Goal: Information Seeking & Learning: Check status

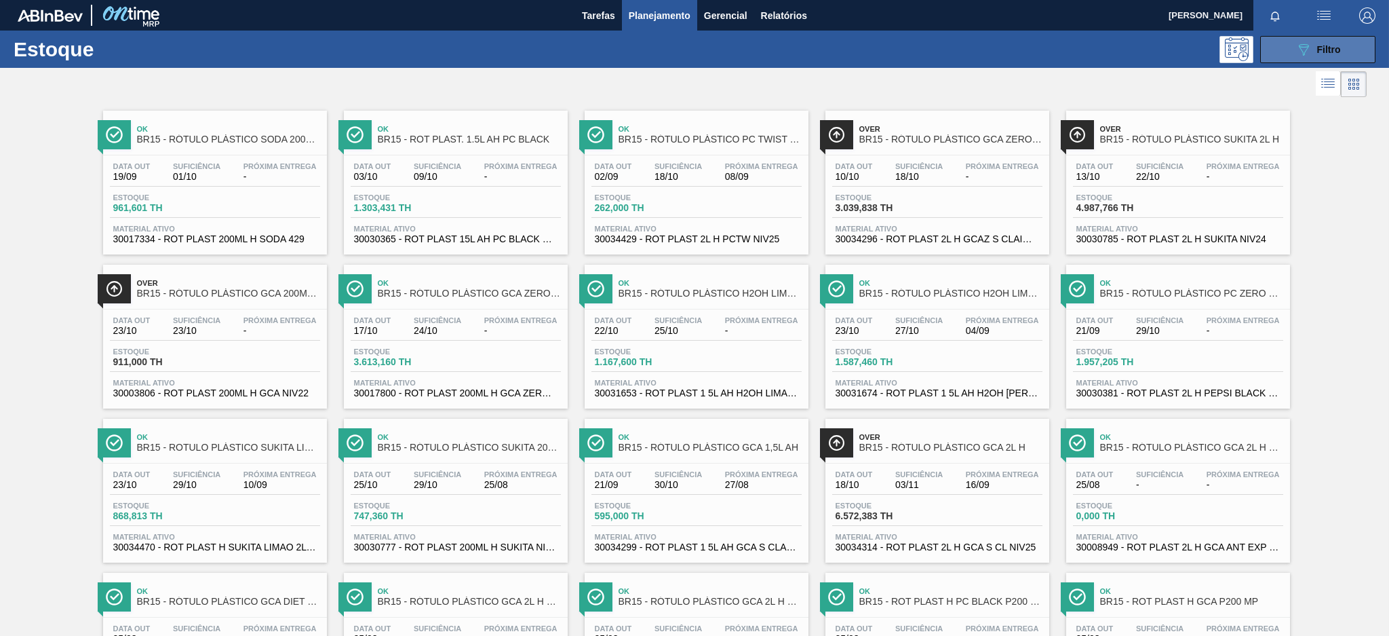
click at [1293, 52] on button "089F7B8B-B2A5-4AFE-B5C0-19BA573D28AC Filtro" at bounding box center [1317, 49] width 115 height 27
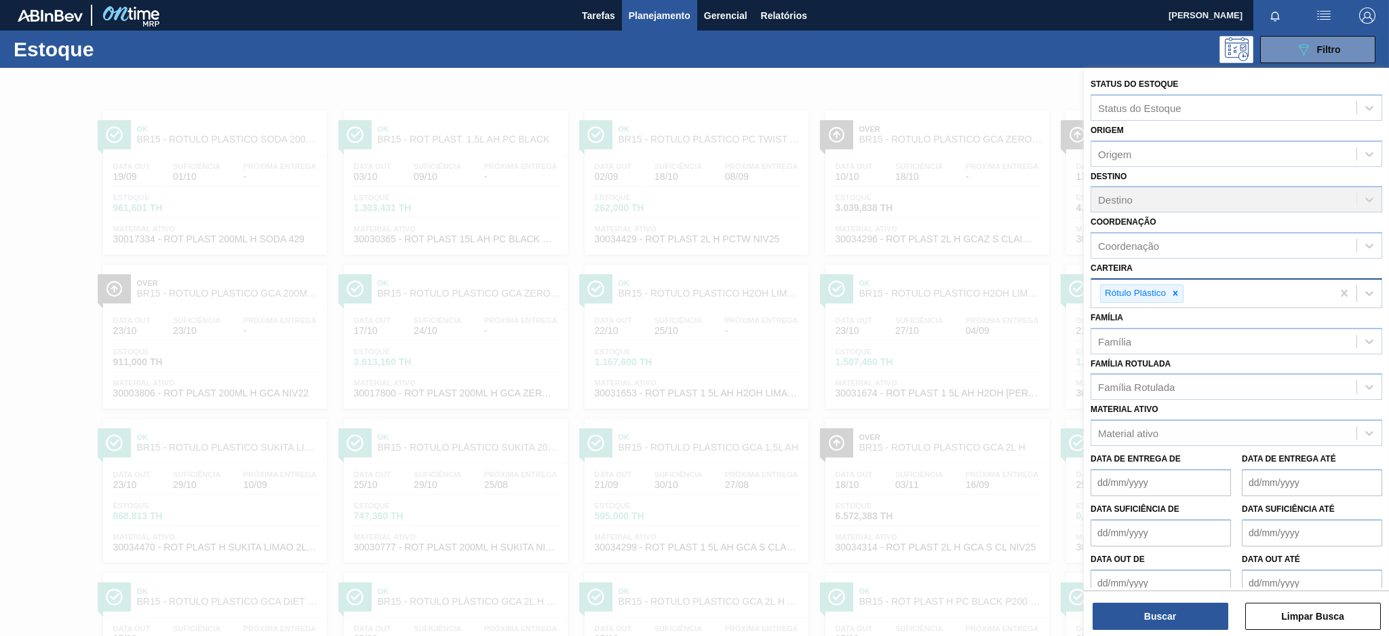
click at [1174, 290] on icon at bounding box center [1175, 292] width 9 height 9
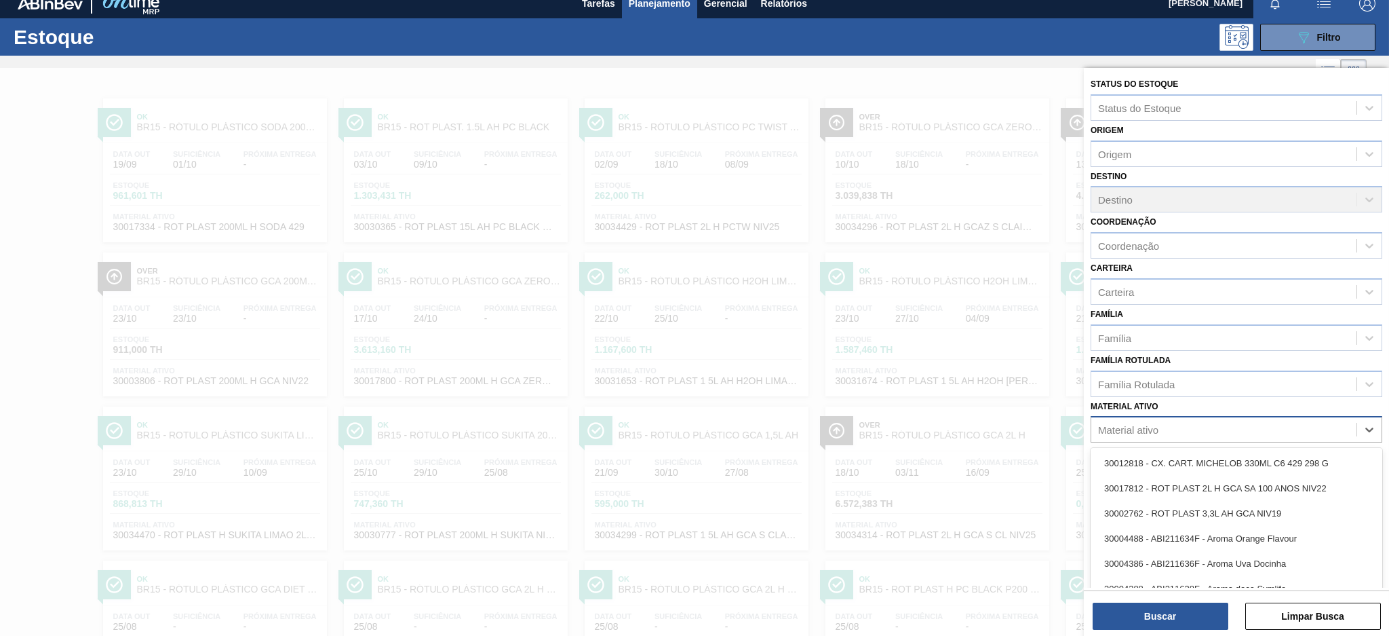
click at [1130, 427] on div "Material ativo" at bounding box center [1128, 430] width 60 height 12
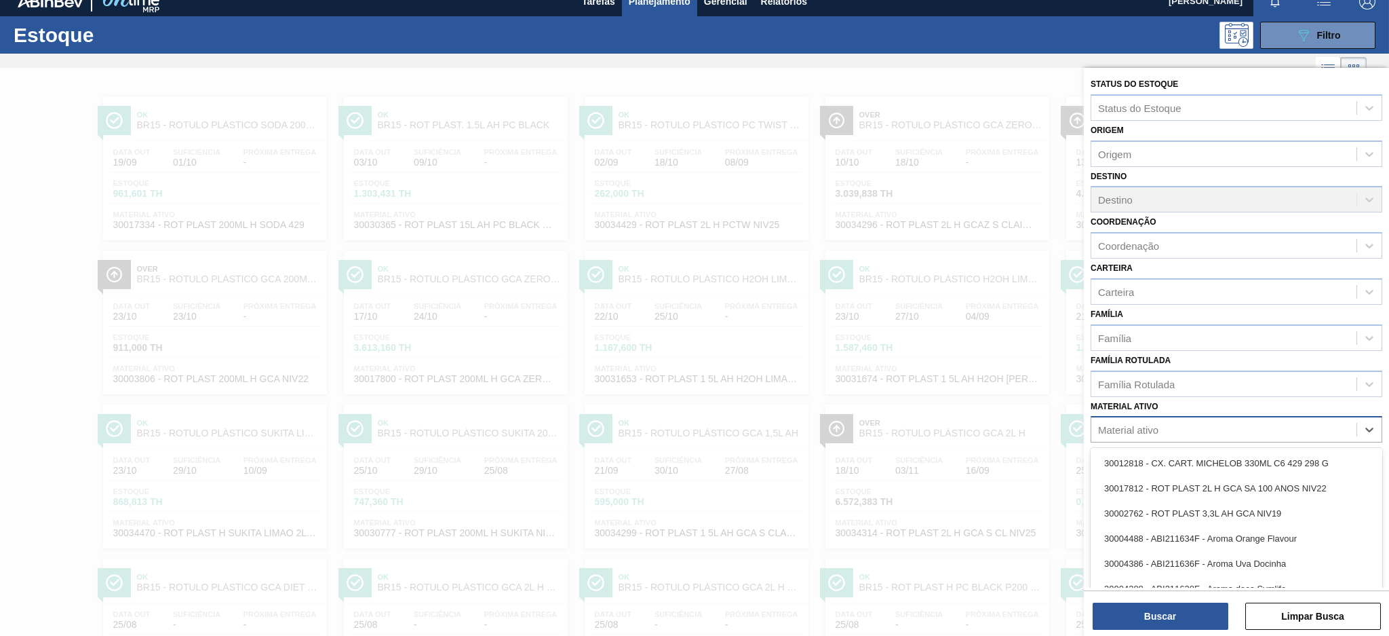
paste ativo "30003355"
type ativo "30003355"
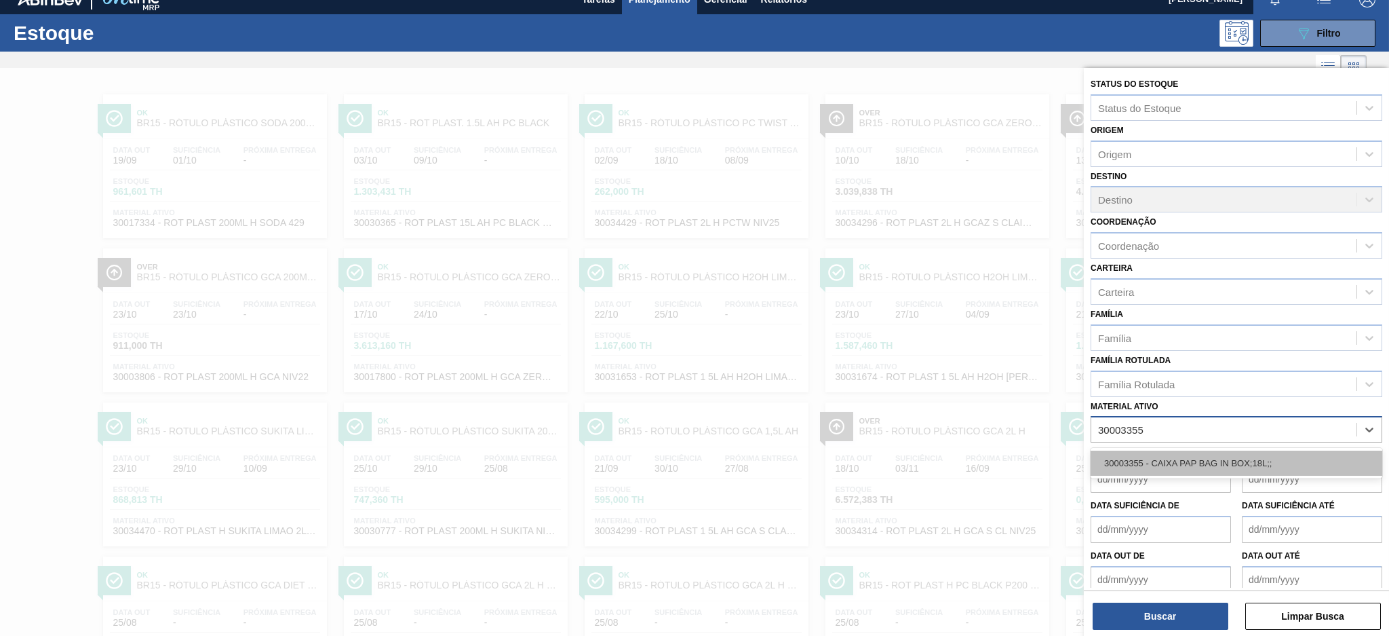
click at [1146, 450] on div "30003355 - CAIXA PAP BAG IN BOX;18L;;" at bounding box center [1237, 462] width 292 height 25
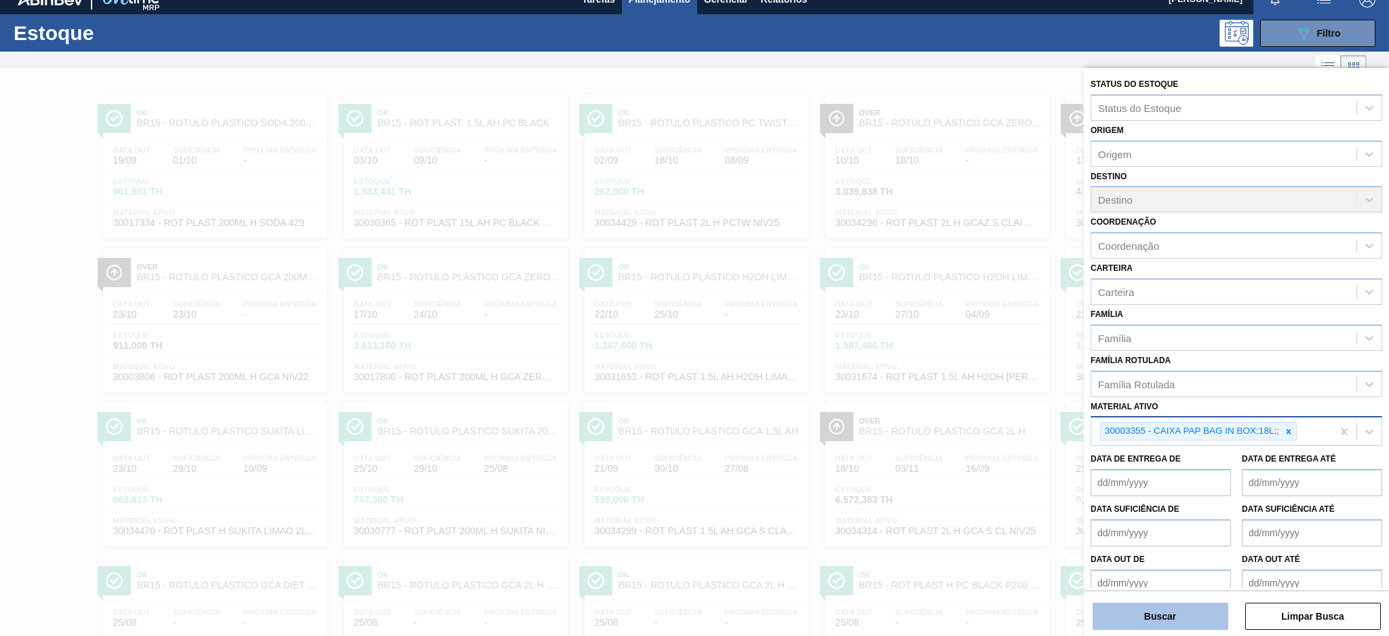
click at [1171, 612] on button "Buscar" at bounding box center [1161, 615] width 136 height 27
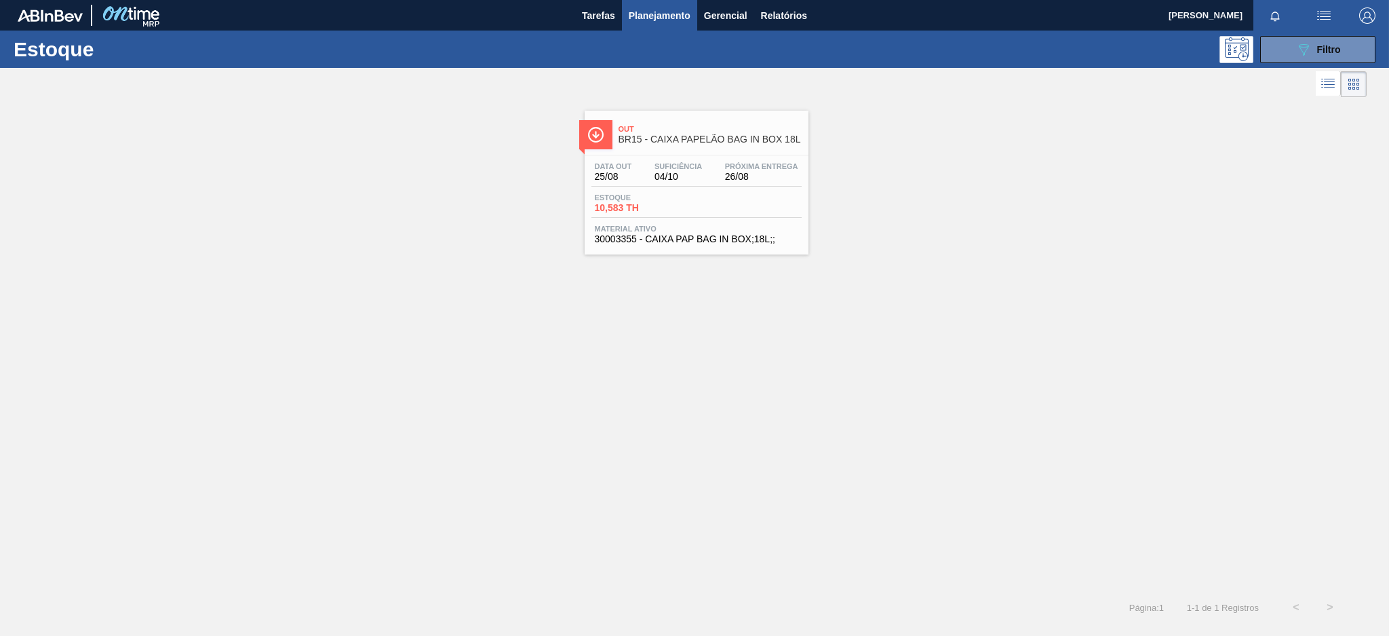
click at [699, 227] on span "Material ativo" at bounding box center [696, 229] width 203 height 8
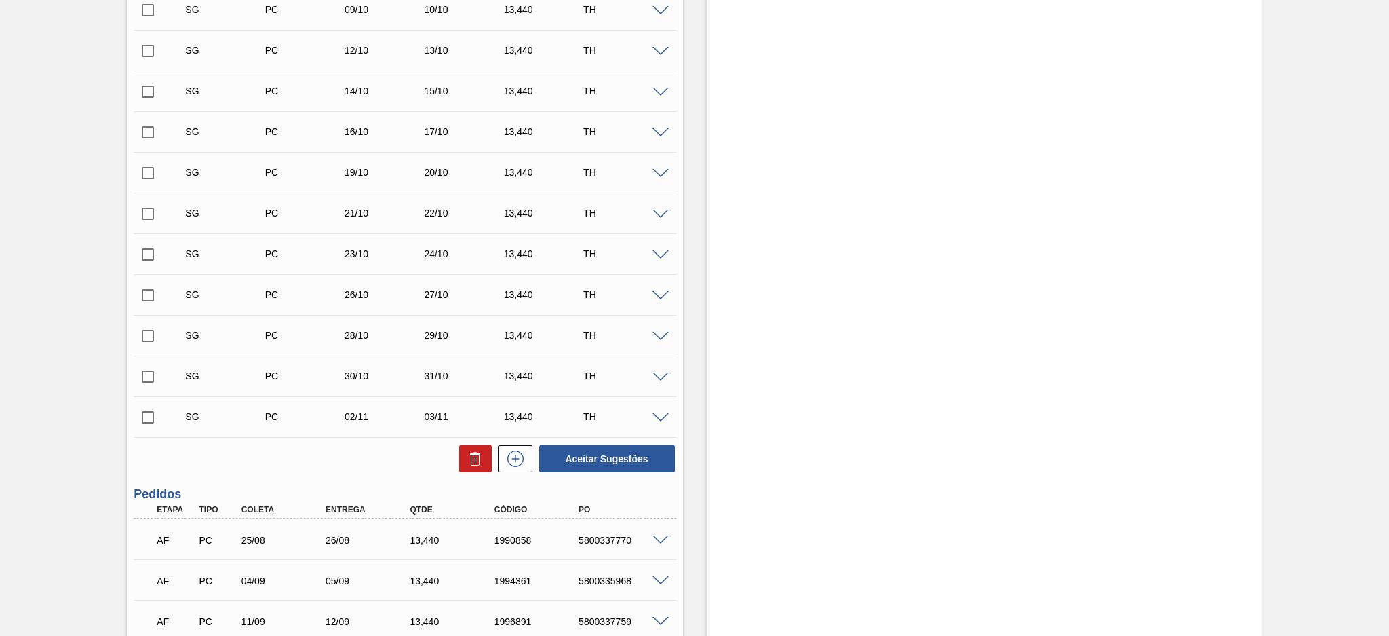
scroll to position [633, 0]
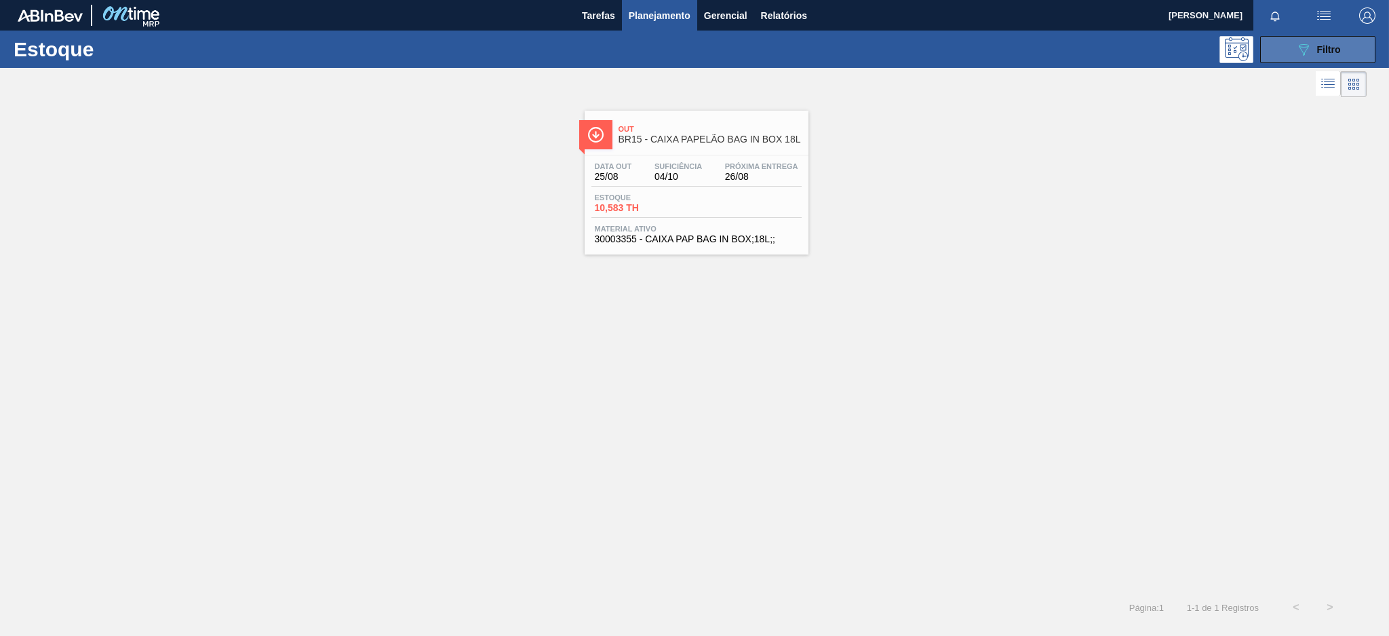
click at [1308, 54] on icon "089F7B8B-B2A5-4AFE-B5C0-19BA573D28AC" at bounding box center [1303, 49] width 16 height 16
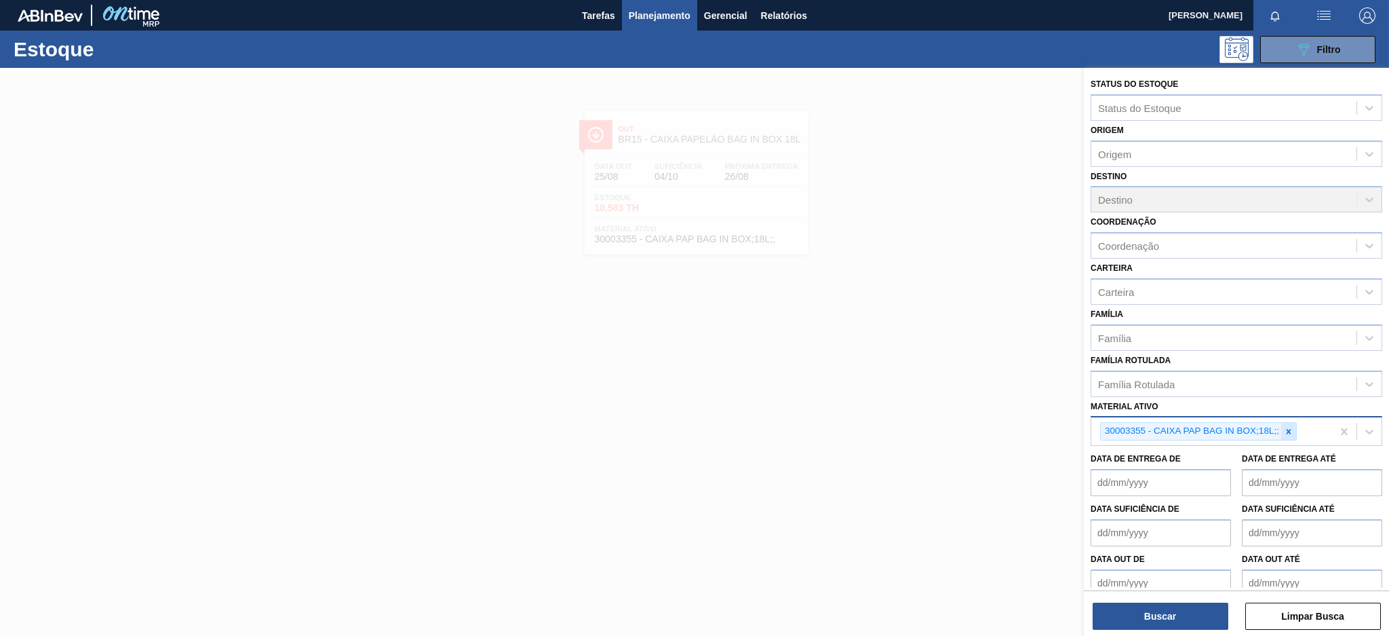
click at [1287, 432] on div at bounding box center [1288, 431] width 15 height 17
paste ativo "30011084"
type ativo "30011084"
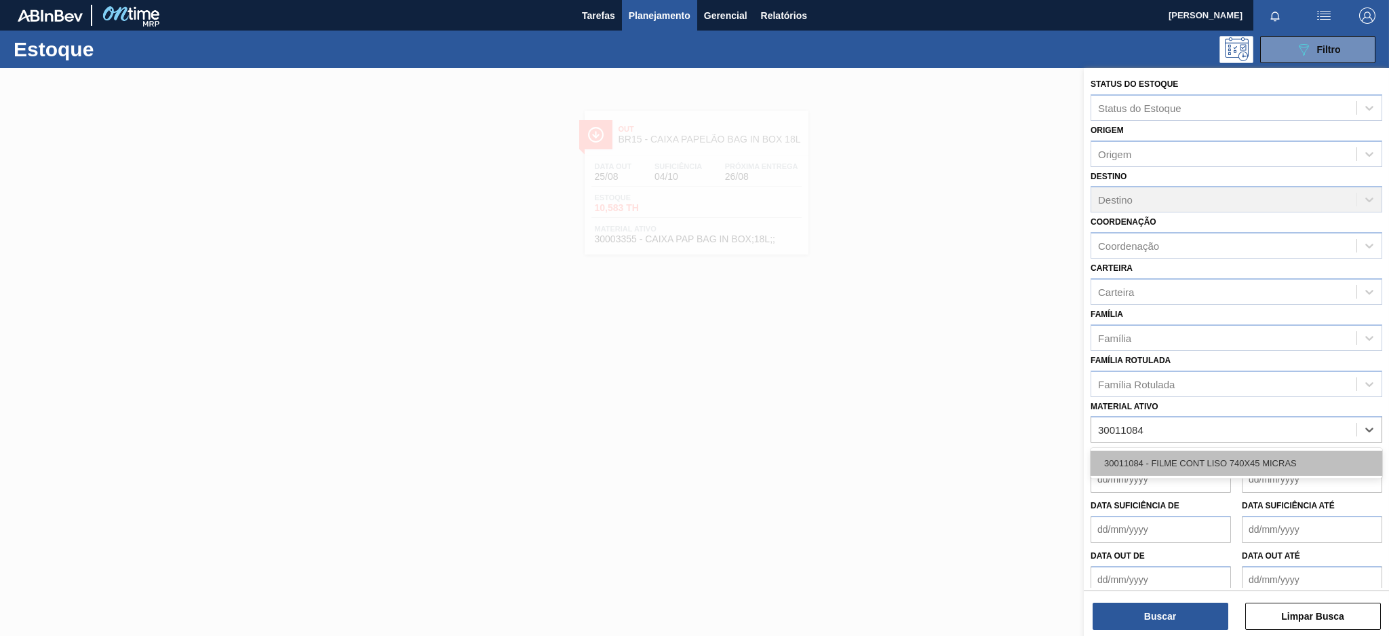
click at [1228, 454] on div "30011084 - FILME CONT LISO 740X45 MICRAS" at bounding box center [1237, 462] width 292 height 25
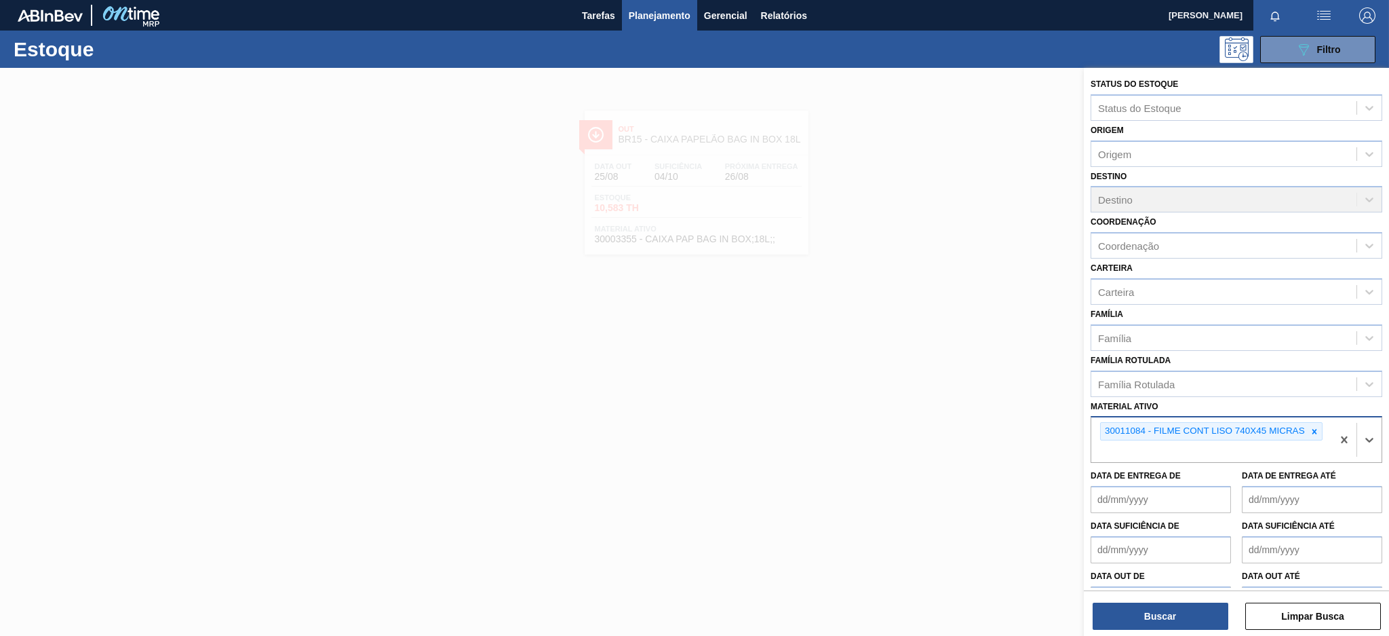
paste ativo "30003359"
type ativo "30003359"
click at [1164, 477] on div "30003359 - FILME STRETCH;500 MM;27 MICRA;;" at bounding box center [1237, 483] width 292 height 25
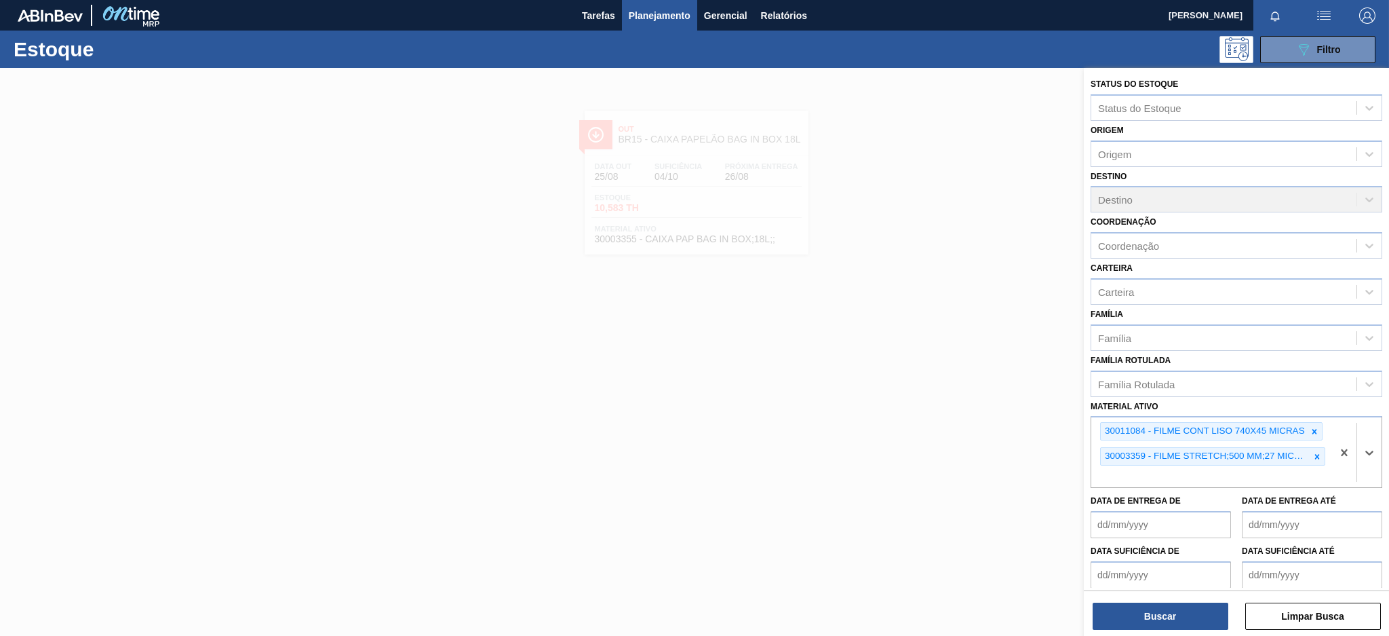
paste ativo "30003071"
type ativo "30003071"
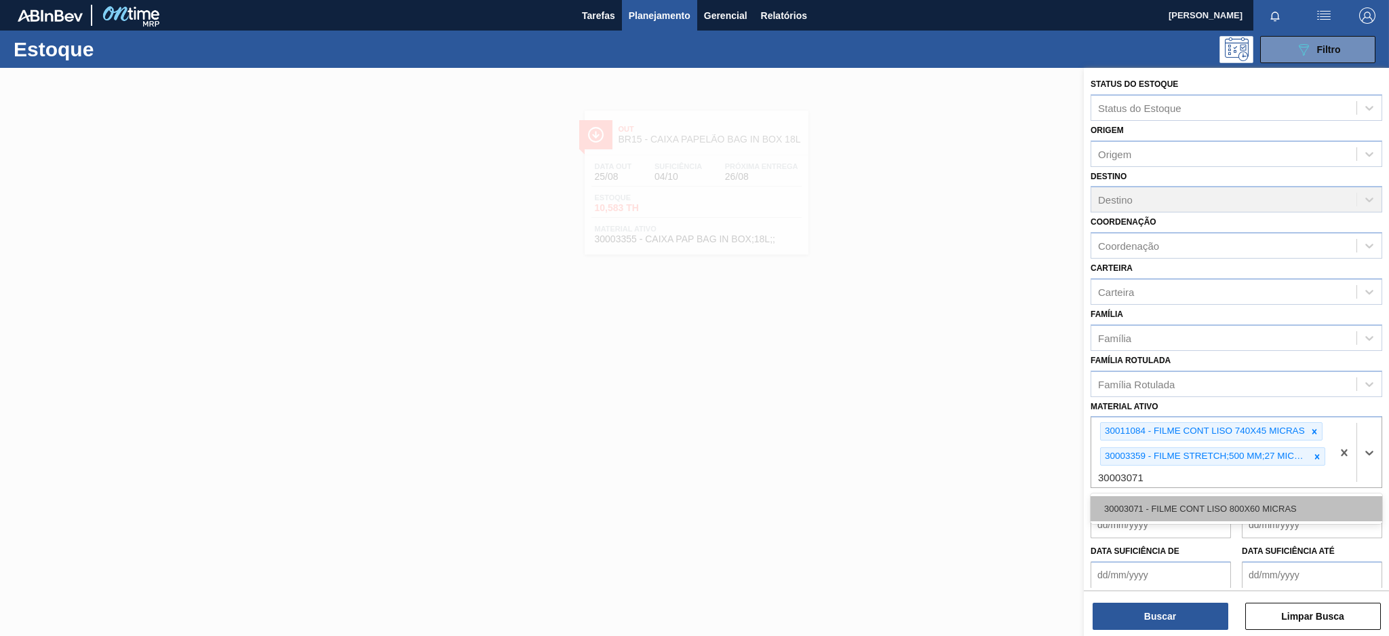
click at [1196, 515] on div "30003071 - FILME CONT LISO 800X60 MICRAS" at bounding box center [1237, 508] width 292 height 25
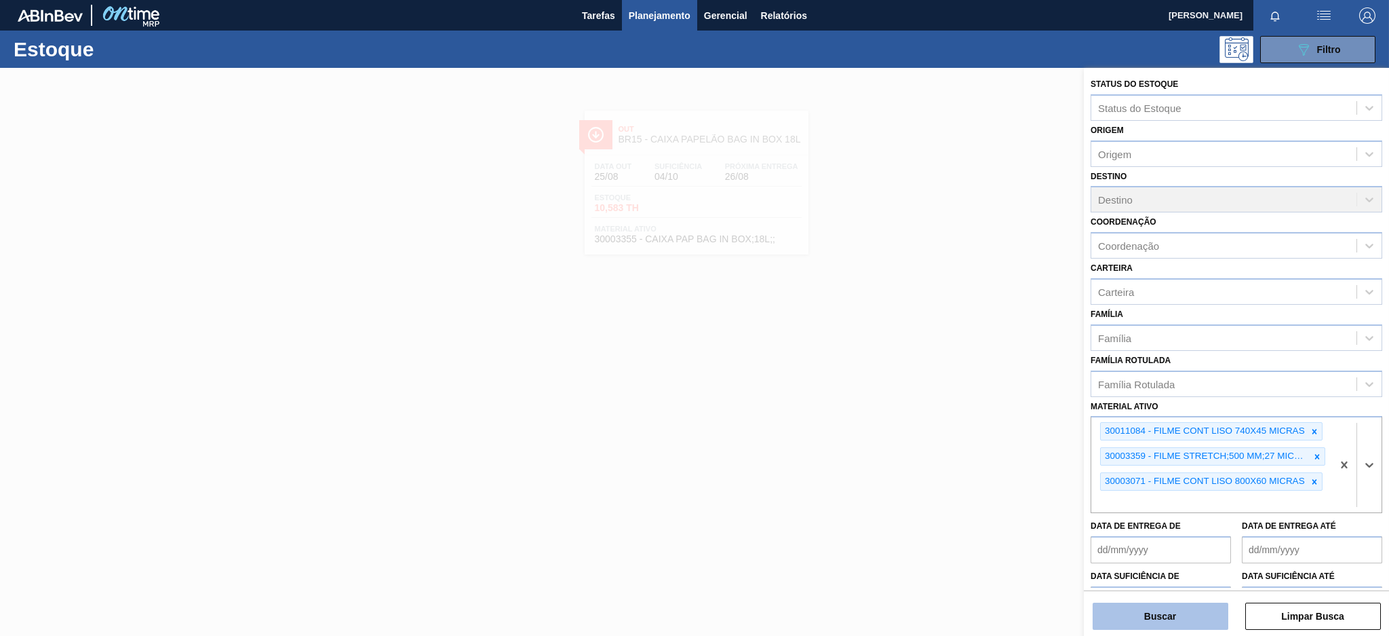
click at [1174, 615] on button "Buscar" at bounding box center [1161, 615] width 136 height 27
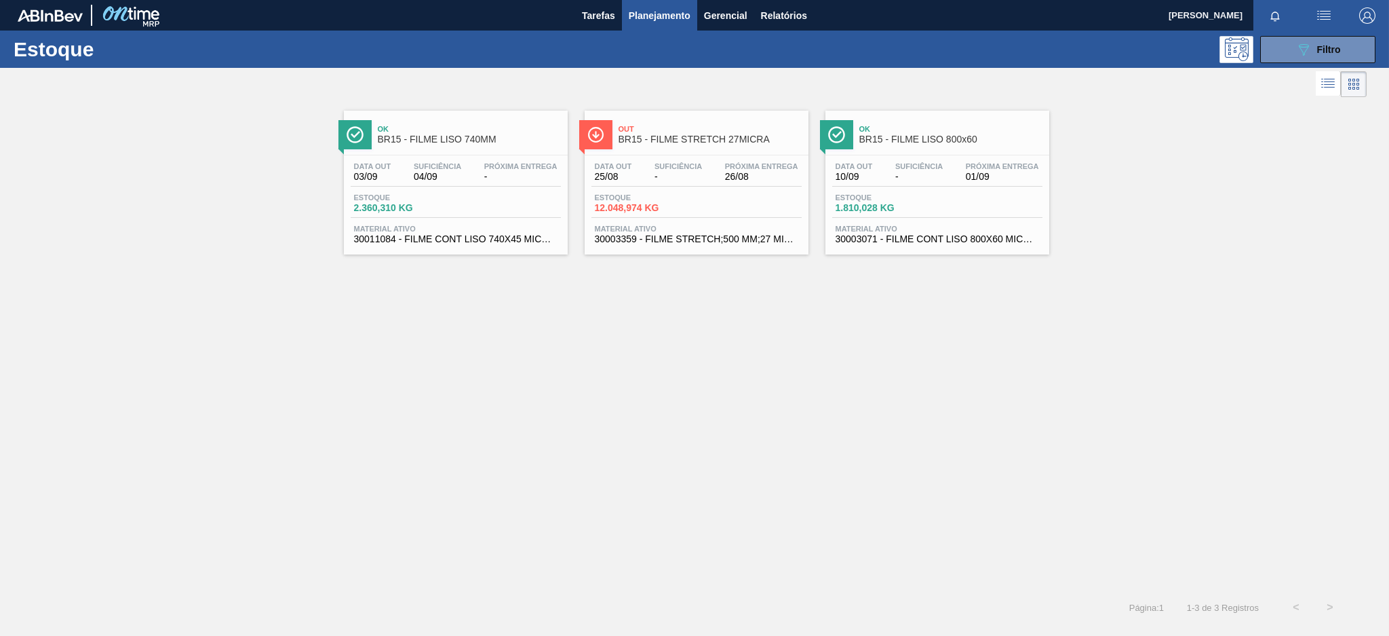
click at [425, 165] on span "Suficiência" at bounding box center [437, 166] width 47 height 8
click at [754, 193] on div "Estoque 12.048,974 KG" at bounding box center [696, 205] width 210 height 24
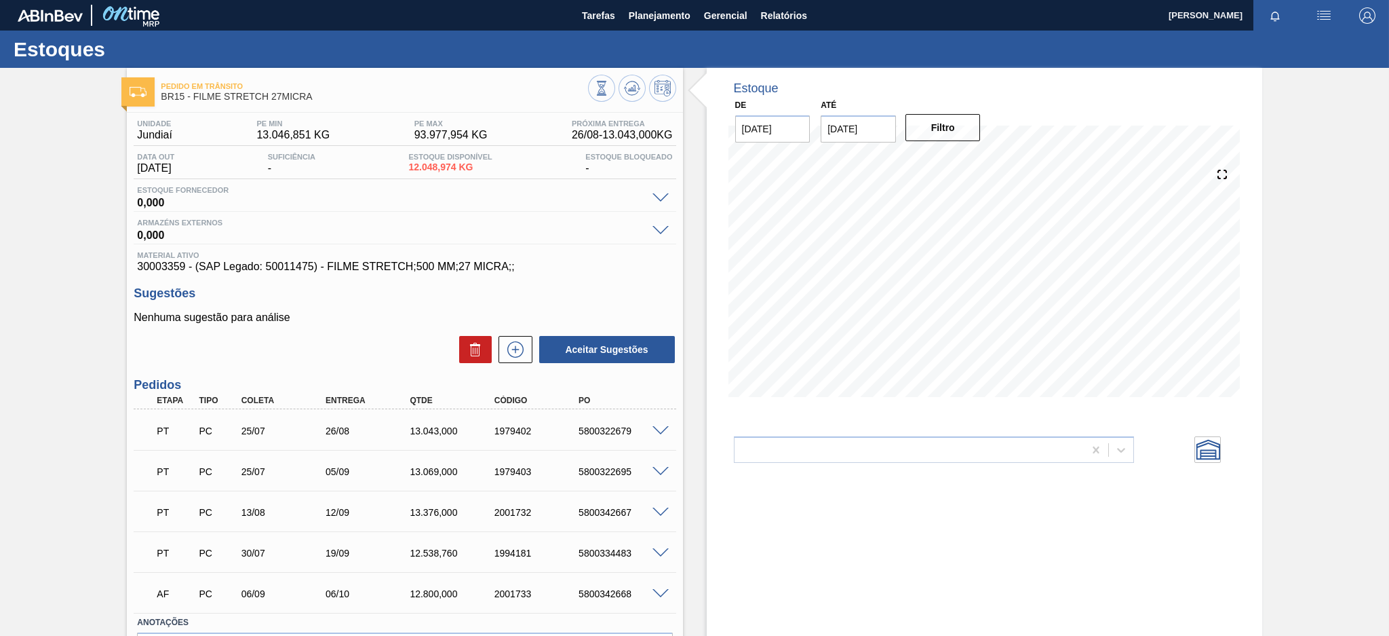
scroll to position [87, 0]
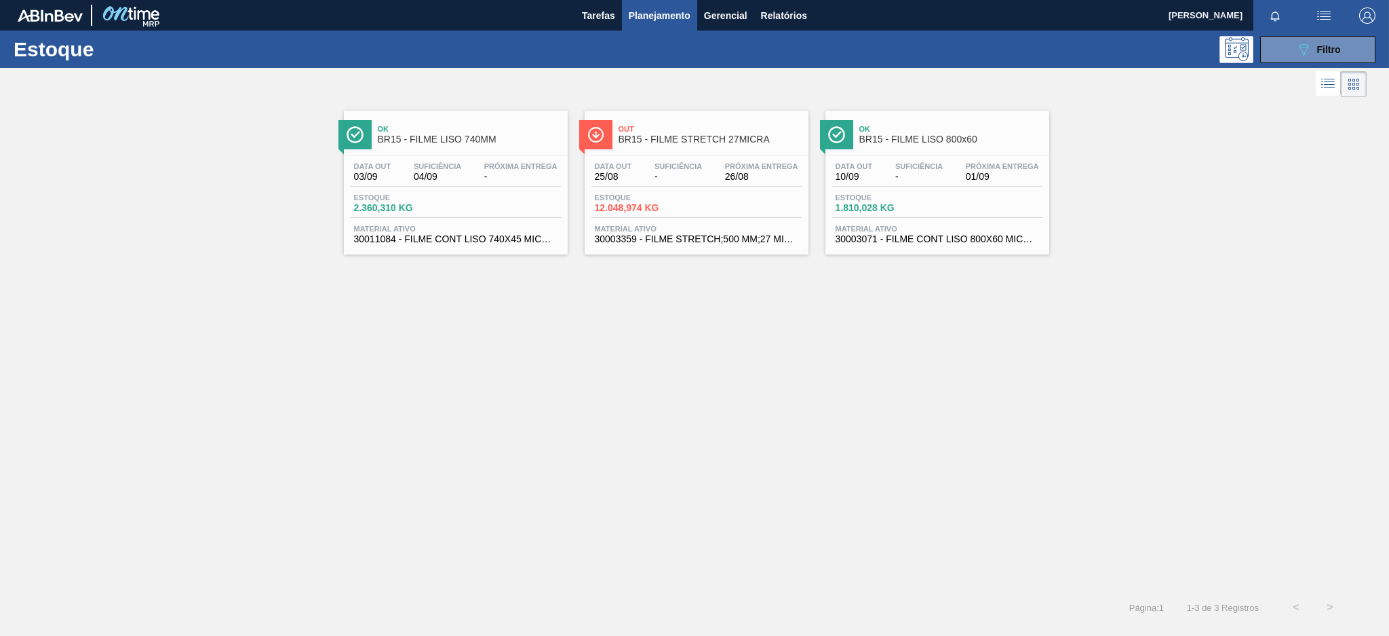
click at [910, 174] on span "-" at bounding box center [918, 177] width 47 height 10
click at [721, 136] on span "BR15 - FILME STRETCH 27MICRA" at bounding box center [710, 139] width 183 height 10
click at [479, 200] on div "Estoque 2.360,310 KG" at bounding box center [456, 205] width 210 height 24
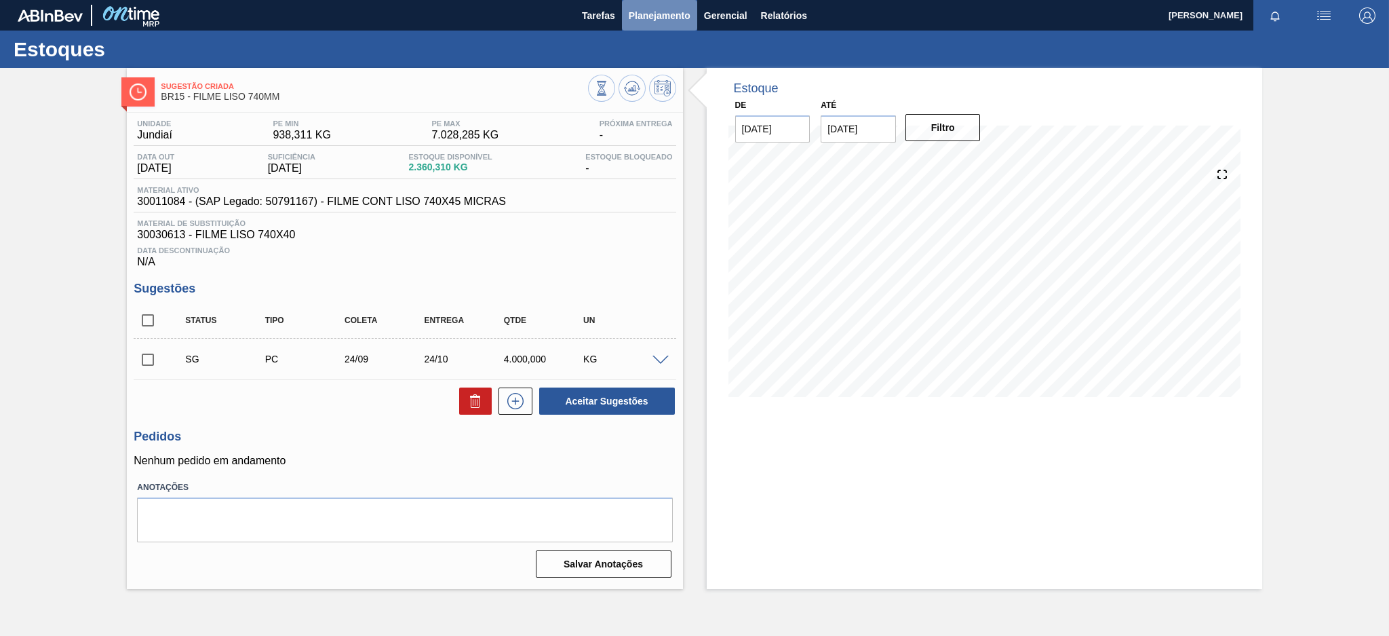
click at [645, 6] on button "Planejamento" at bounding box center [659, 15] width 75 height 31
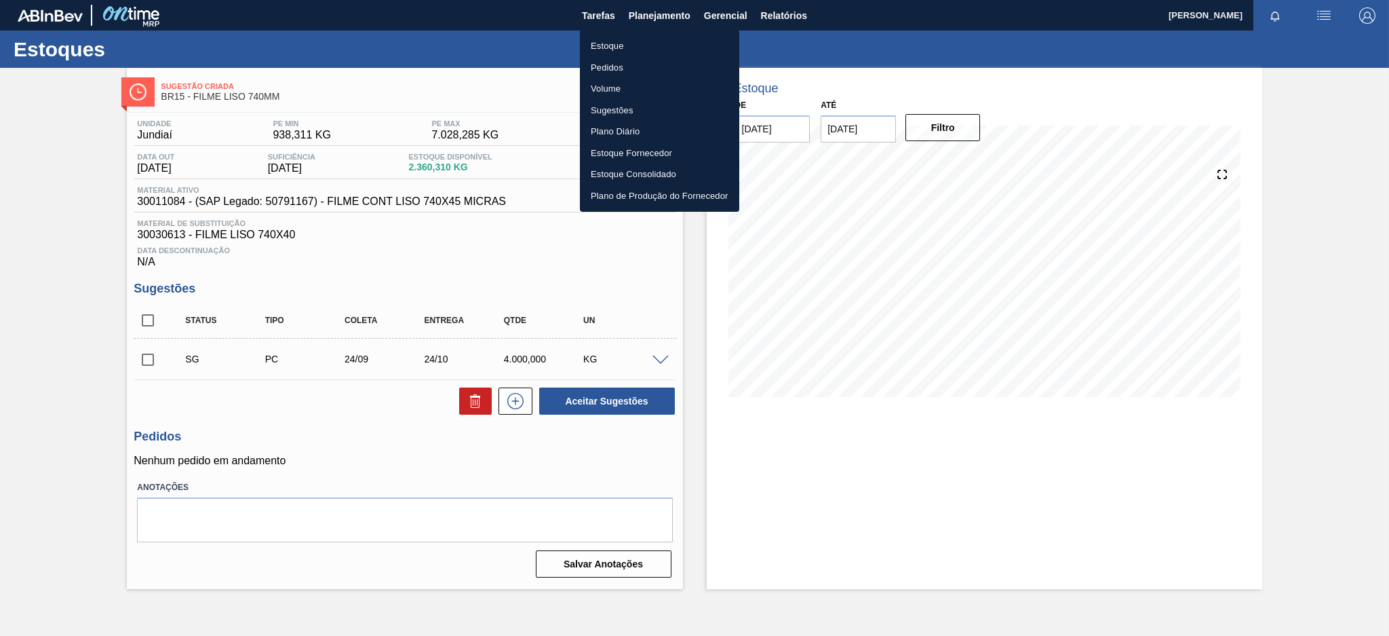
click at [627, 48] on li "Estoque" at bounding box center [659, 46] width 159 height 22
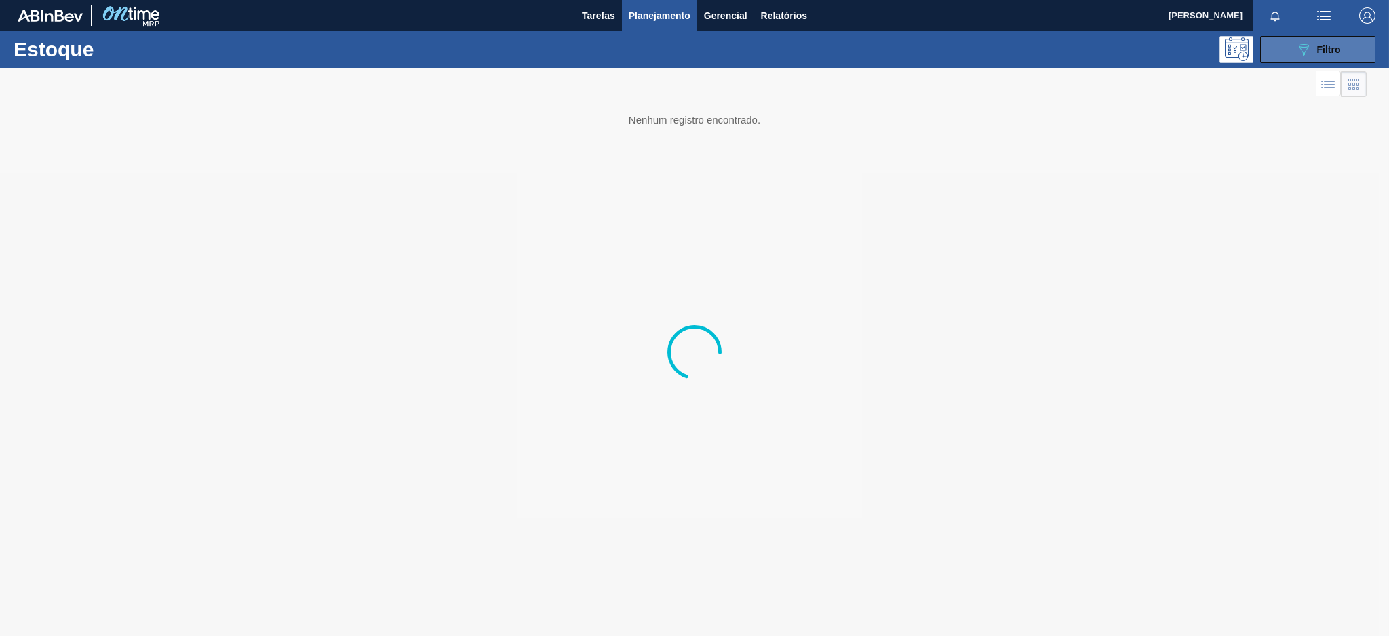
click at [1321, 59] on button "089F7B8B-B2A5-4AFE-B5C0-19BA573D28AC Filtro" at bounding box center [1317, 49] width 115 height 27
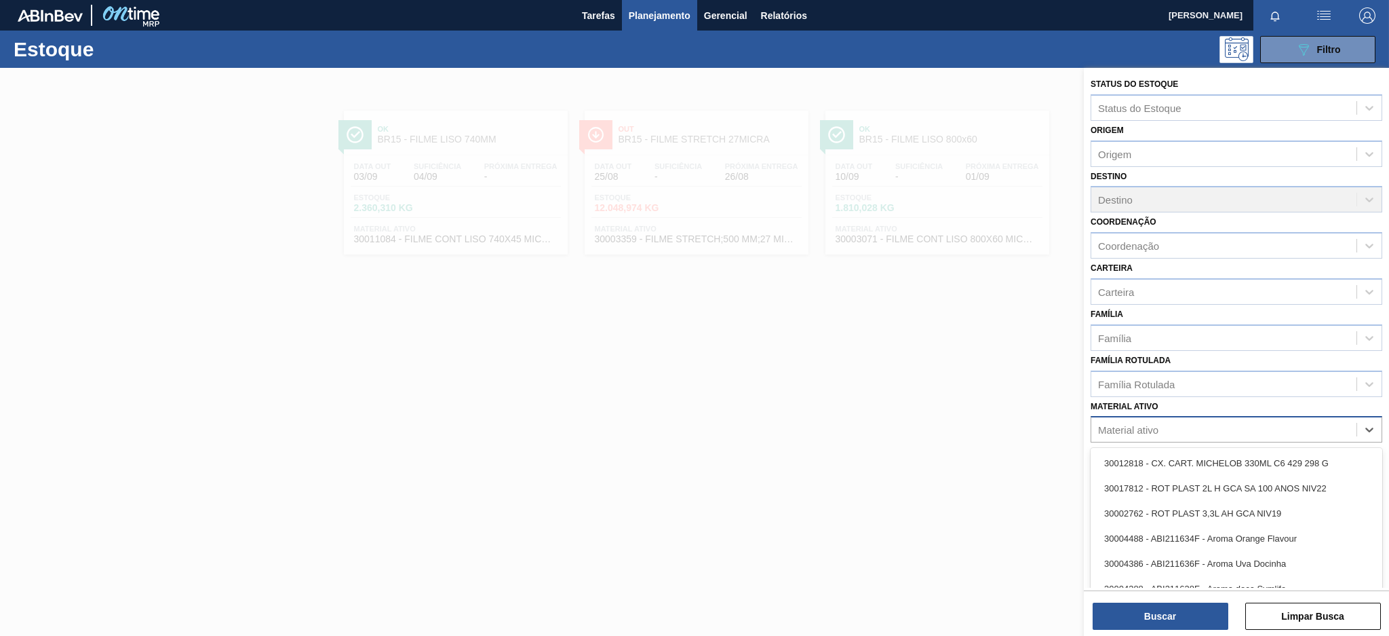
click at [1148, 427] on div "Material ativo" at bounding box center [1128, 430] width 60 height 12
paste ativo "30004716"
type ativo "30004716"
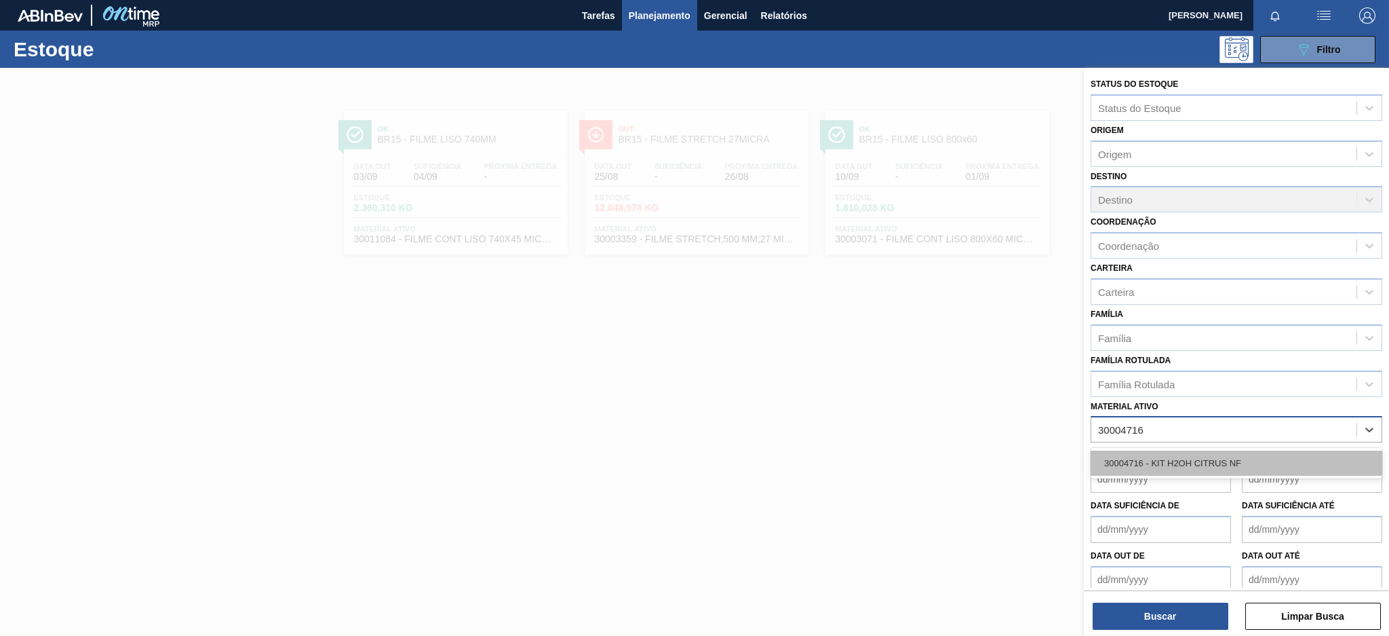
click at [1169, 454] on div "30004716 - KIT H2OH CITRUS NF" at bounding box center [1237, 462] width 292 height 25
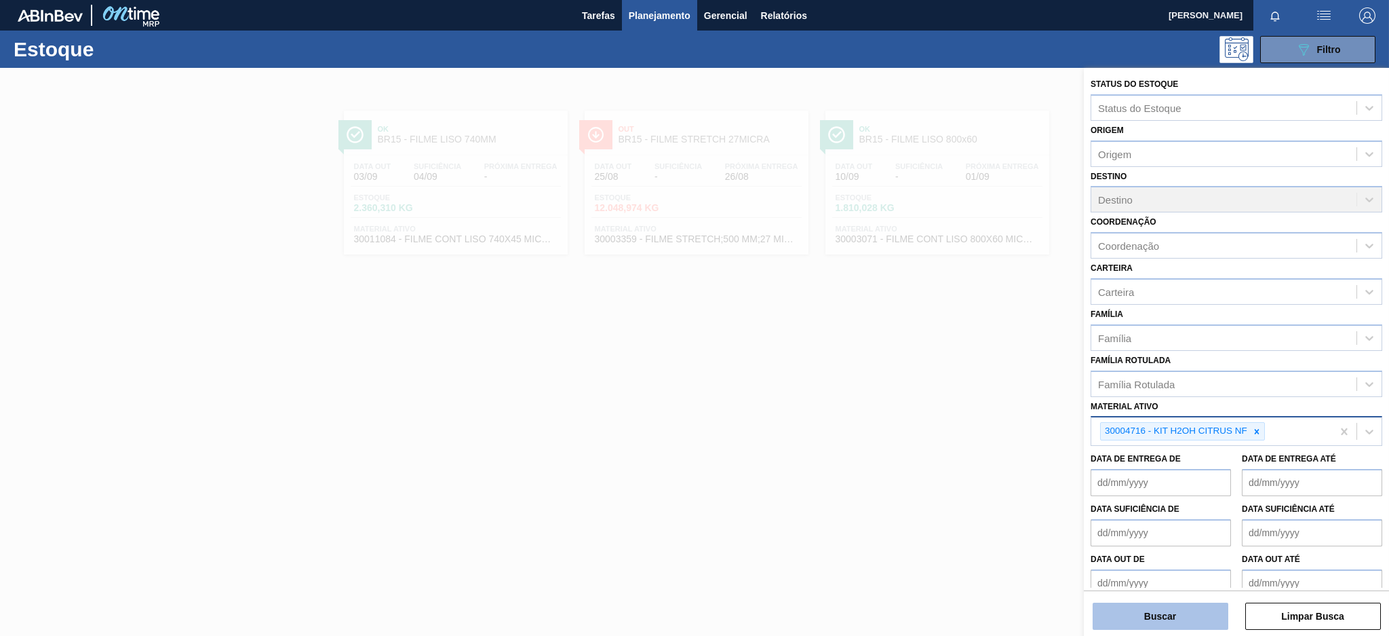
click at [1158, 606] on button "Buscar" at bounding box center [1161, 615] width 136 height 27
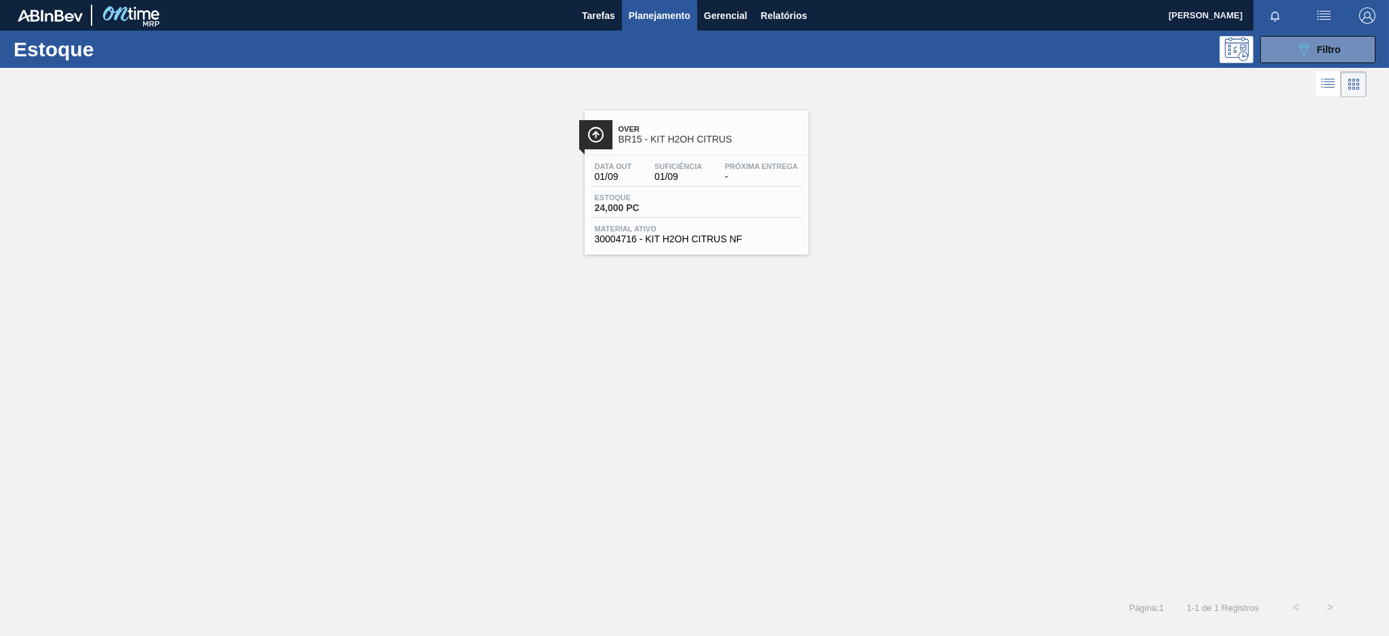
click at [638, 152] on div "Over BR15 - KIT H2OH CITRUS Data out 01/09 Suficiência 01/09 Próxima Entrega - …" at bounding box center [697, 183] width 224 height 144
click at [1327, 47] on span "Filtro" at bounding box center [1329, 49] width 24 height 11
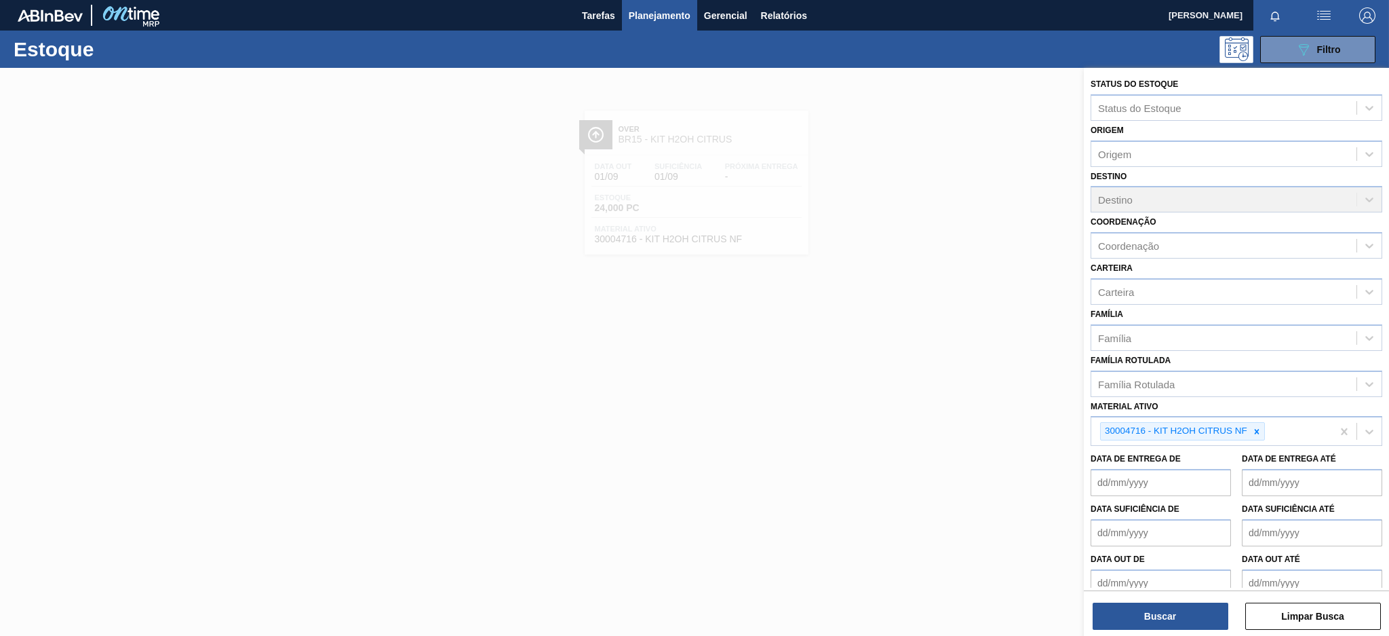
click at [917, 227] on div at bounding box center [694, 386] width 1389 height 636
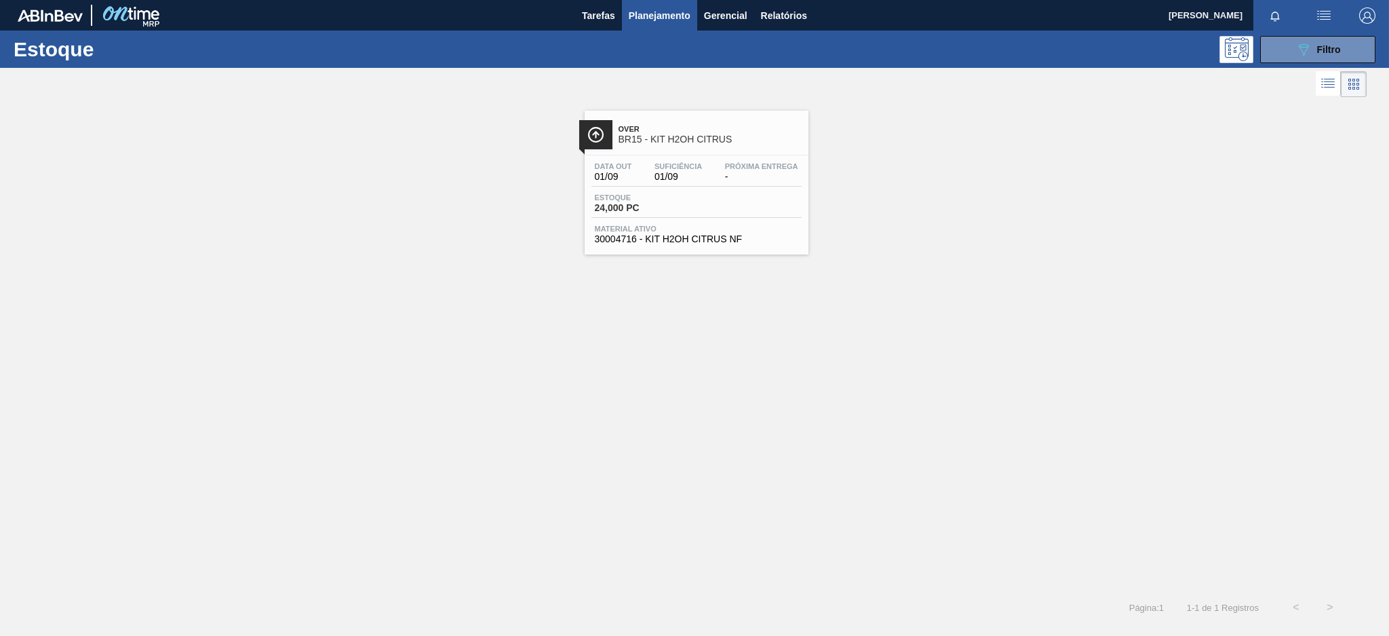
click at [745, 185] on div "Data out 01/09 Suficiência 01/09 Próxima Entrega -" at bounding box center [696, 174] width 210 height 24
click at [1279, 52] on button "089F7B8B-B2A5-4AFE-B5C0-19BA573D28AC Filtro" at bounding box center [1317, 49] width 115 height 27
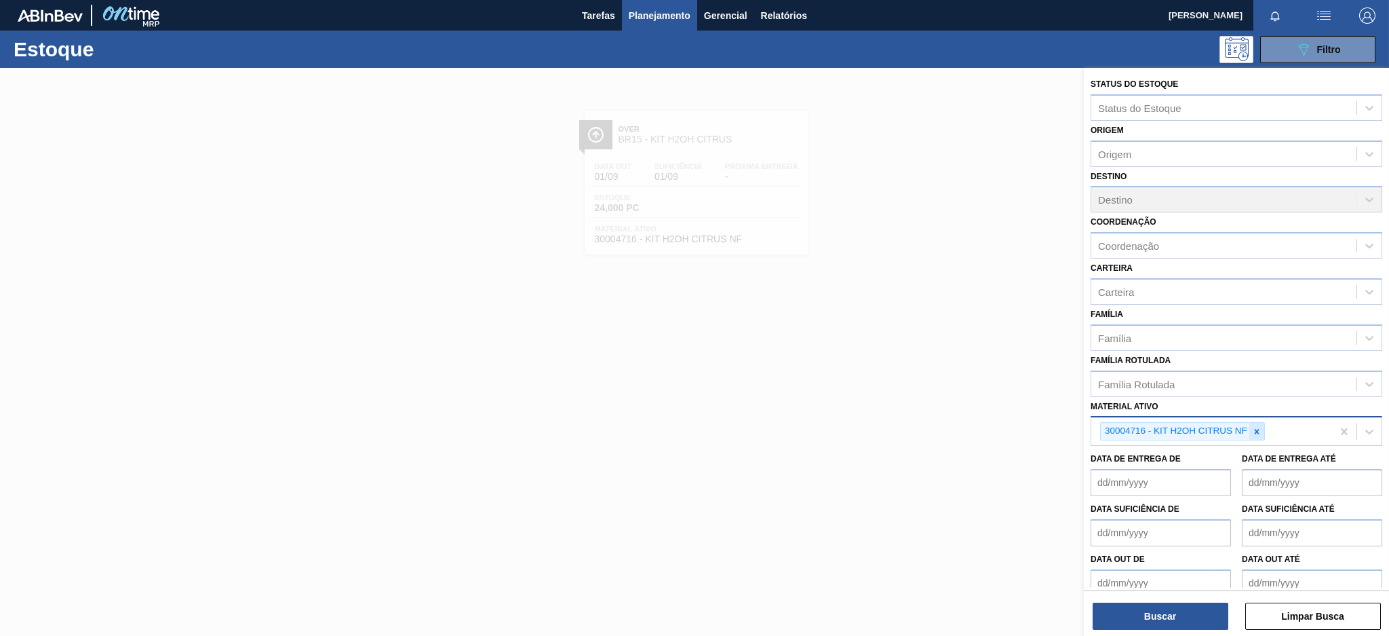
click at [1257, 429] on icon at bounding box center [1256, 431] width 9 height 9
paste ativo "30034089"
type ativo "30034089"
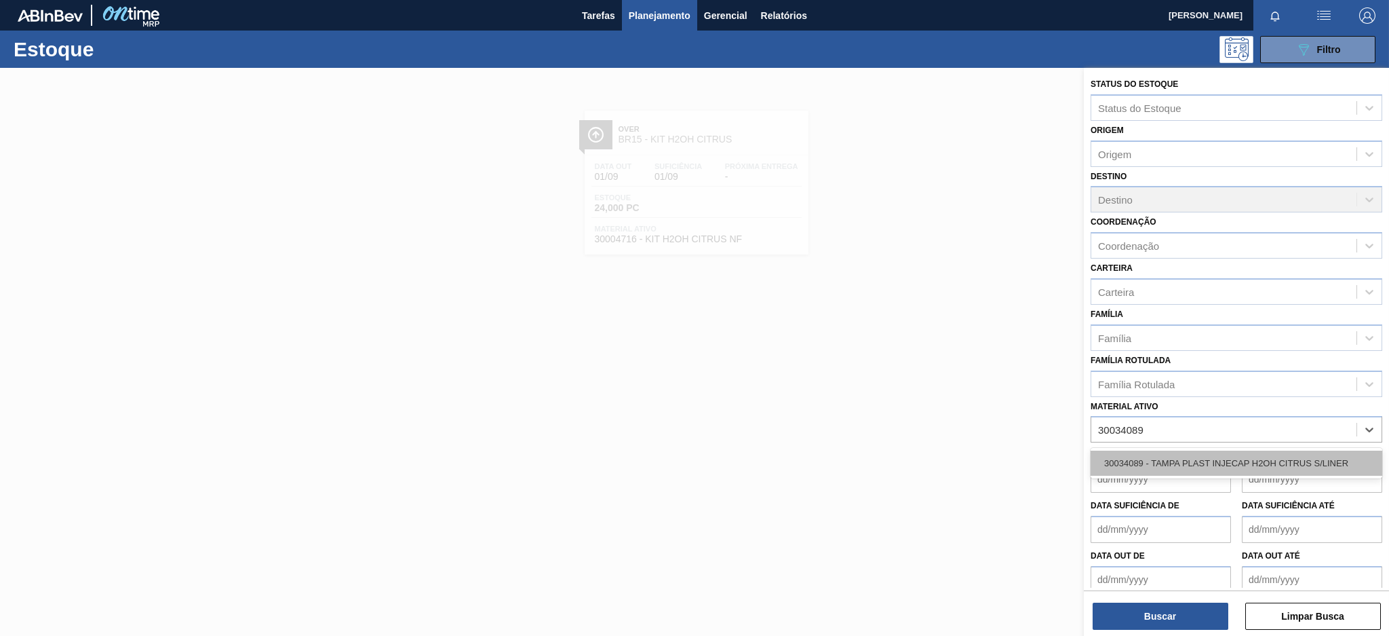
click at [1232, 455] on div "30034089 - TAMPA PLAST INJECAP H2OH CITRUS S/LINER" at bounding box center [1237, 462] width 292 height 25
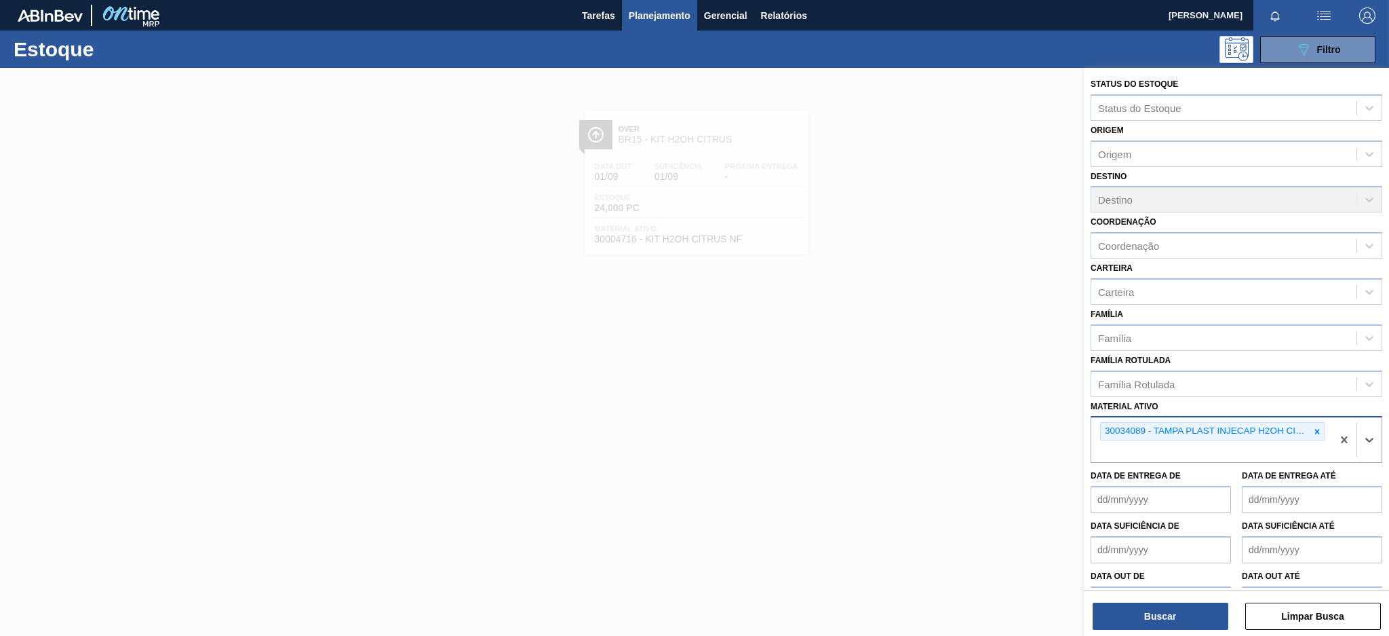
paste ativo "30004534"
type ativo "30004534"
click at [1165, 482] on div "30004534 - TAMPA PLAST INJECAP SUKITA S/LINER" at bounding box center [1237, 483] width 292 height 25
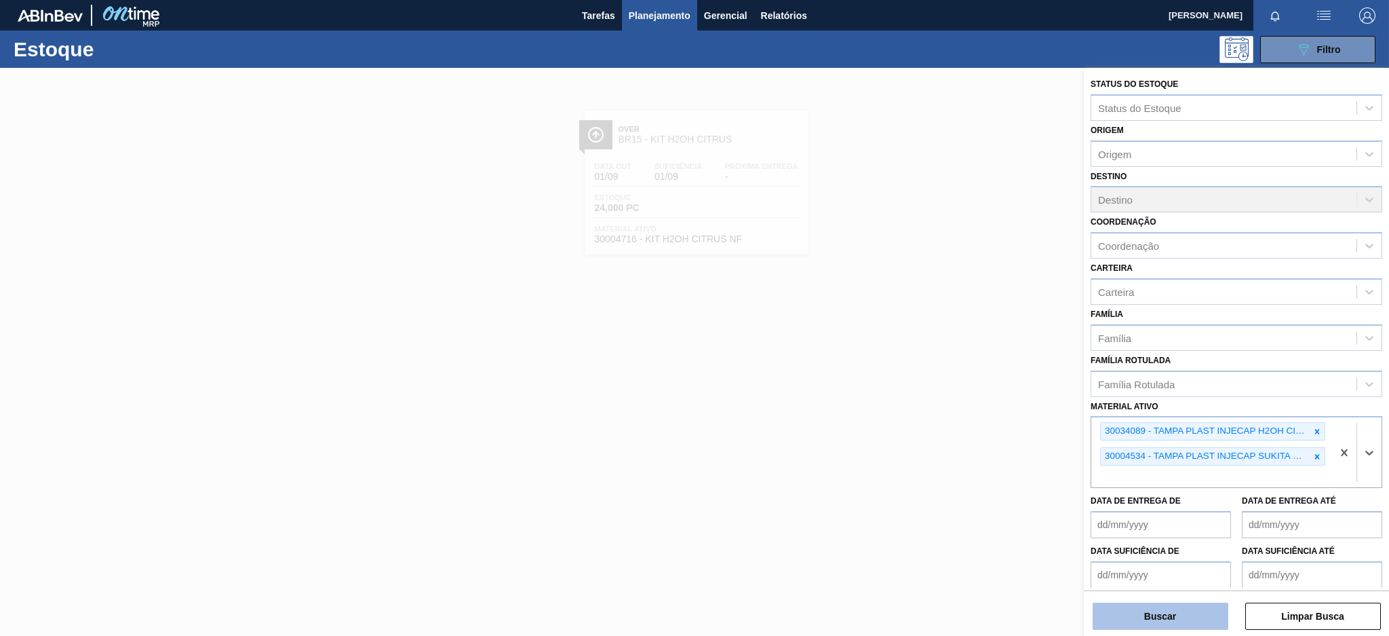
click at [1156, 612] on button "Buscar" at bounding box center [1161, 615] width 136 height 27
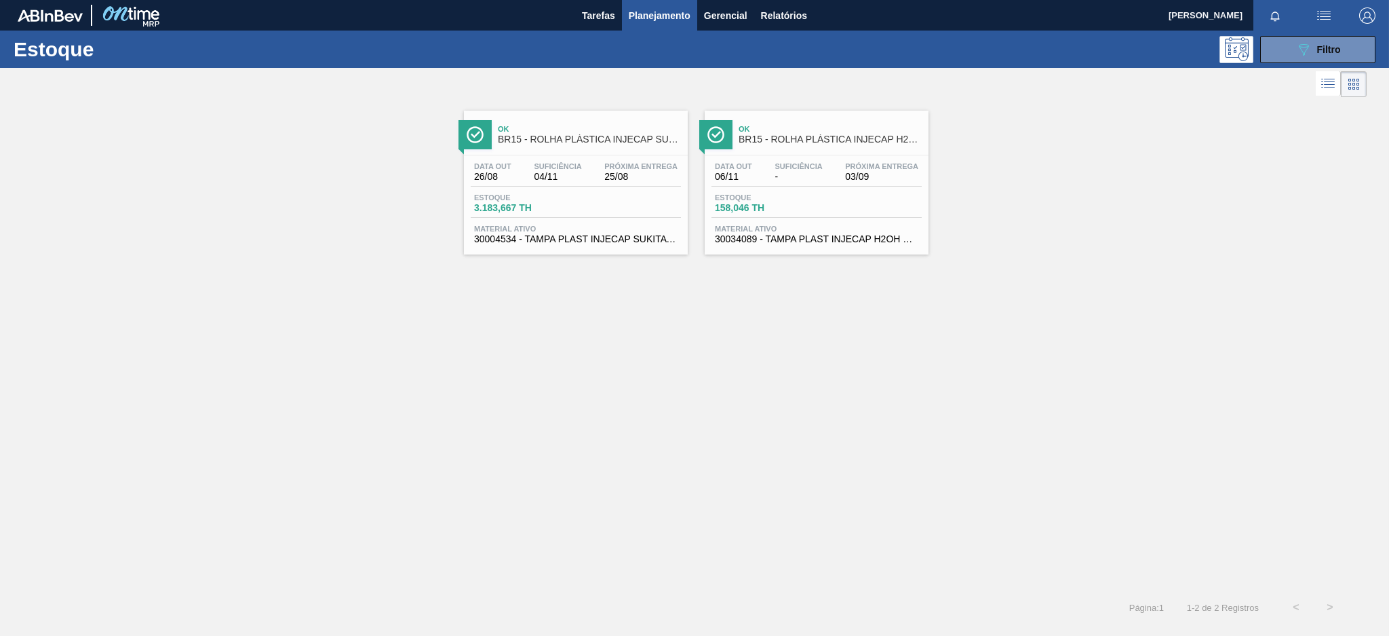
click at [547, 151] on div "Ok BR15 - ROLHA PLÁSTICA INJECAP SUKITA SHORT Data out 26/08 Suficiência 04/11 …" at bounding box center [576, 183] width 224 height 144
click at [834, 176] on div "Data out 06/11 Suficiência - Próxima Entrega 03/09" at bounding box center [816, 174] width 210 height 24
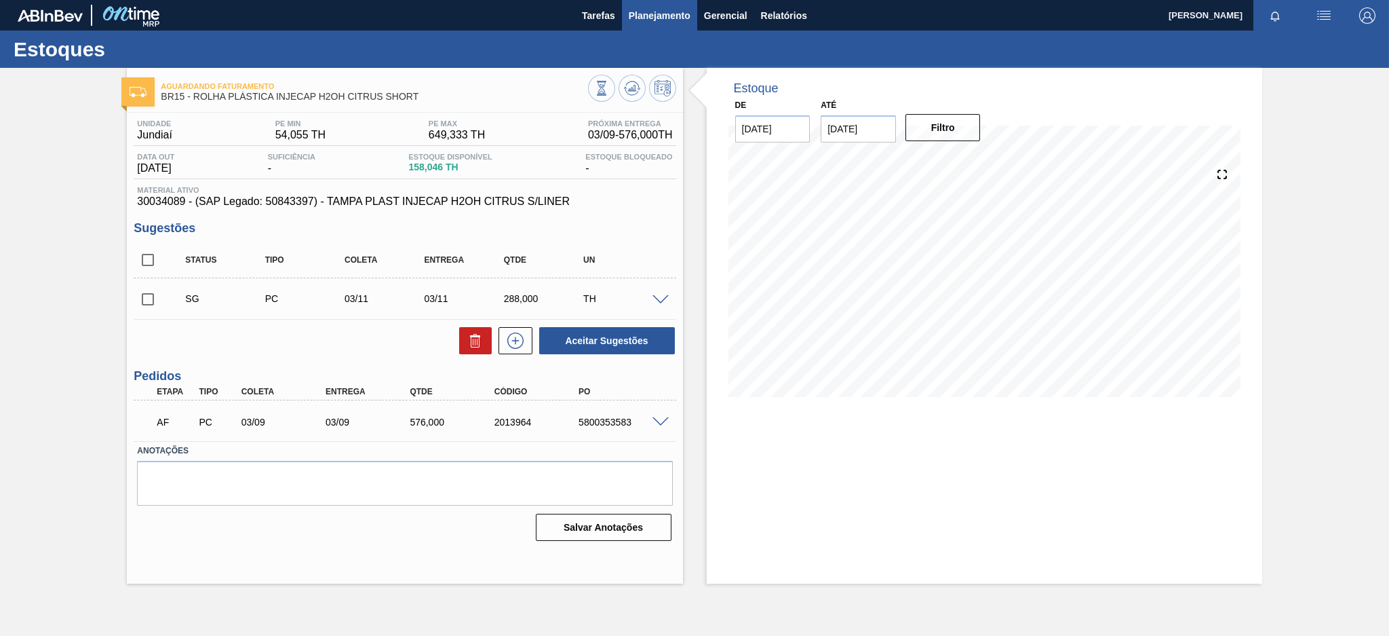
click at [671, 9] on span "Planejamento" at bounding box center [660, 15] width 62 height 16
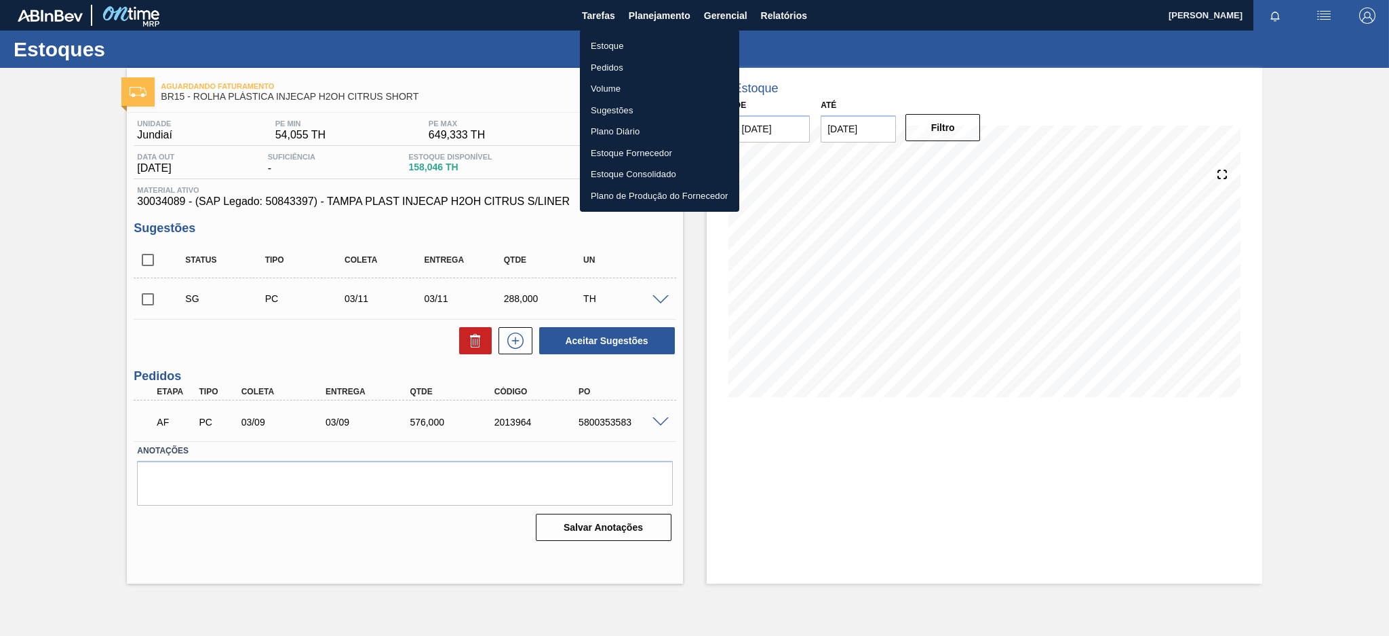
click at [668, 50] on li "Estoque" at bounding box center [659, 46] width 159 height 22
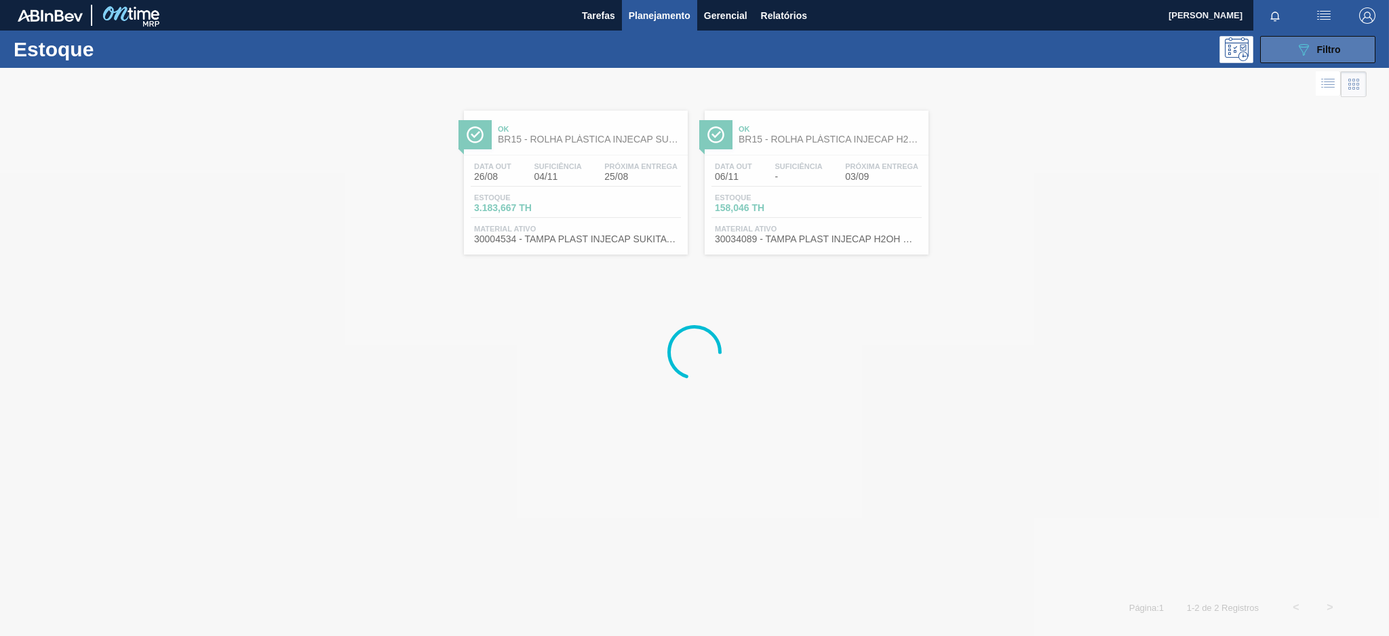
click at [1319, 56] on div "089F7B8B-B2A5-4AFE-B5C0-19BA573D28AC Filtro" at bounding box center [1317, 49] width 45 height 16
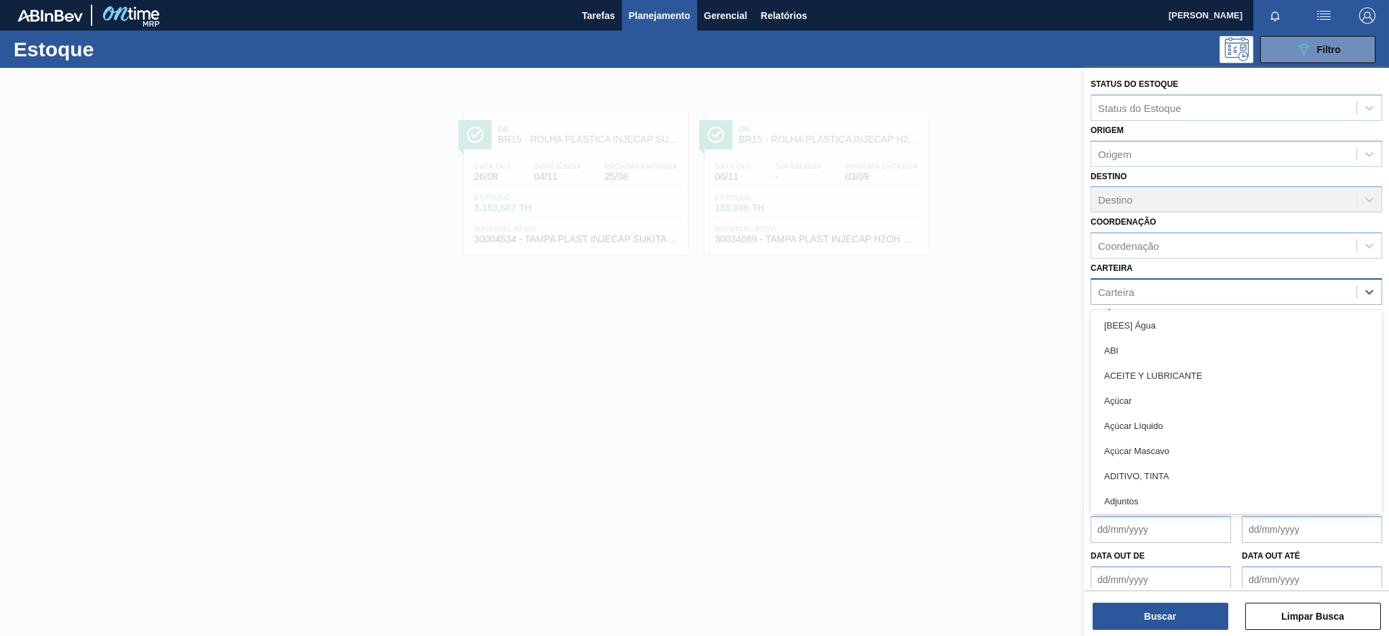
click at [1125, 287] on div "Carteira" at bounding box center [1116, 292] width 36 height 12
type input "rótu"
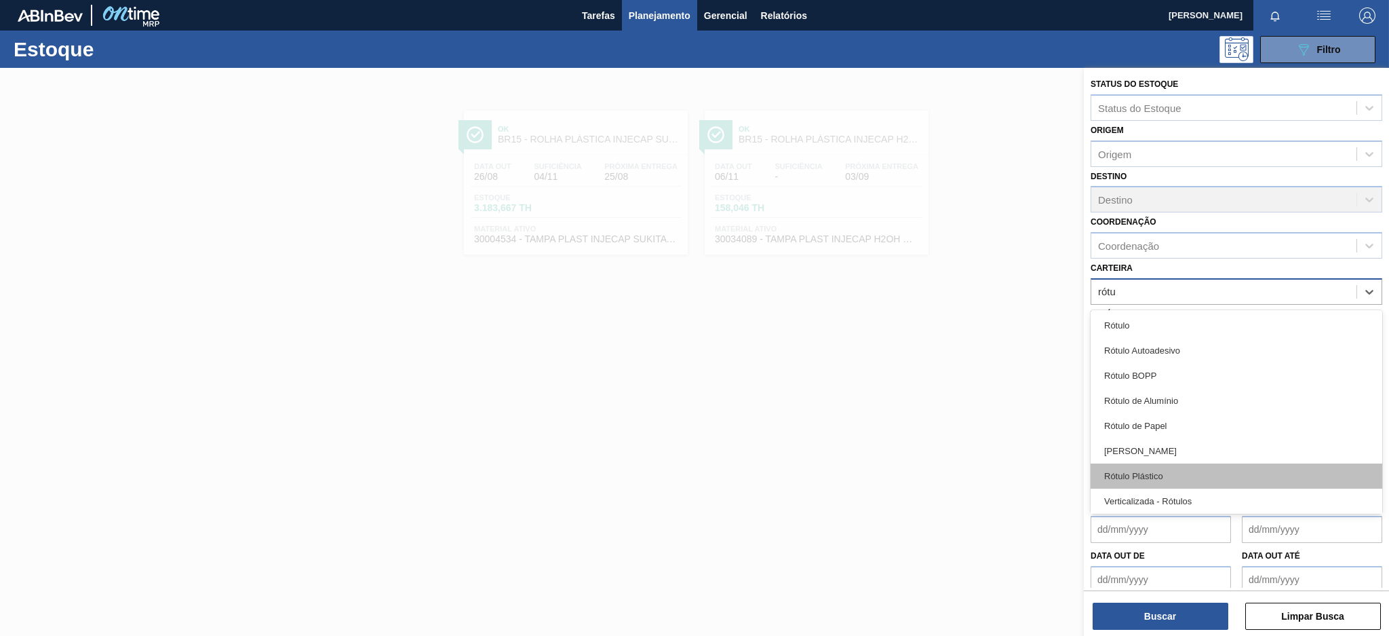
click at [1178, 476] on div "Rótulo Plástico" at bounding box center [1237, 475] width 292 height 25
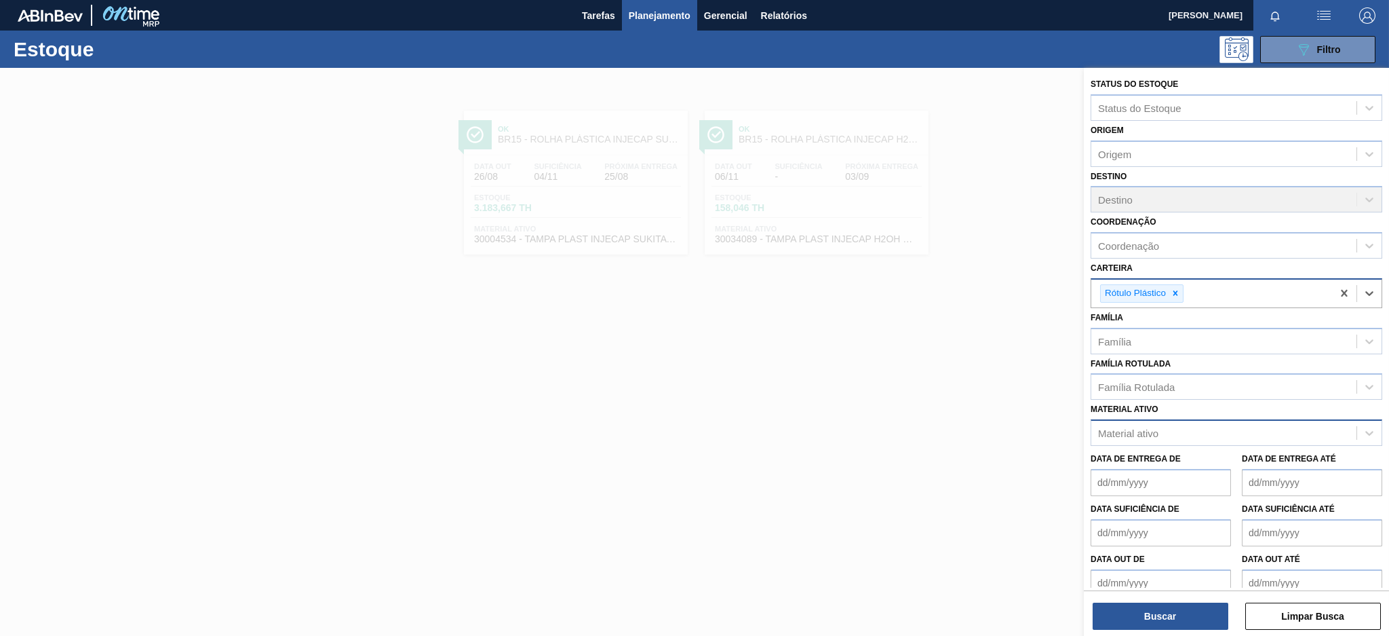
click at [1179, 426] on div "Material ativo" at bounding box center [1223, 433] width 265 height 20
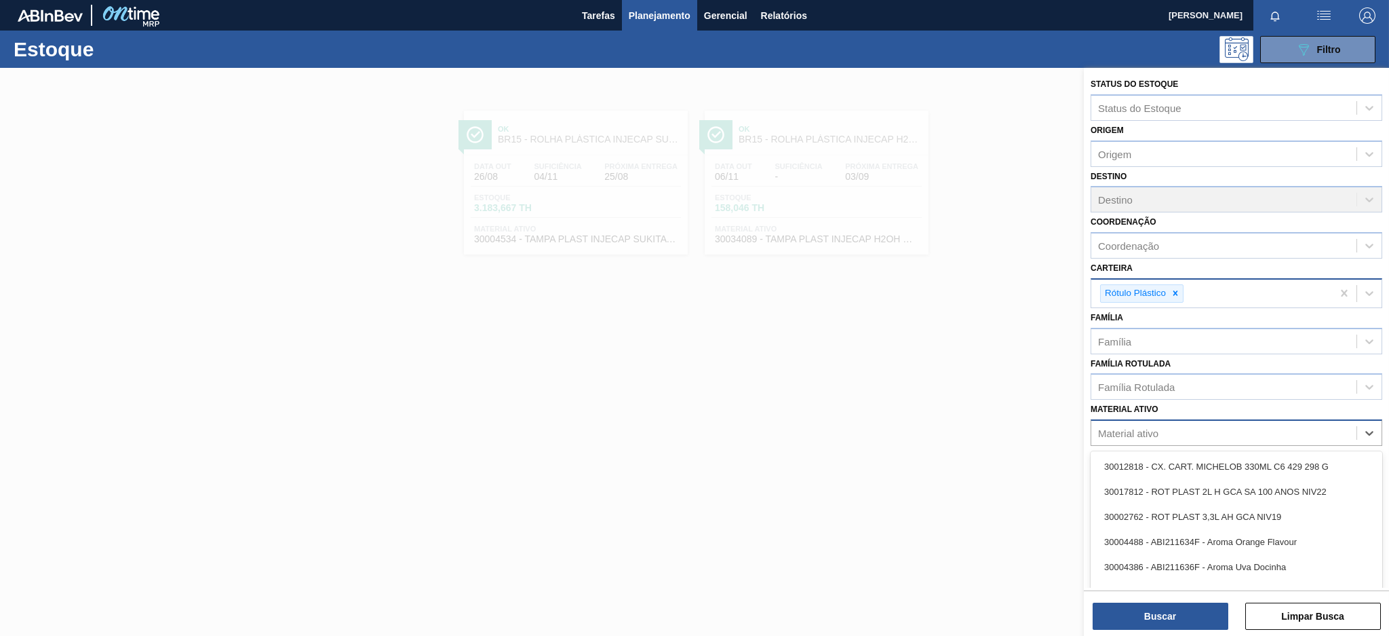
paste ativo "30003826"
type ativo "30003826"
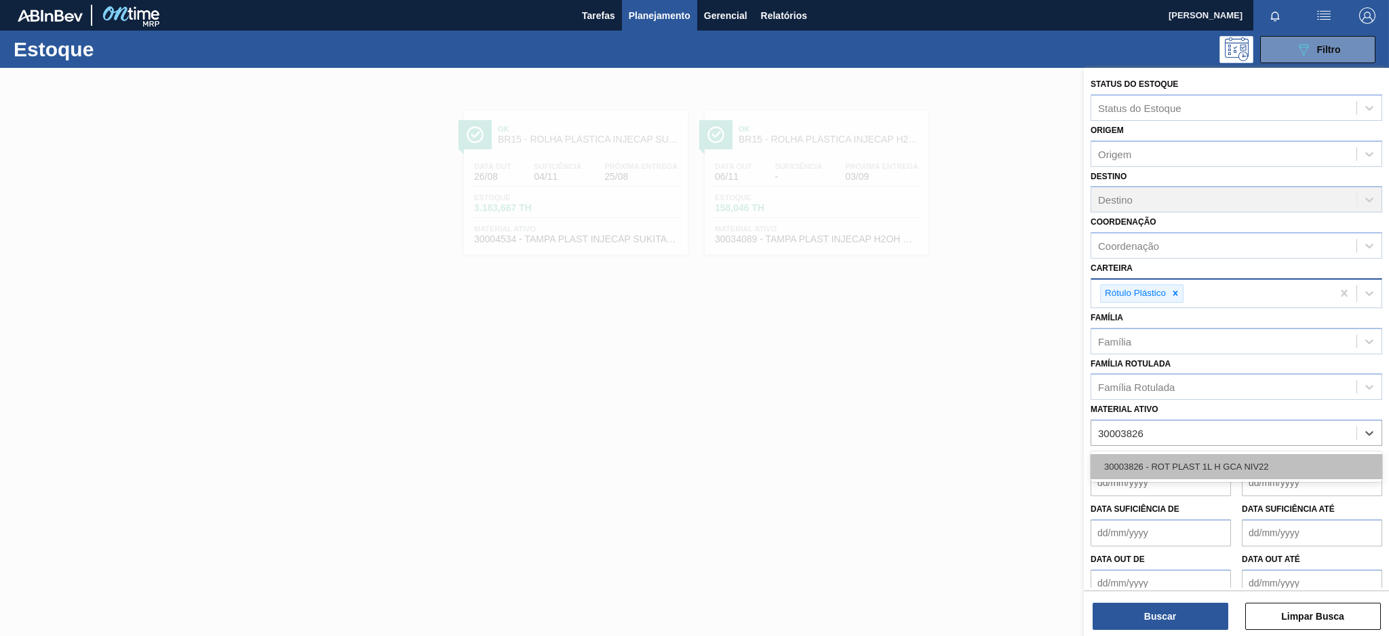
click at [1183, 463] on div "30003826 - ROT PLAST 1L H GCA NIV22" at bounding box center [1237, 466] width 292 height 25
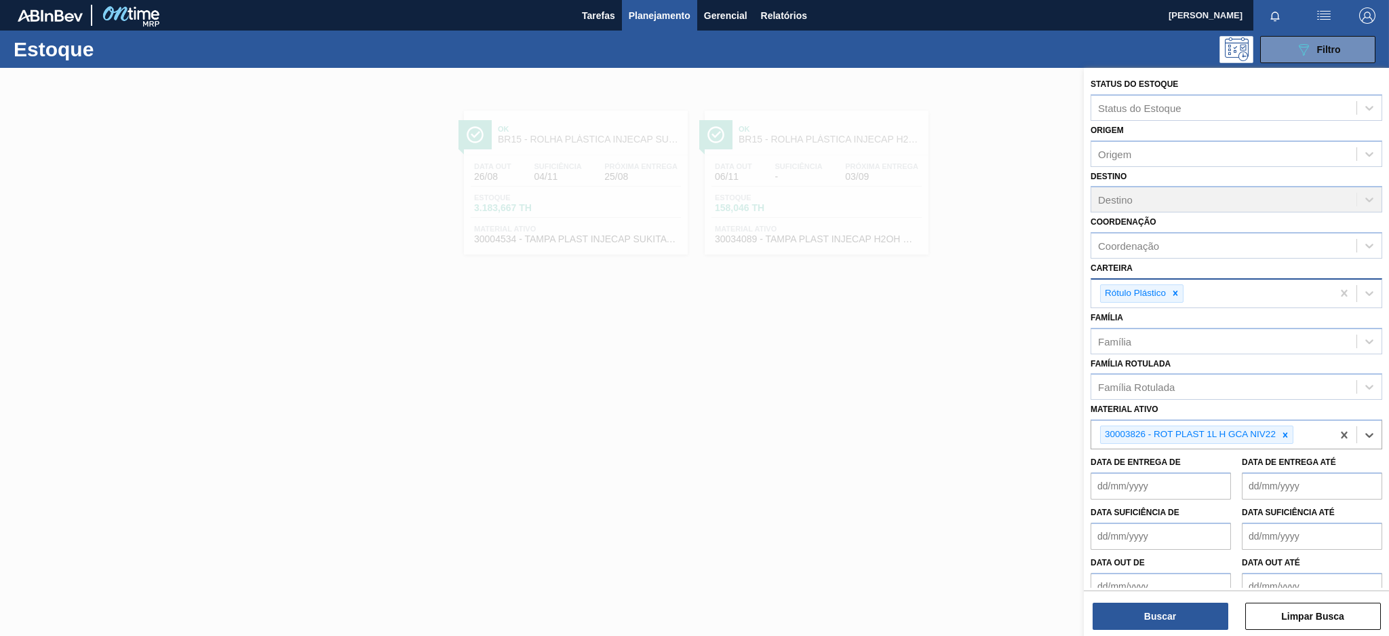
paste ativo "30003816"
type ativo "30003816"
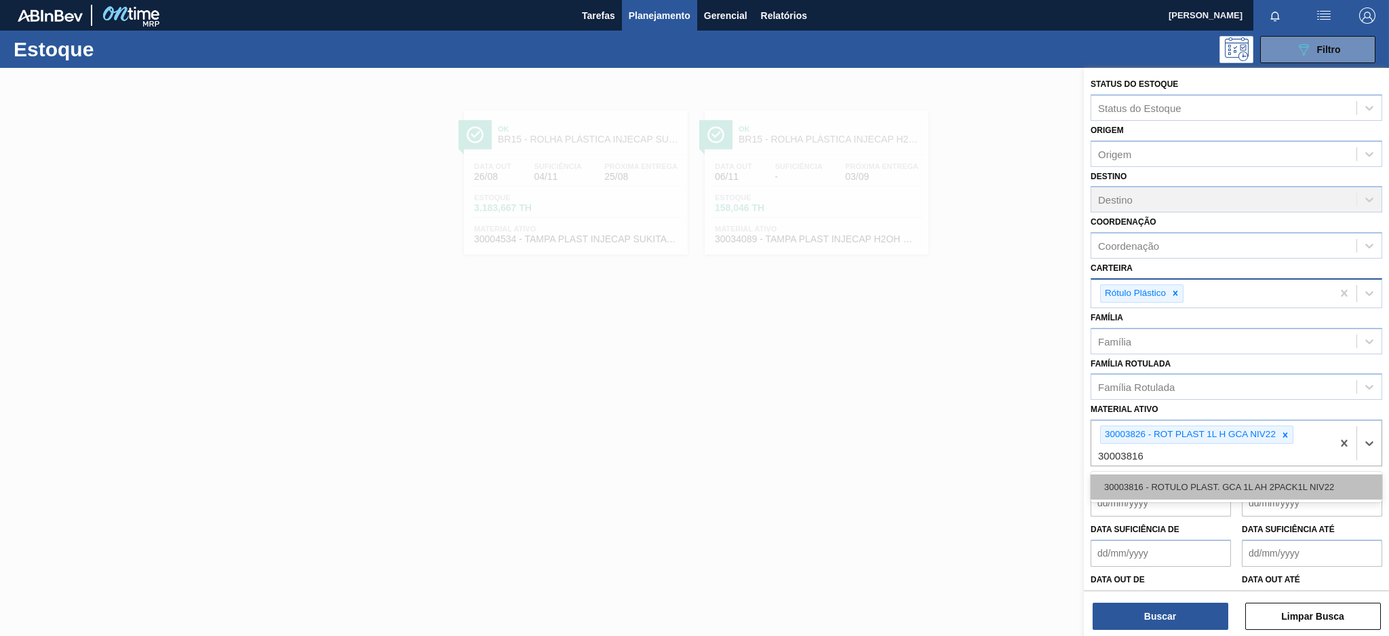
click at [1257, 478] on div "30003816 - ROTULO PLAST. GCA 1L AH 2PACK1L NIV22" at bounding box center [1237, 486] width 292 height 25
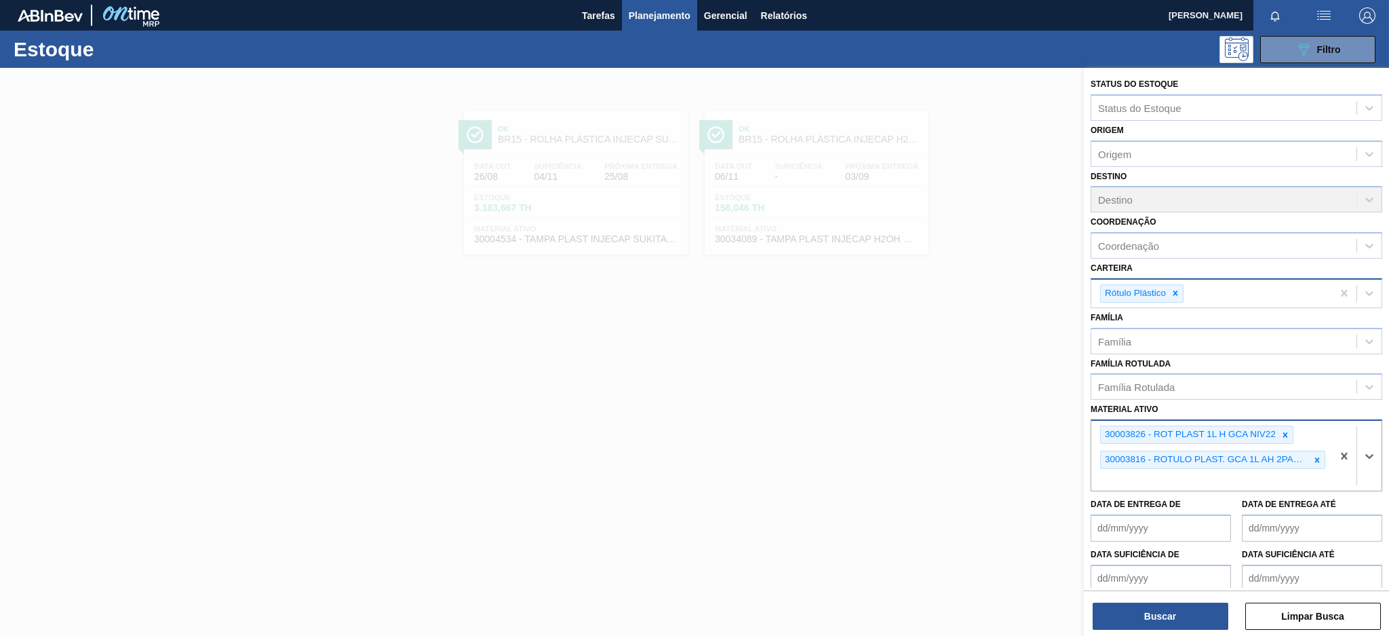
paste ativo "30017801"
type ativo "30017801"
click at [1179, 507] on div "30017801 - ROT PLAST 15L AH GCA ZERO NIV22" at bounding box center [1237, 511] width 292 height 25
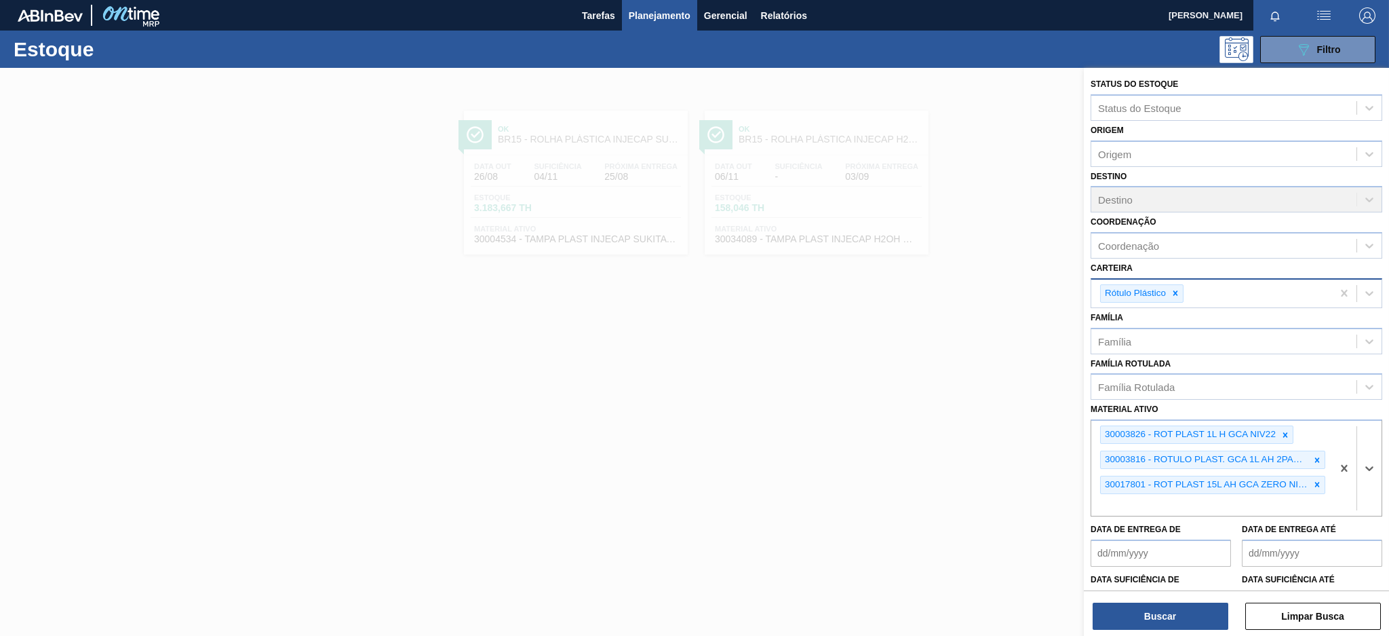
paste ativo "30003823"
type ativo "30003823"
click at [1169, 537] on div "30003823 - ROT PLAST 1,5L AH GCA NIV22" at bounding box center [1237, 536] width 292 height 25
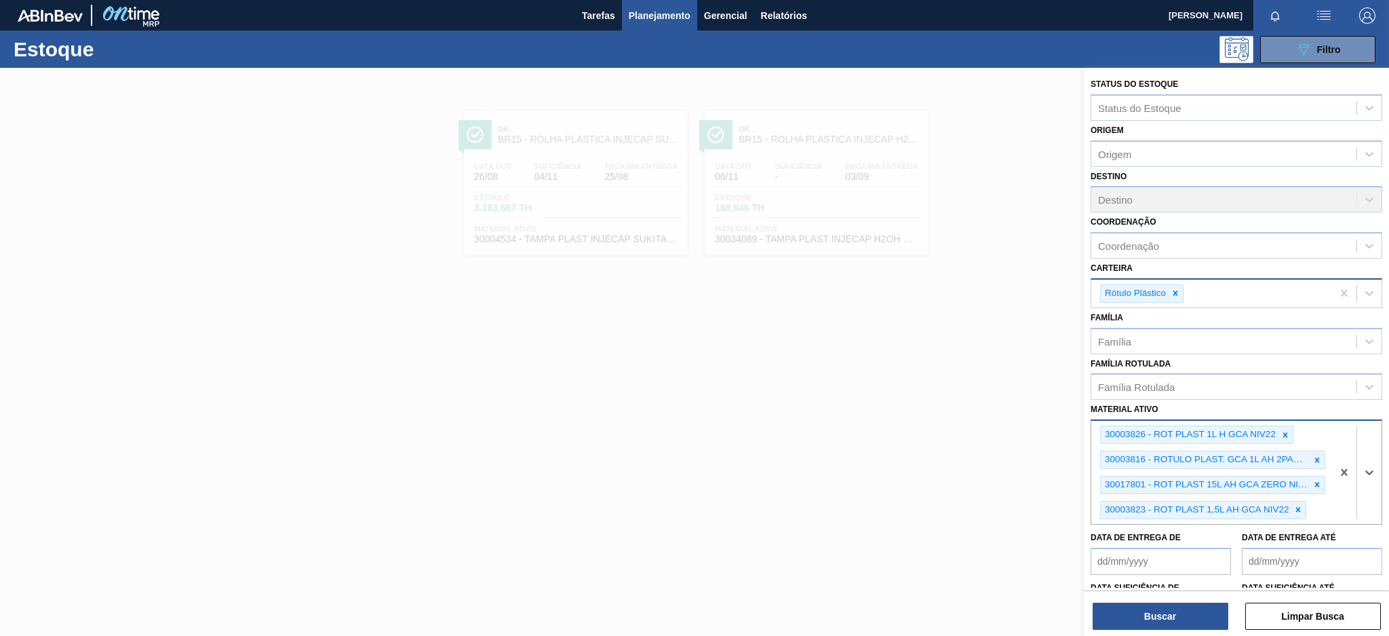
paste ativo "30031269"
type ativo "30031269"
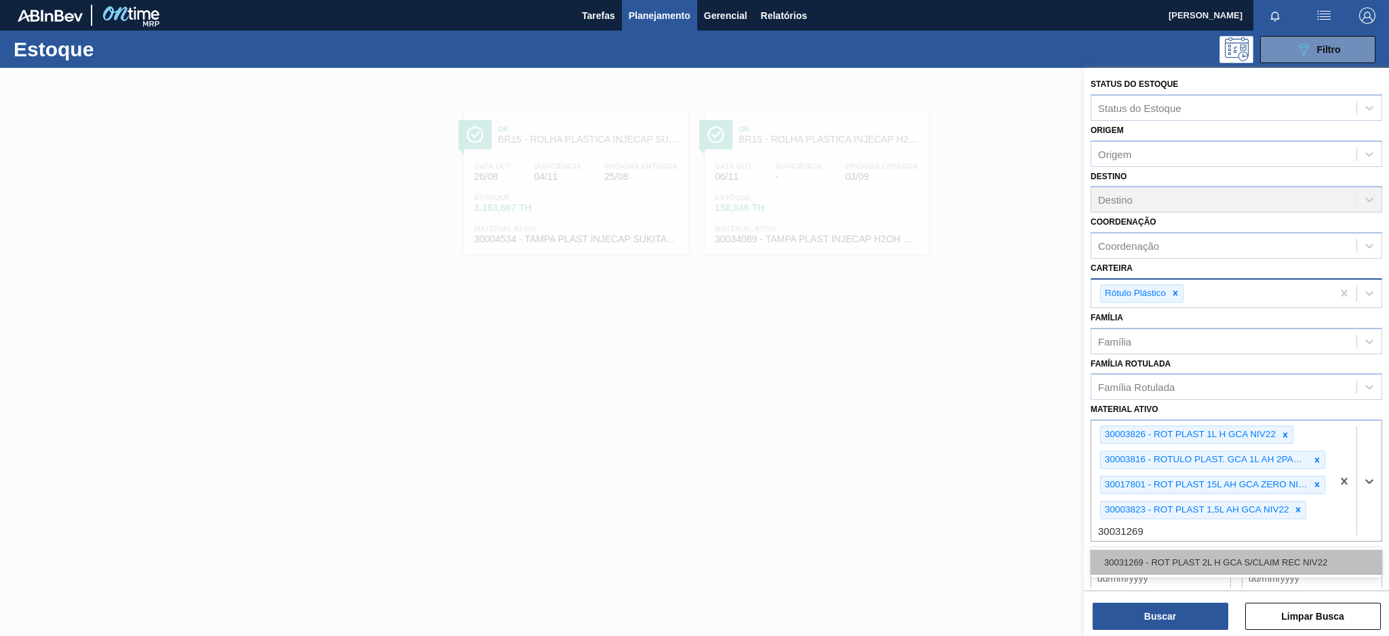
click at [1137, 551] on div "30031269 - ROT PLAST 2L H GCA S/CLAIM REC NIV22" at bounding box center [1237, 561] width 292 height 25
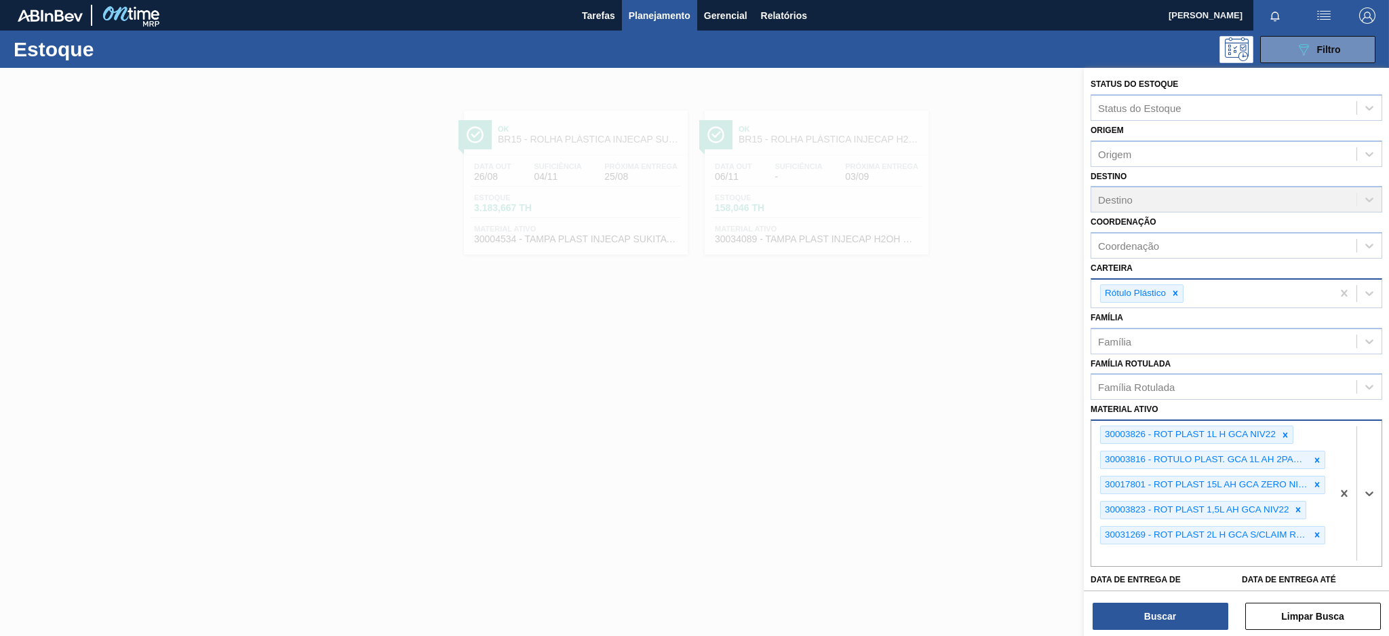
paste ativo "30031267"
type ativo "30031267"
click at [1186, 587] on div "30031267 - ROT PLAST 2L H GCAZ S/CLAIM REC NIV22" at bounding box center [1237, 586] width 292 height 25
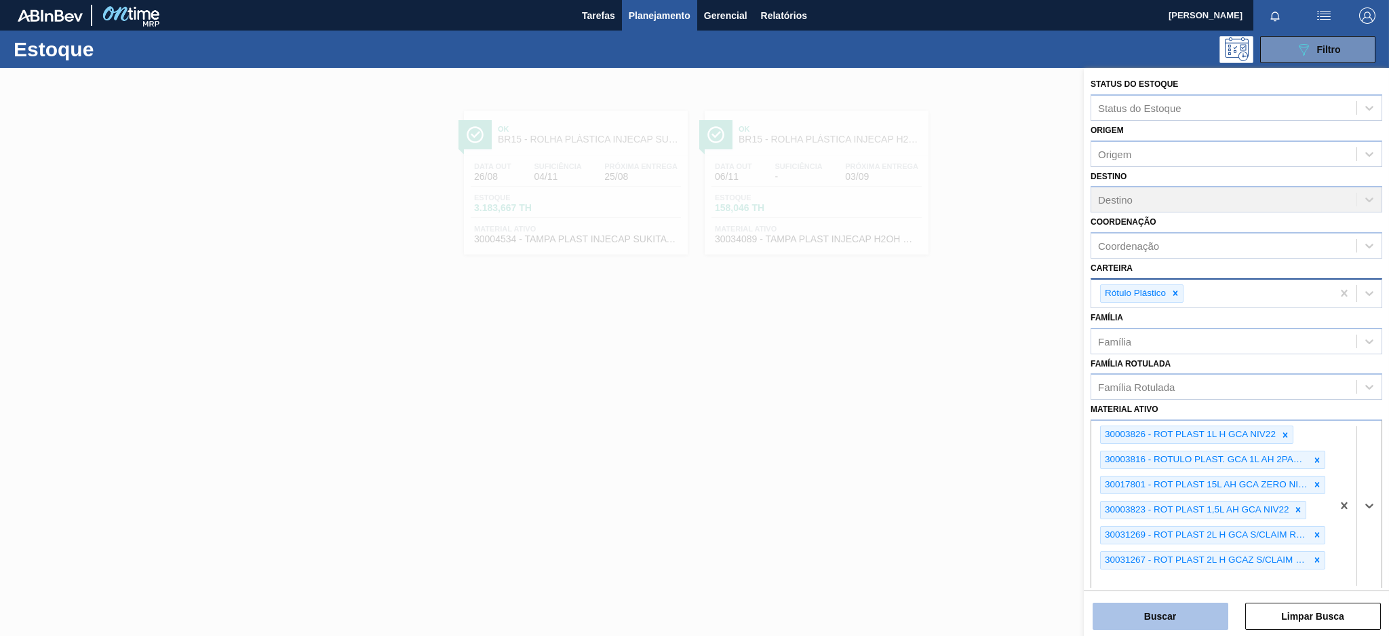
click at [1182, 614] on button "Buscar" at bounding box center [1161, 615] width 136 height 27
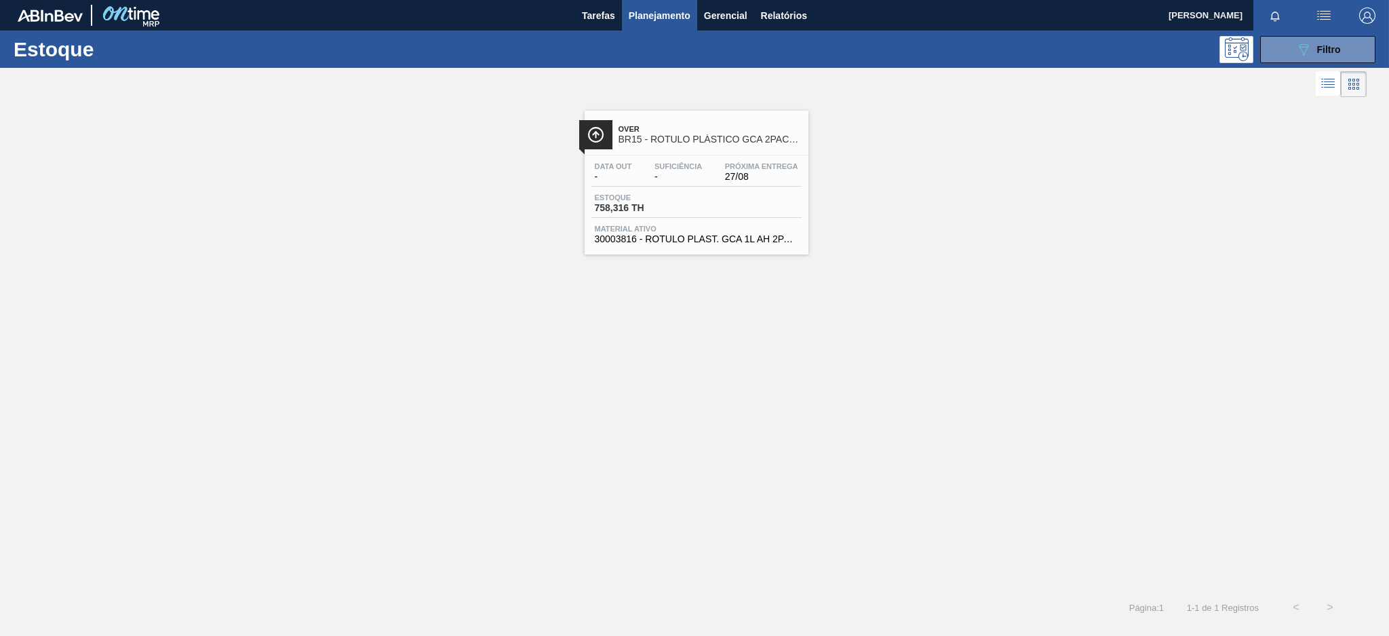
click at [623, 157] on div "Data out - Suficiência - Próxima Entrega 27/08 Estoque 758,316 TH Material ativ…" at bounding box center [697, 201] width 224 height 92
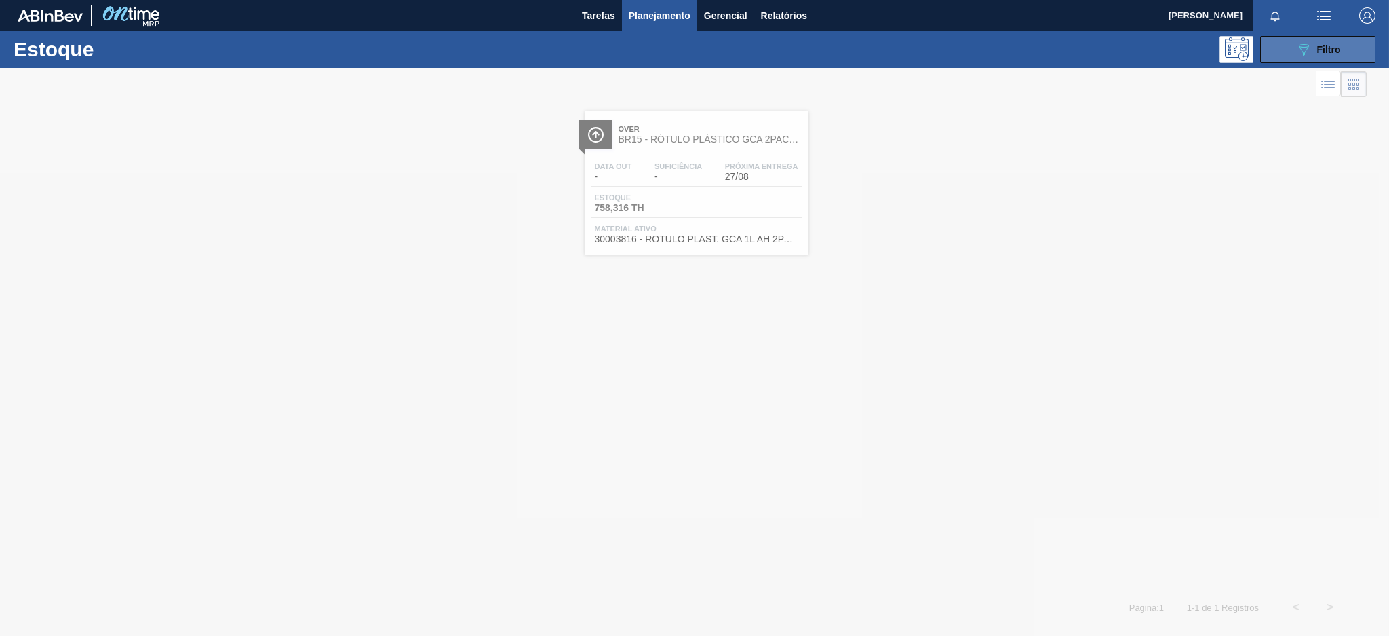
click at [1344, 52] on button "089F7B8B-B2A5-4AFE-B5C0-19BA573D28AC Filtro" at bounding box center [1317, 49] width 115 height 27
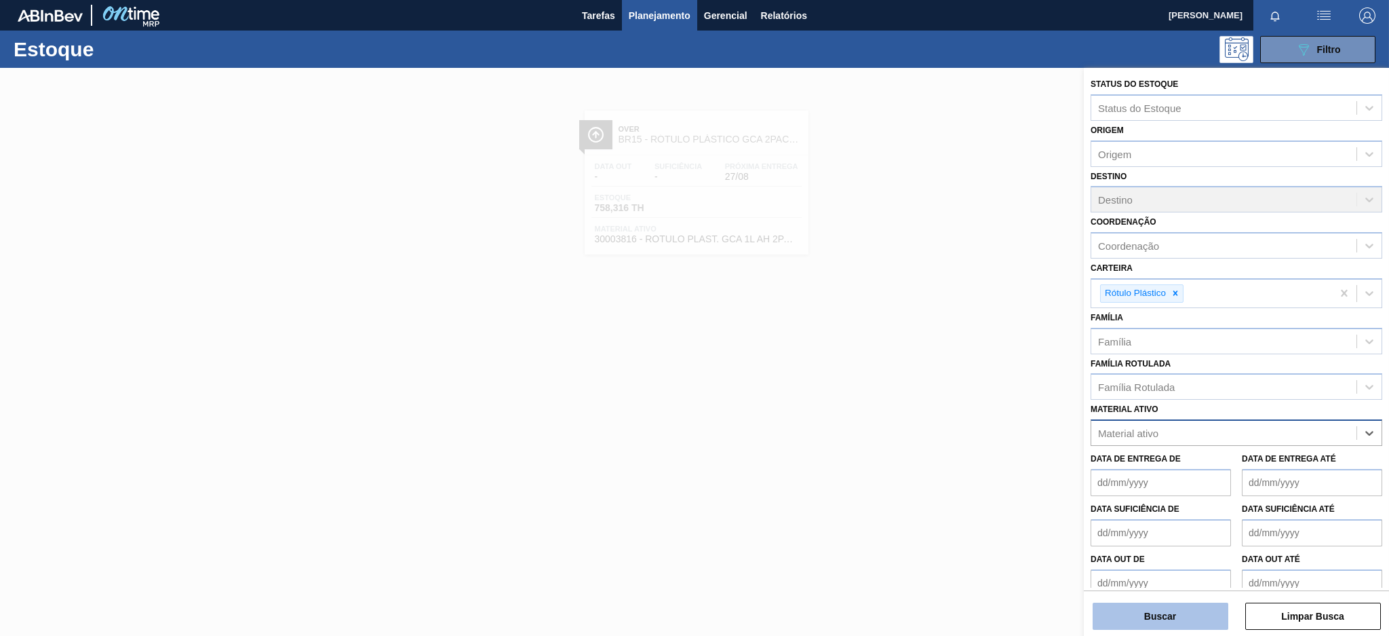
click at [1179, 612] on button "Buscar" at bounding box center [1161, 615] width 136 height 27
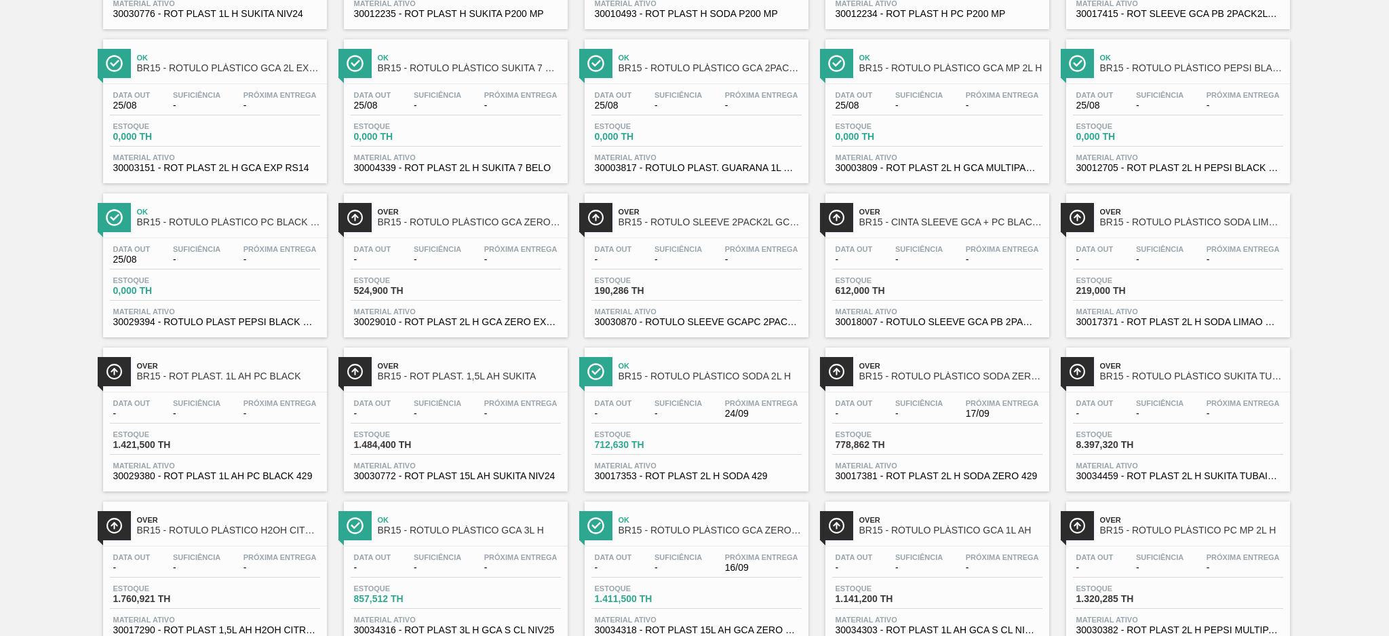
scroll to position [1033, 0]
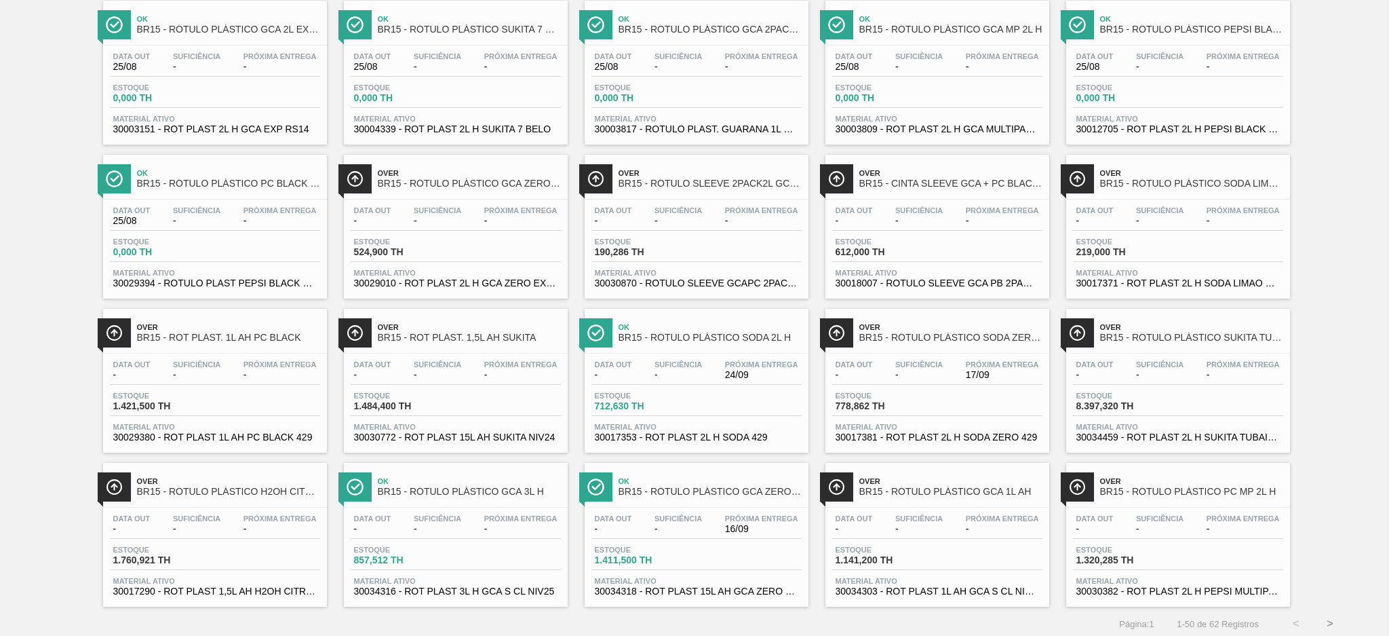
click at [1331, 622] on button ">" at bounding box center [1330, 623] width 34 height 34
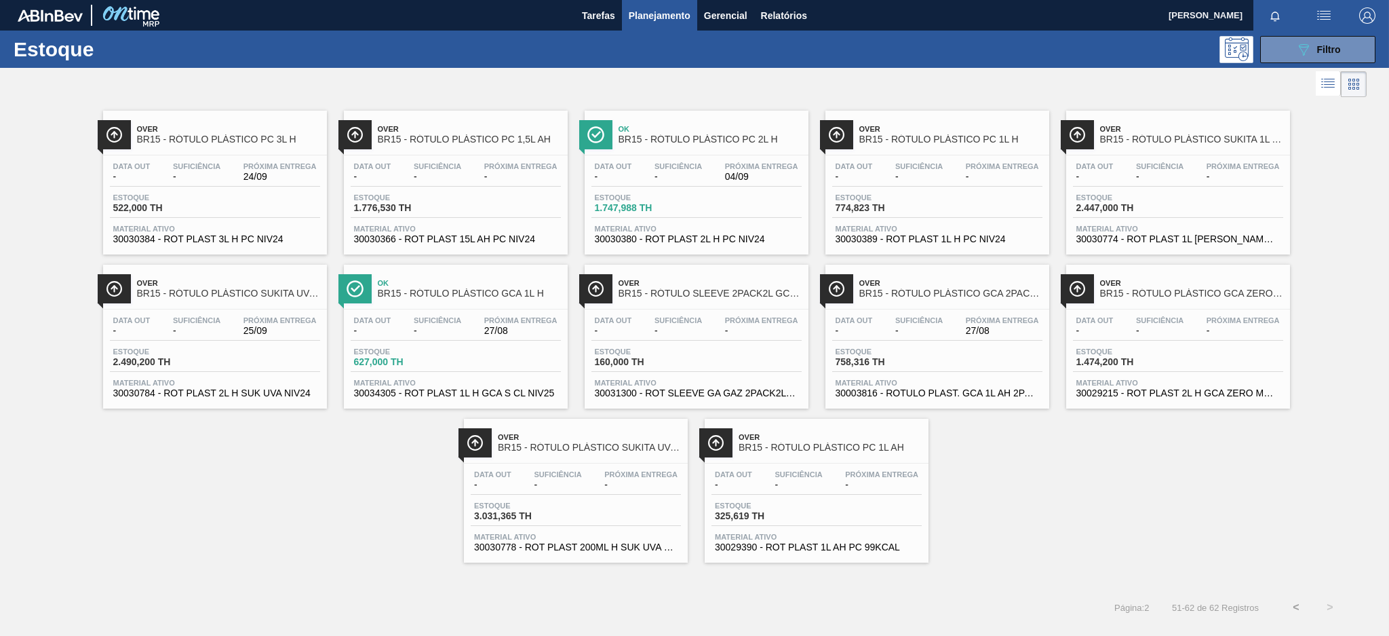
scroll to position [0, 0]
click at [489, 351] on div "Estoque 627,000 TH" at bounding box center [456, 359] width 210 height 24
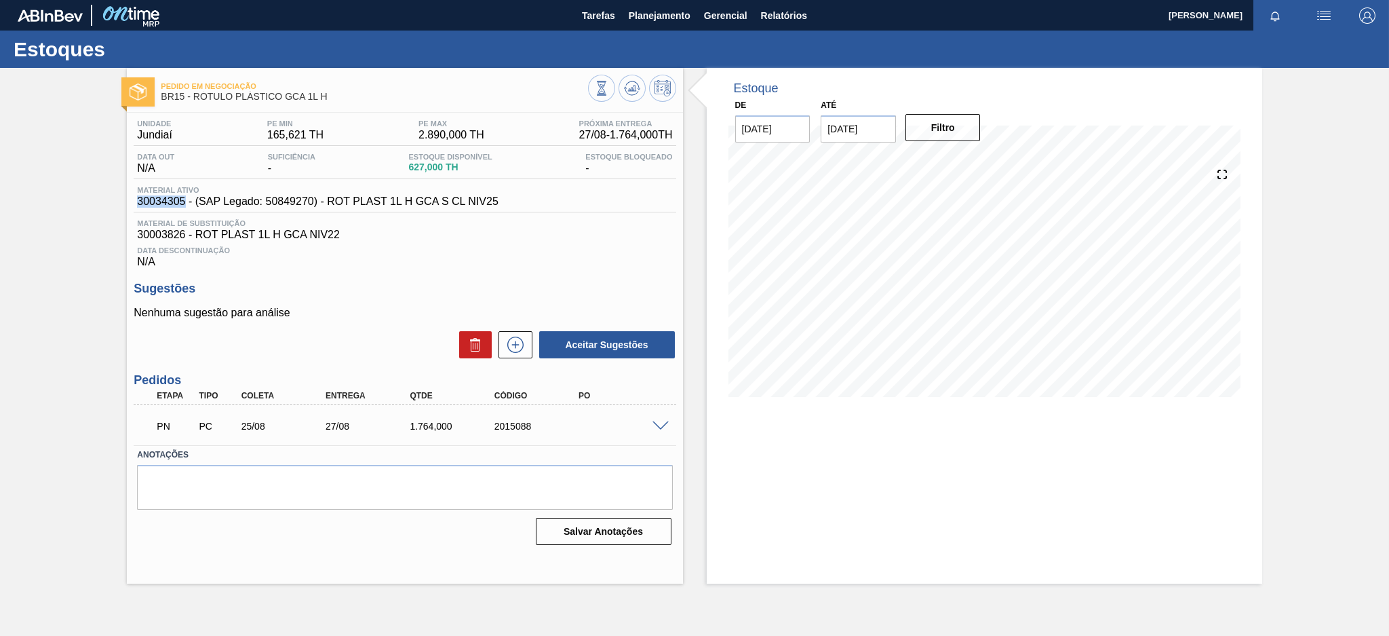
drag, startPoint x: 182, startPoint y: 198, endPoint x: 113, endPoint y: 204, distance: 69.5
click at [113, 204] on div "Pedido em Negociação BR15 - RÓTULO PLÁSTICO GCA 1L H Unidade Jundiaí PE MIN 165…" at bounding box center [694, 325] width 1389 height 515
copy span "30034305"
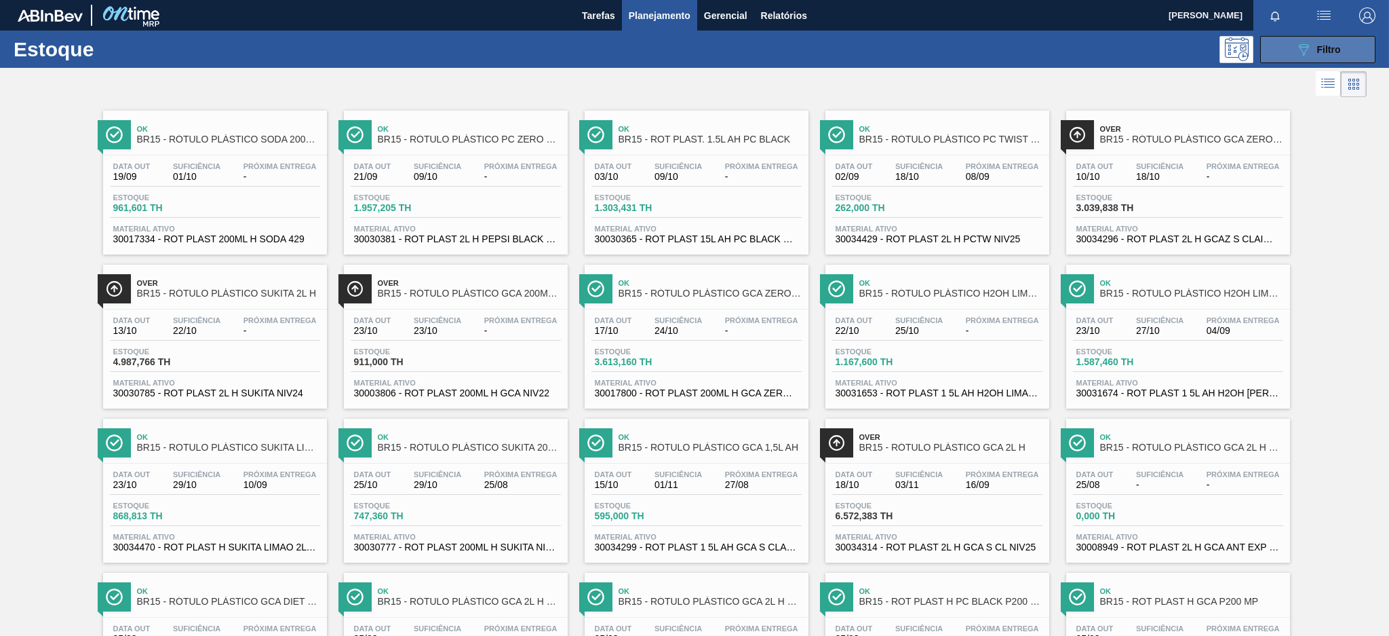
click at [1297, 50] on icon "089F7B8B-B2A5-4AFE-B5C0-19BA573D28AC" at bounding box center [1303, 49] width 16 height 16
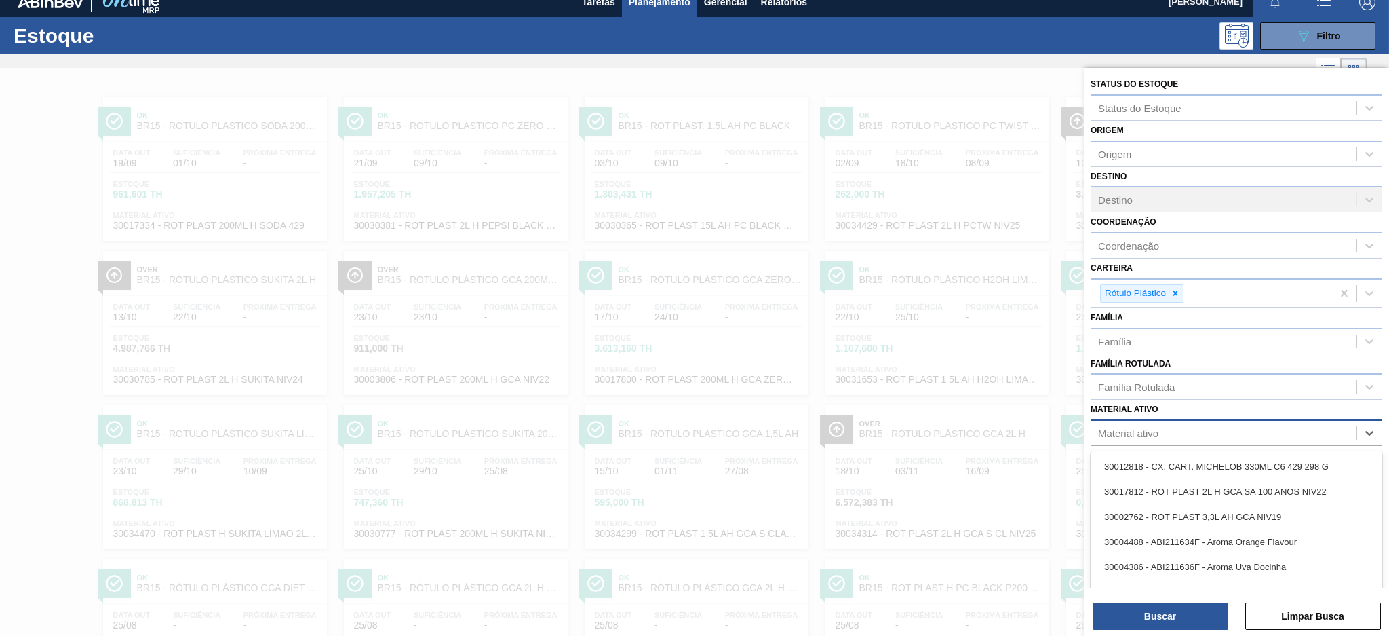
click at [1218, 429] on div "Material ativo" at bounding box center [1223, 433] width 265 height 20
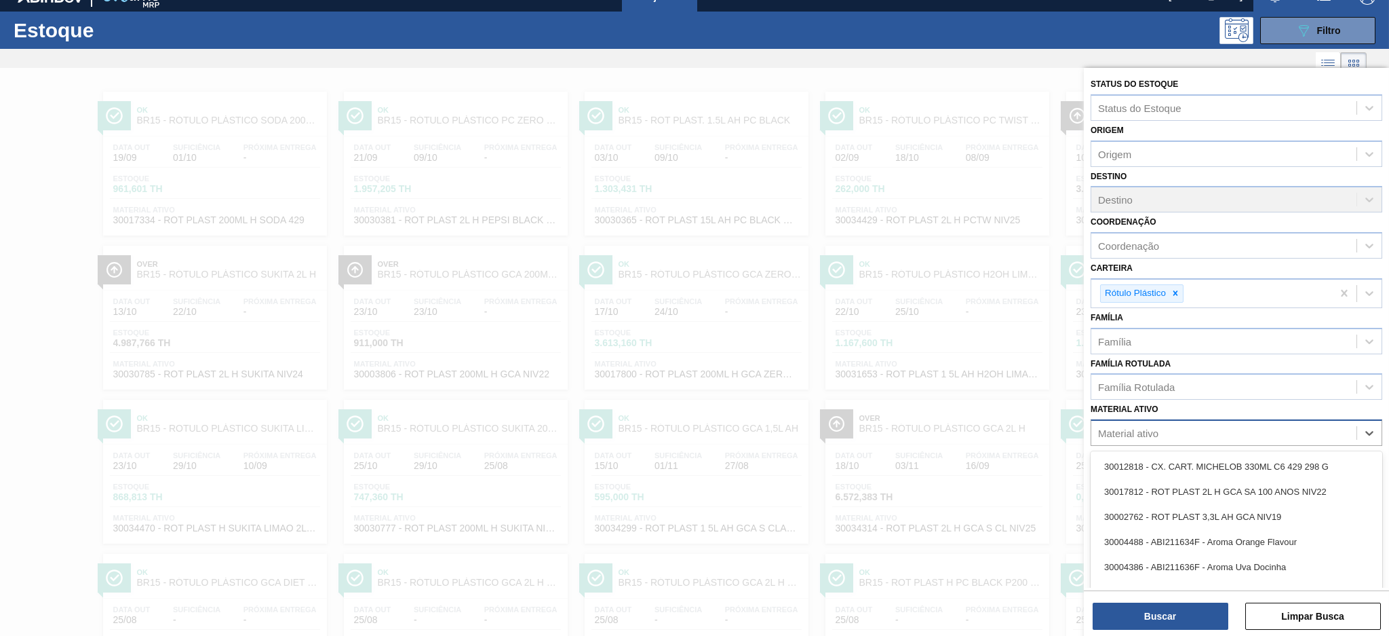
paste ativo "30003816"
type ativo "30003816"
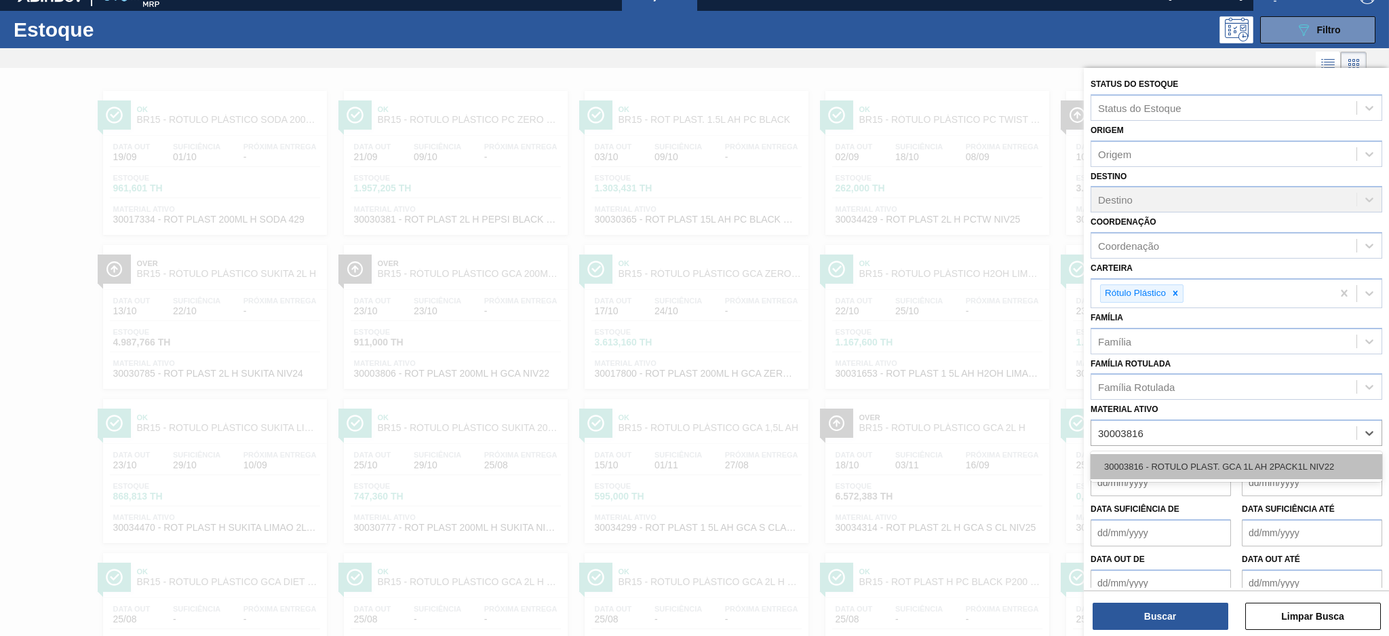
click at [1226, 463] on div "30003816 - ROTULO PLAST. GCA 1L AH 2PACK1L NIV22" at bounding box center [1237, 466] width 292 height 25
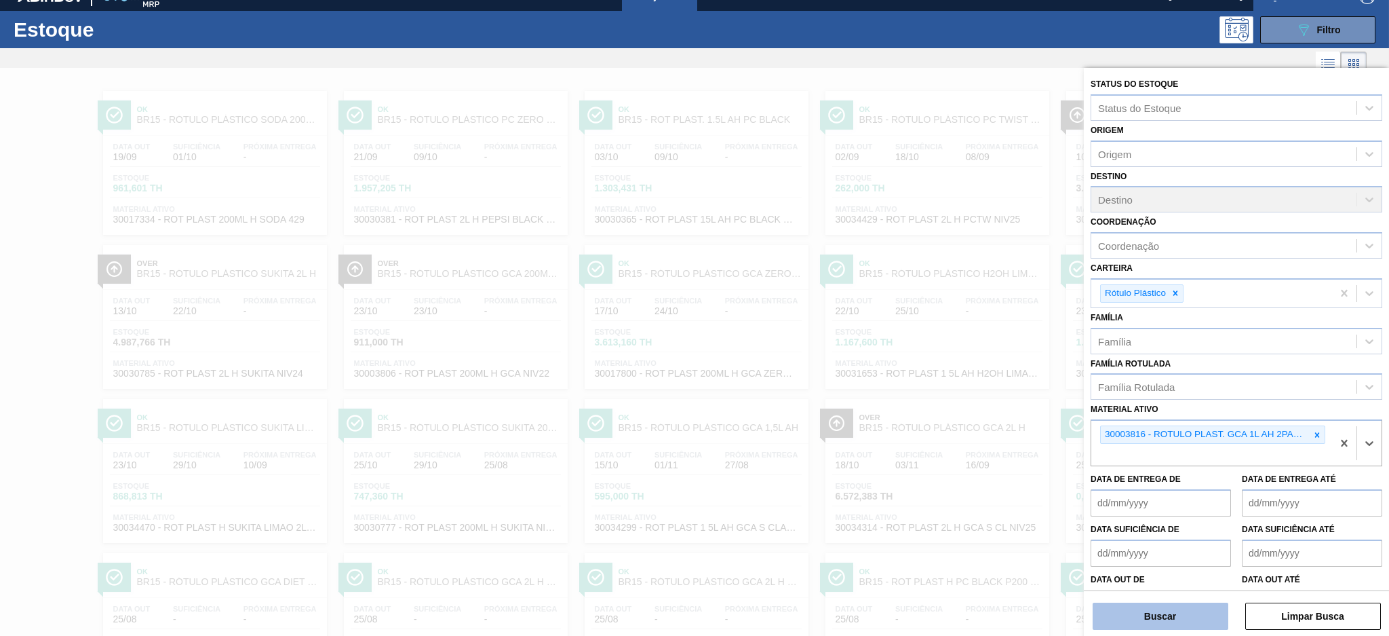
click at [1184, 611] on button "Buscar" at bounding box center [1161, 615] width 136 height 27
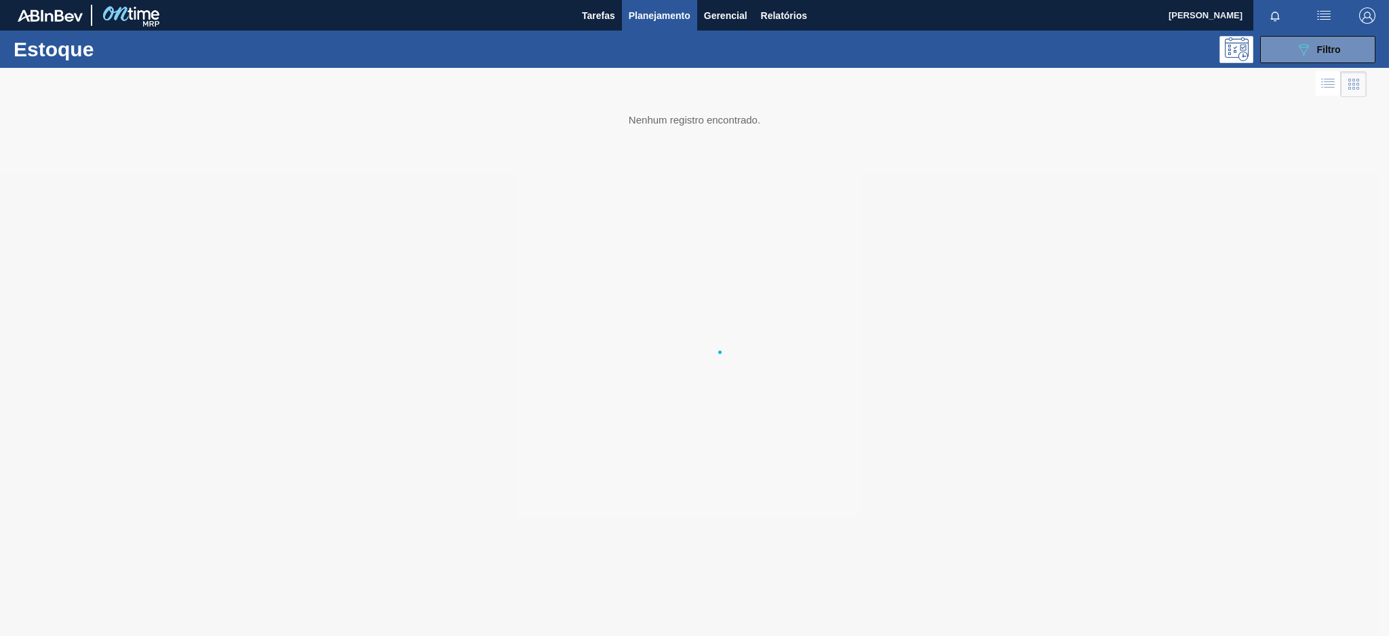
scroll to position [0, 0]
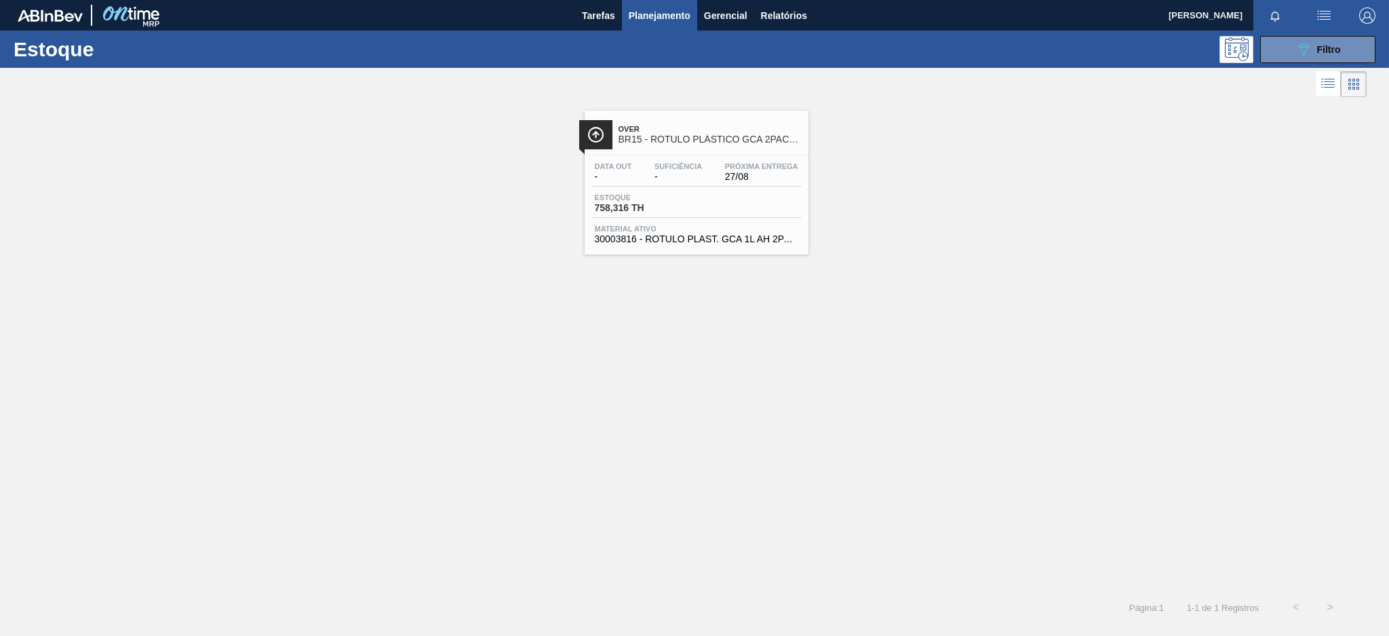
click at [752, 156] on div "Data out - Suficiência - Próxima Entrega 27/08 Estoque 758,316 TH Material ativ…" at bounding box center [697, 201] width 224 height 92
click at [1330, 54] on span "Filtro" at bounding box center [1329, 49] width 24 height 11
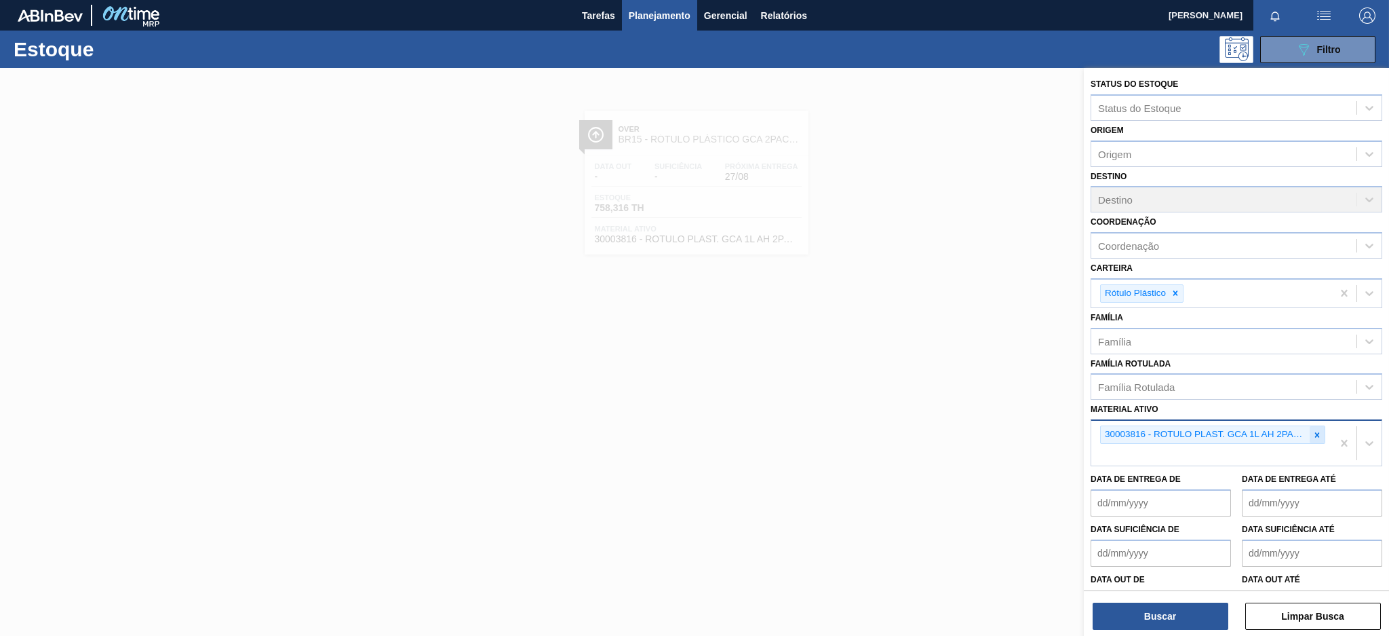
click at [1315, 433] on icon at bounding box center [1316, 434] width 9 height 9
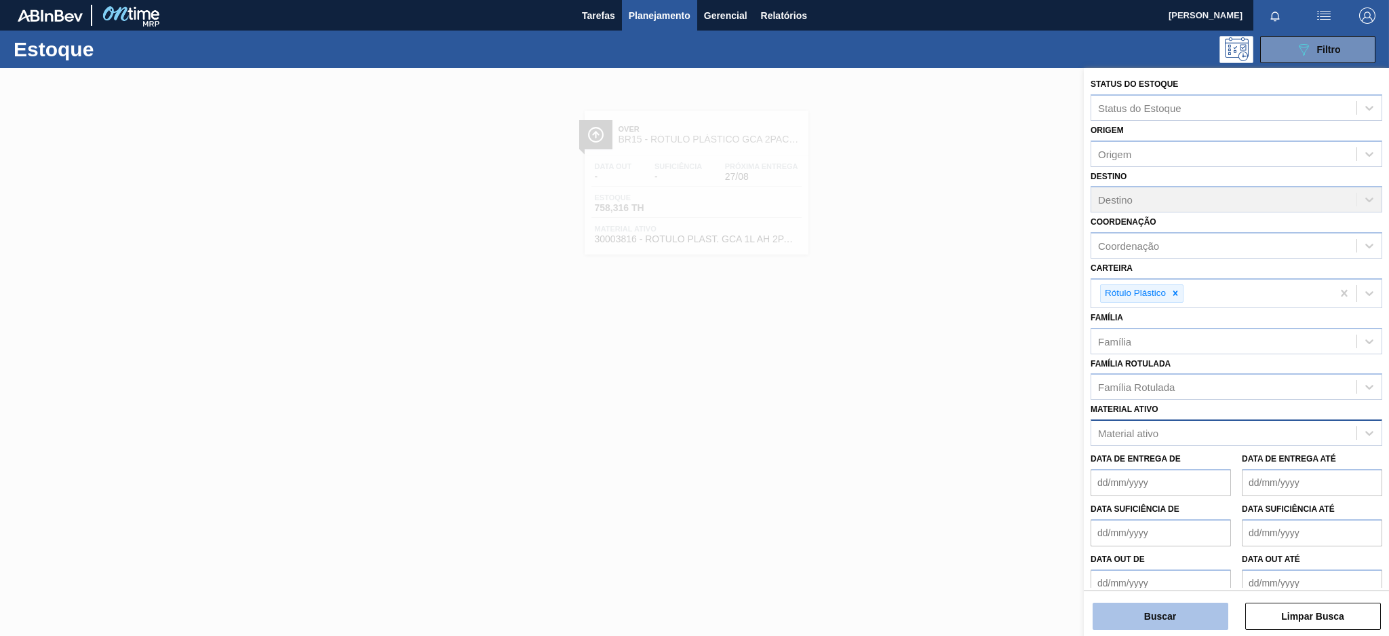
click at [1176, 615] on button "Buscar" at bounding box center [1161, 615] width 136 height 27
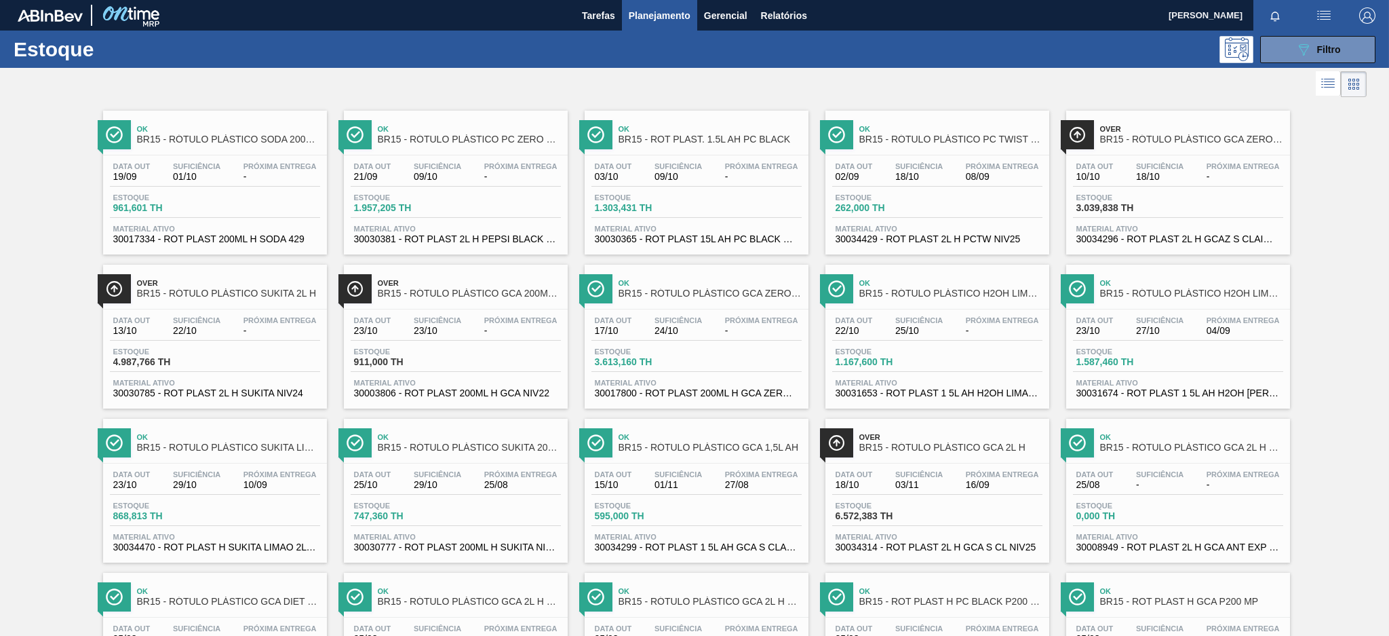
click at [1147, 216] on div "Estoque 3.039,838 TH" at bounding box center [1178, 205] width 210 height 24
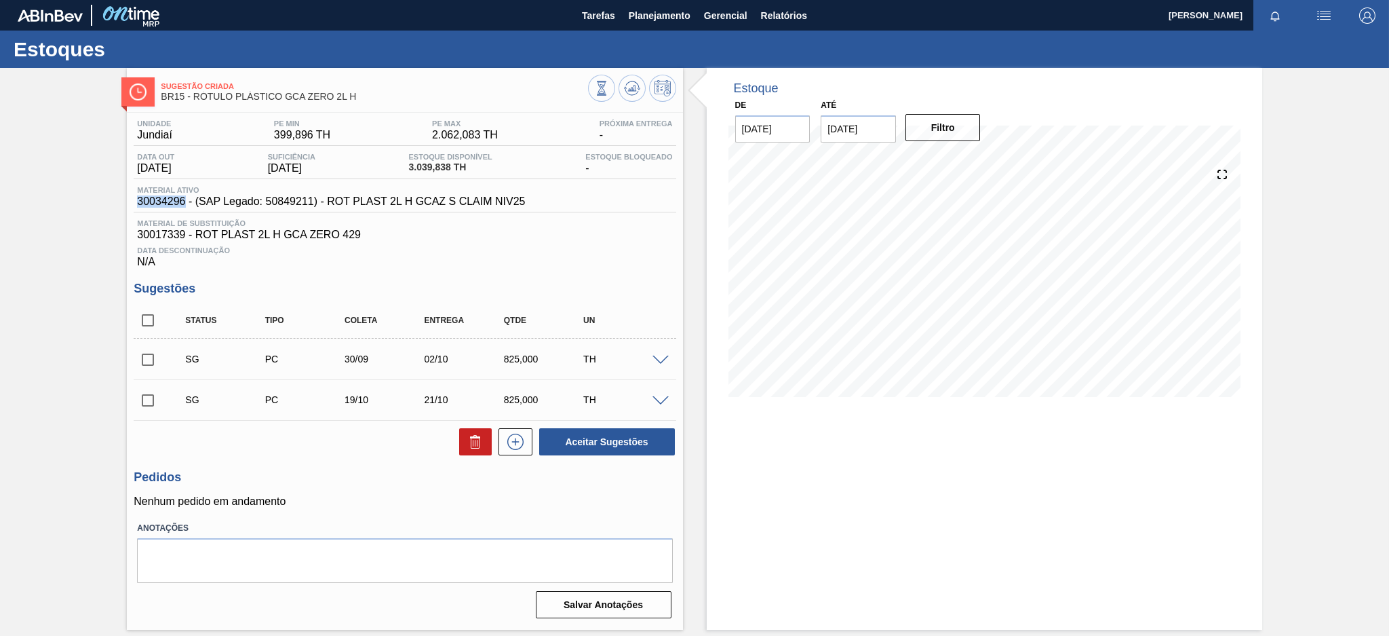
drag, startPoint x: 184, startPoint y: 201, endPoint x: 138, endPoint y: 203, distance: 46.8
click at [138, 203] on span "30034296 - (SAP Legado: 50849211) - ROT PLAST 2L H GCAZ S CLAIM NIV25" at bounding box center [331, 201] width 388 height 12
copy span "30034296"
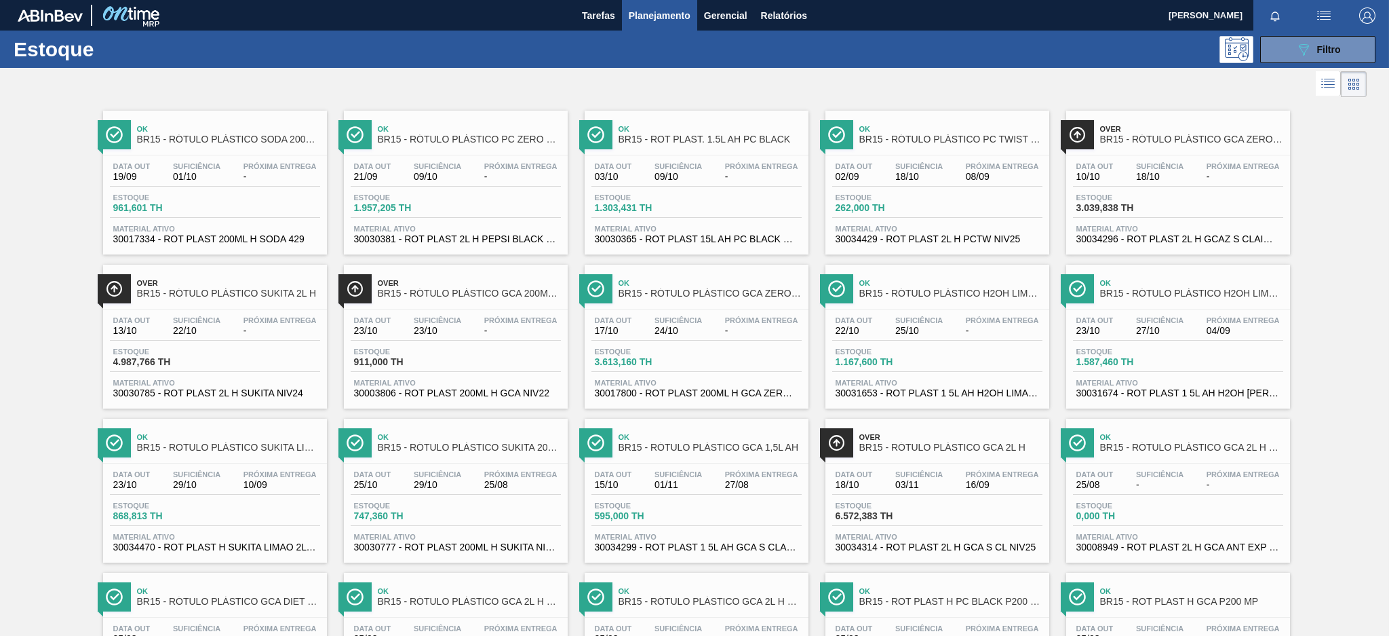
click at [725, 504] on div "Estoque 595,000 TH" at bounding box center [696, 513] width 210 height 24
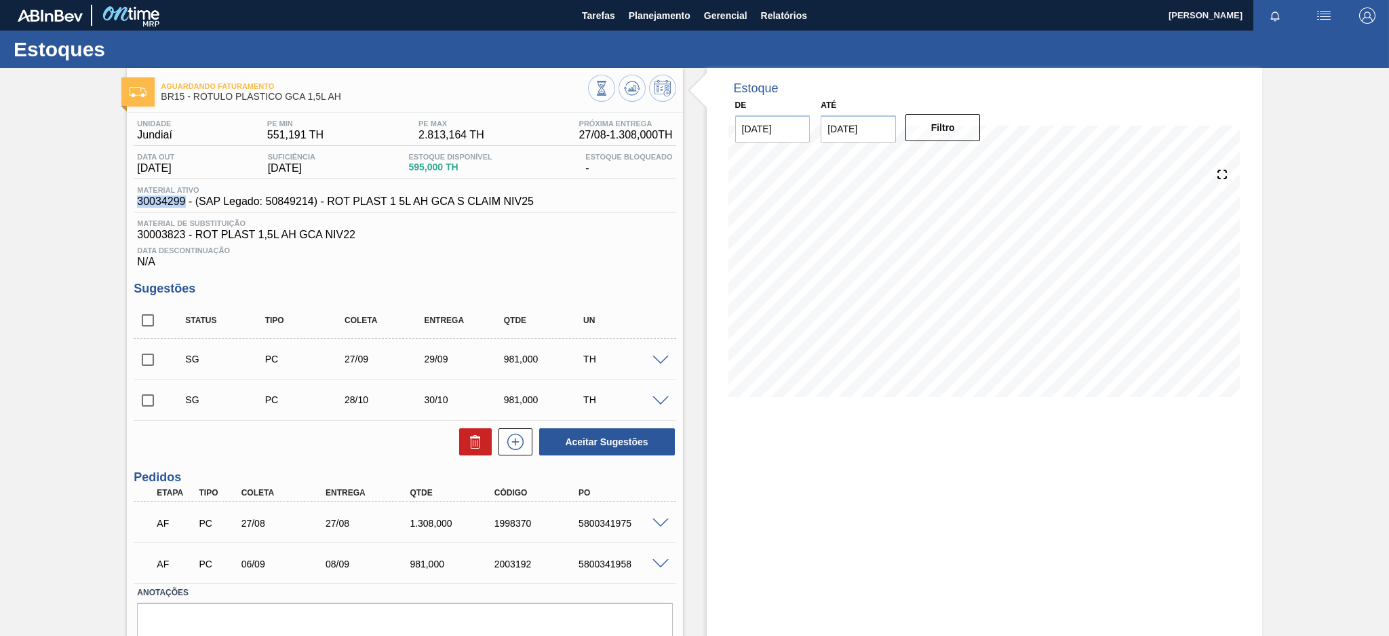
drag, startPoint x: 183, startPoint y: 201, endPoint x: 130, endPoint y: 201, distance: 52.9
click at [130, 201] on div "Unidade Jundiaí PE MIN 551,191 TH PE MAX 2.813,164 TH Próxima Entrega 27/08 - 1…" at bounding box center [404, 400] width 555 height 574
copy span "30034299"
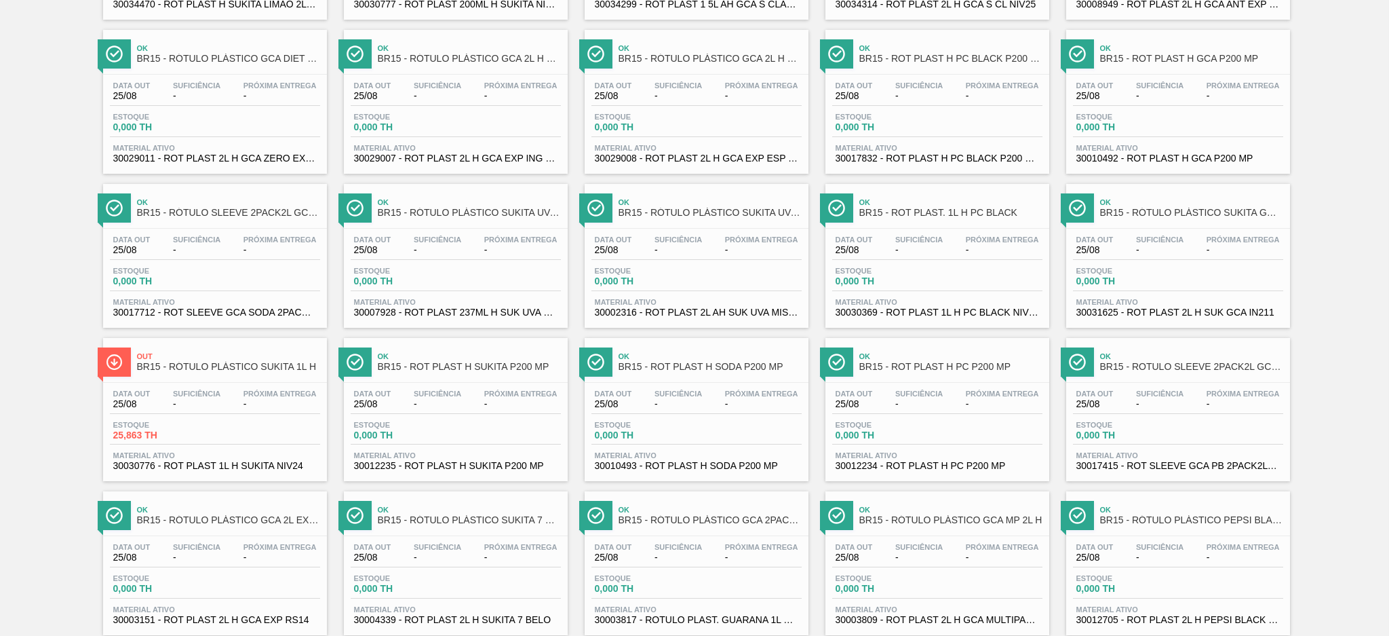
scroll to position [723, 0]
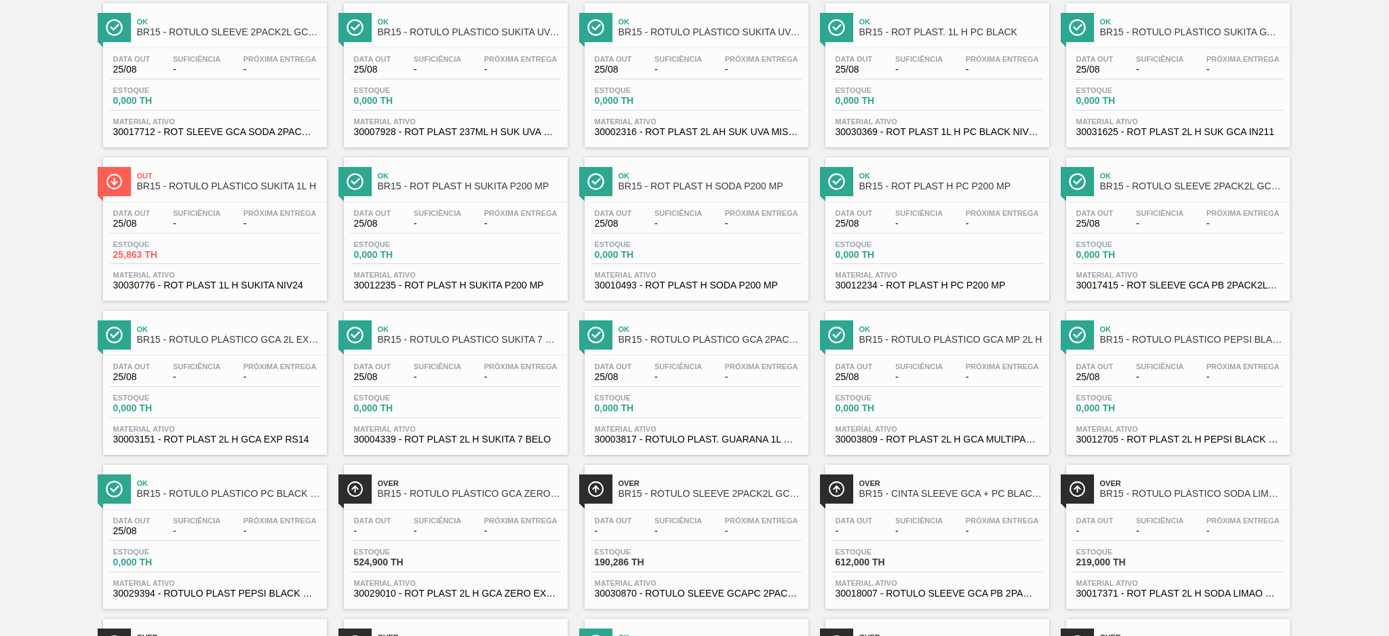
click at [487, 539] on div "Data out - Suficiência - Próxima Entrega - Estoque 524,900 TH Material ativo 30…" at bounding box center [456, 555] width 224 height 92
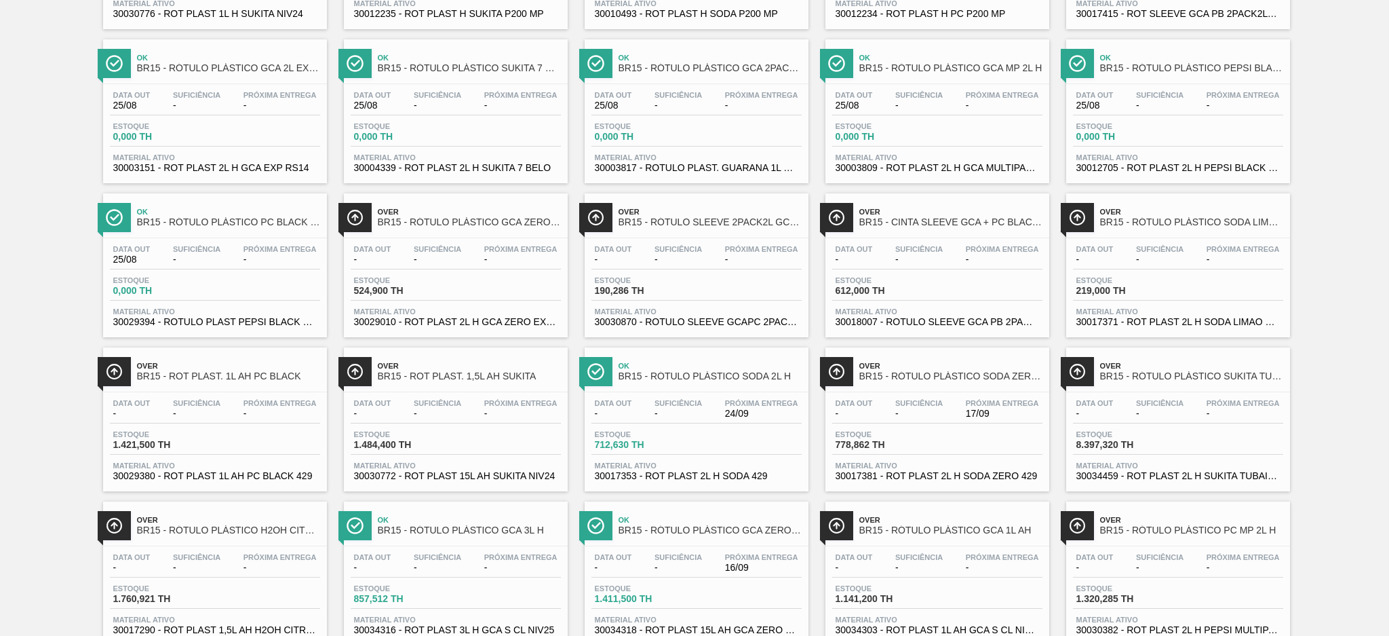
scroll to position [1033, 0]
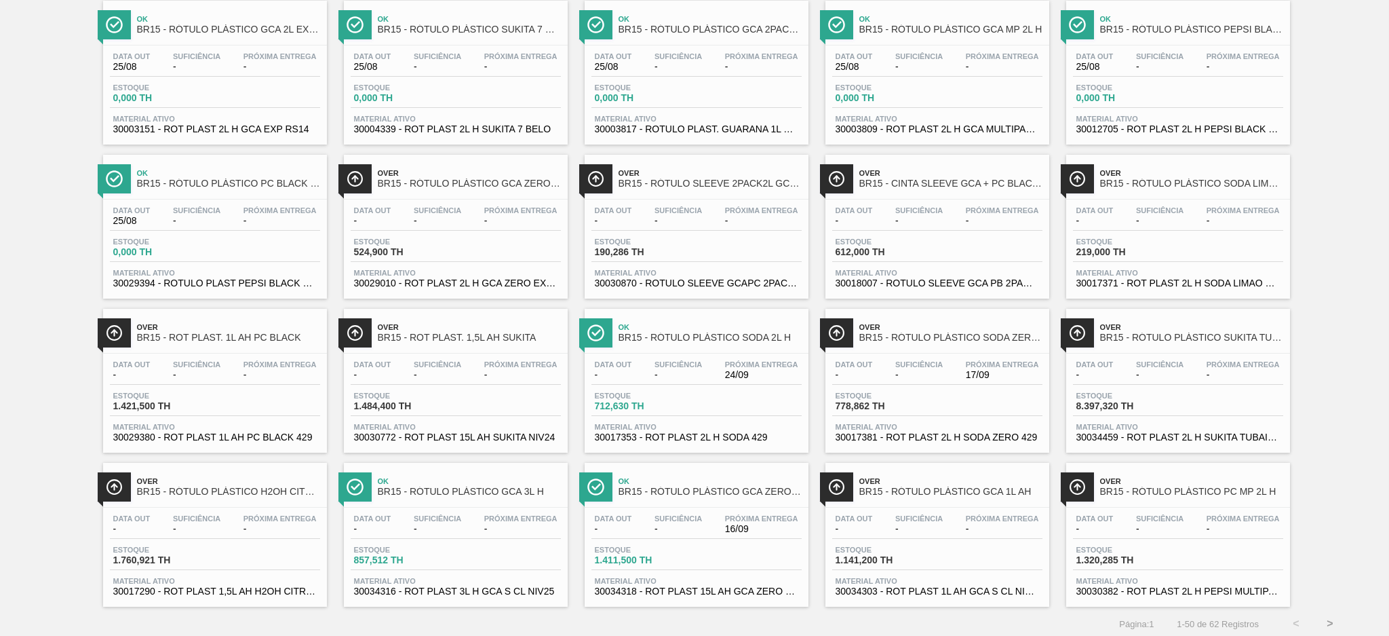
click at [1321, 616] on button ">" at bounding box center [1330, 623] width 34 height 34
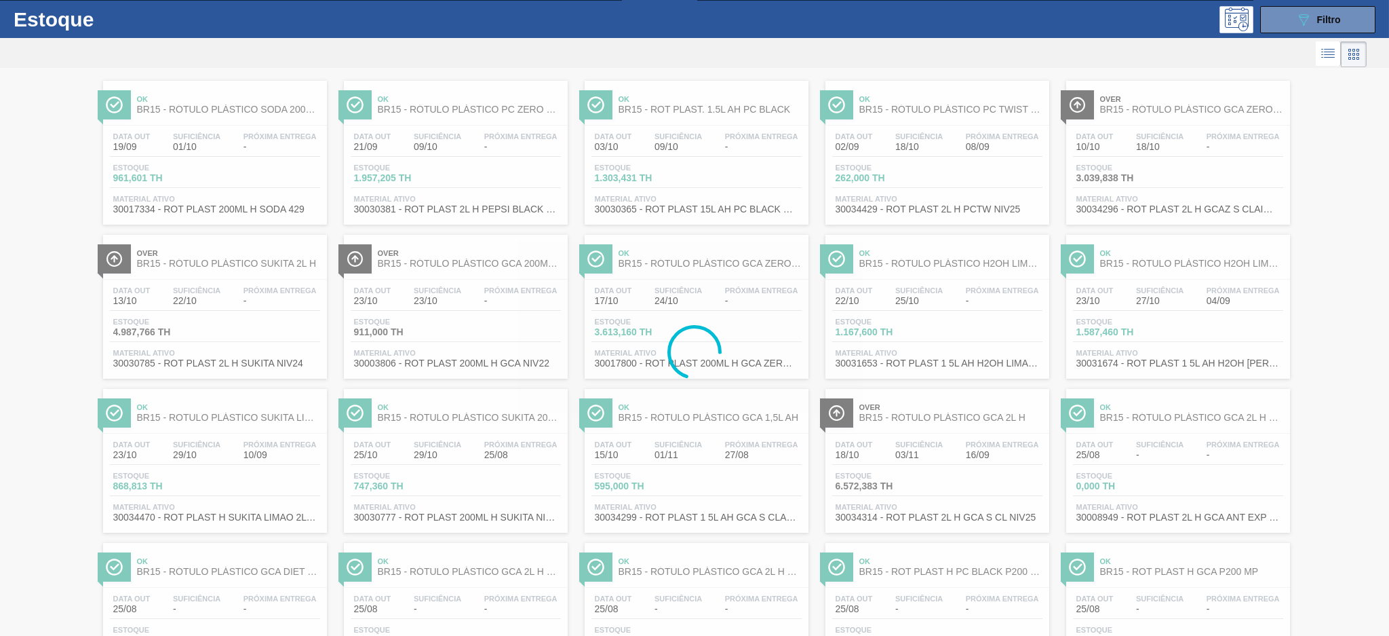
scroll to position [0, 0]
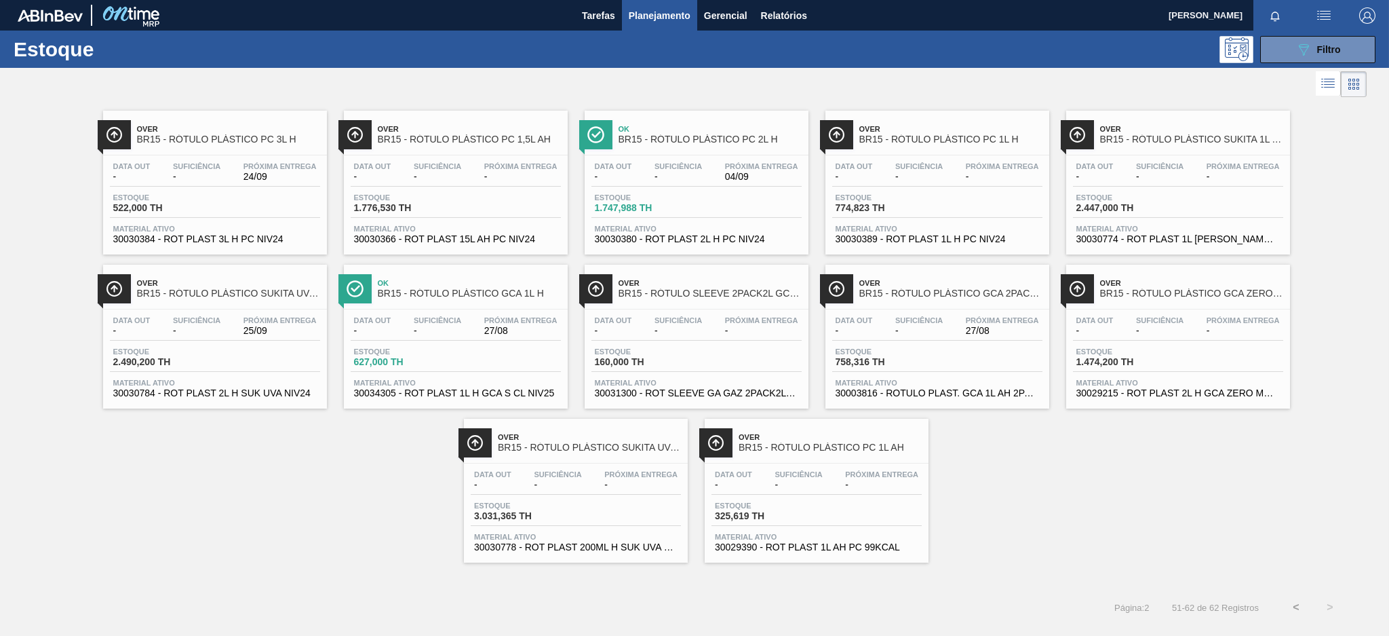
click at [1163, 332] on span "-" at bounding box center [1159, 331] width 47 height 10
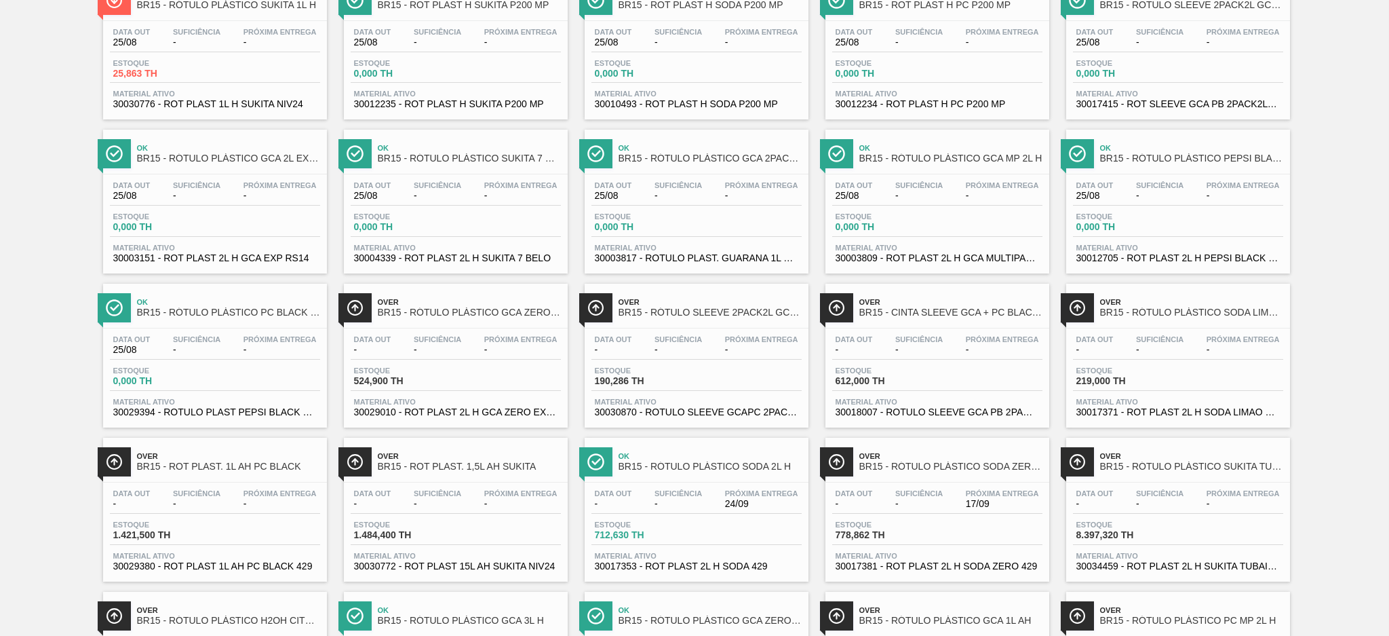
scroll to position [1033, 0]
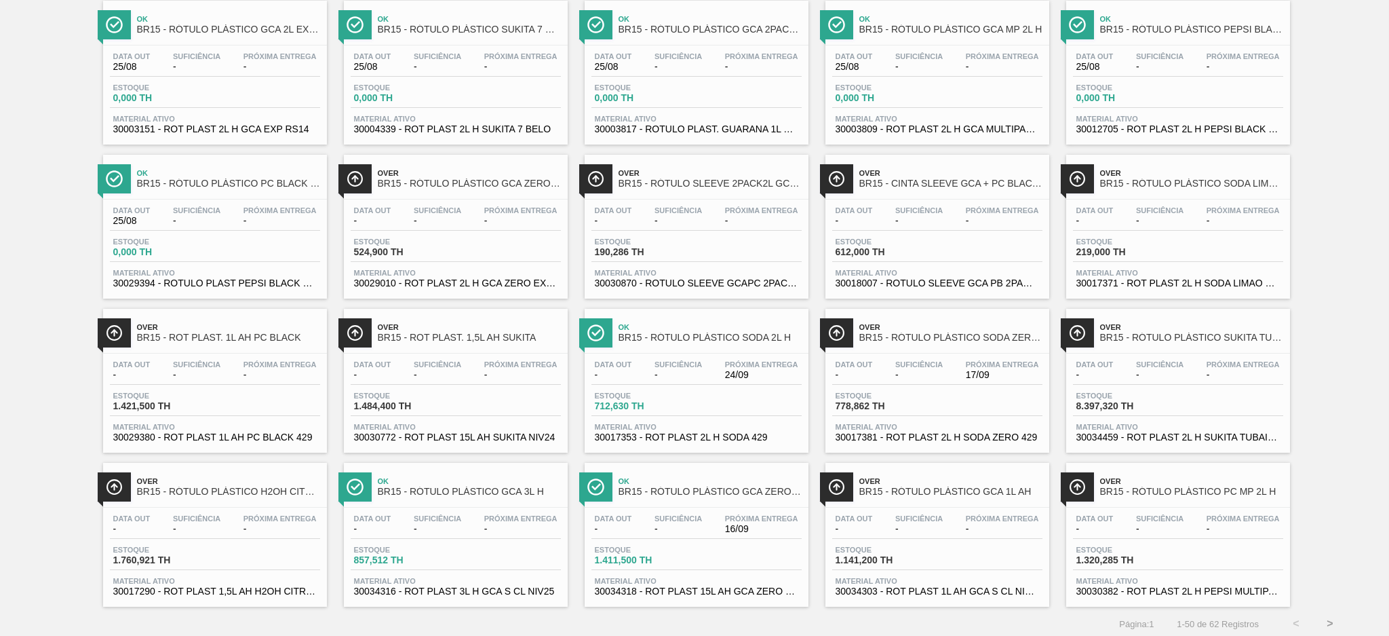
click at [1332, 622] on button ">" at bounding box center [1330, 623] width 34 height 34
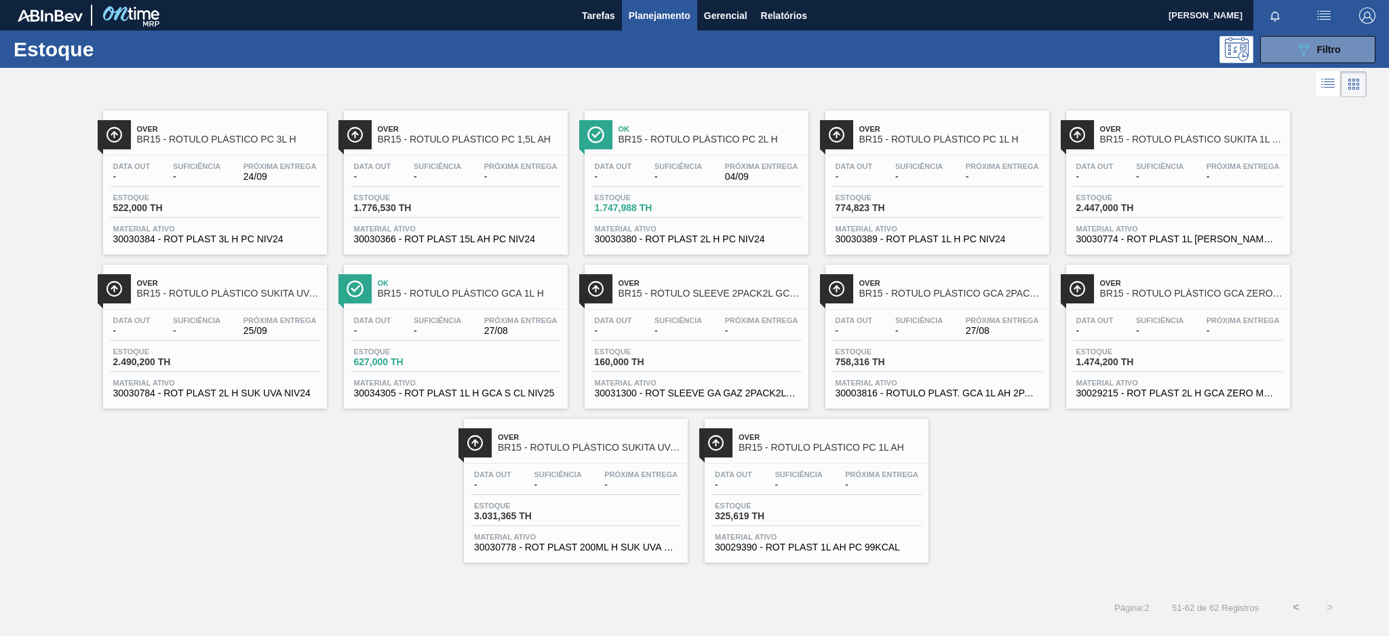
scroll to position [0, 0]
click at [1190, 385] on span "Material ativo" at bounding box center [1177, 382] width 203 height 8
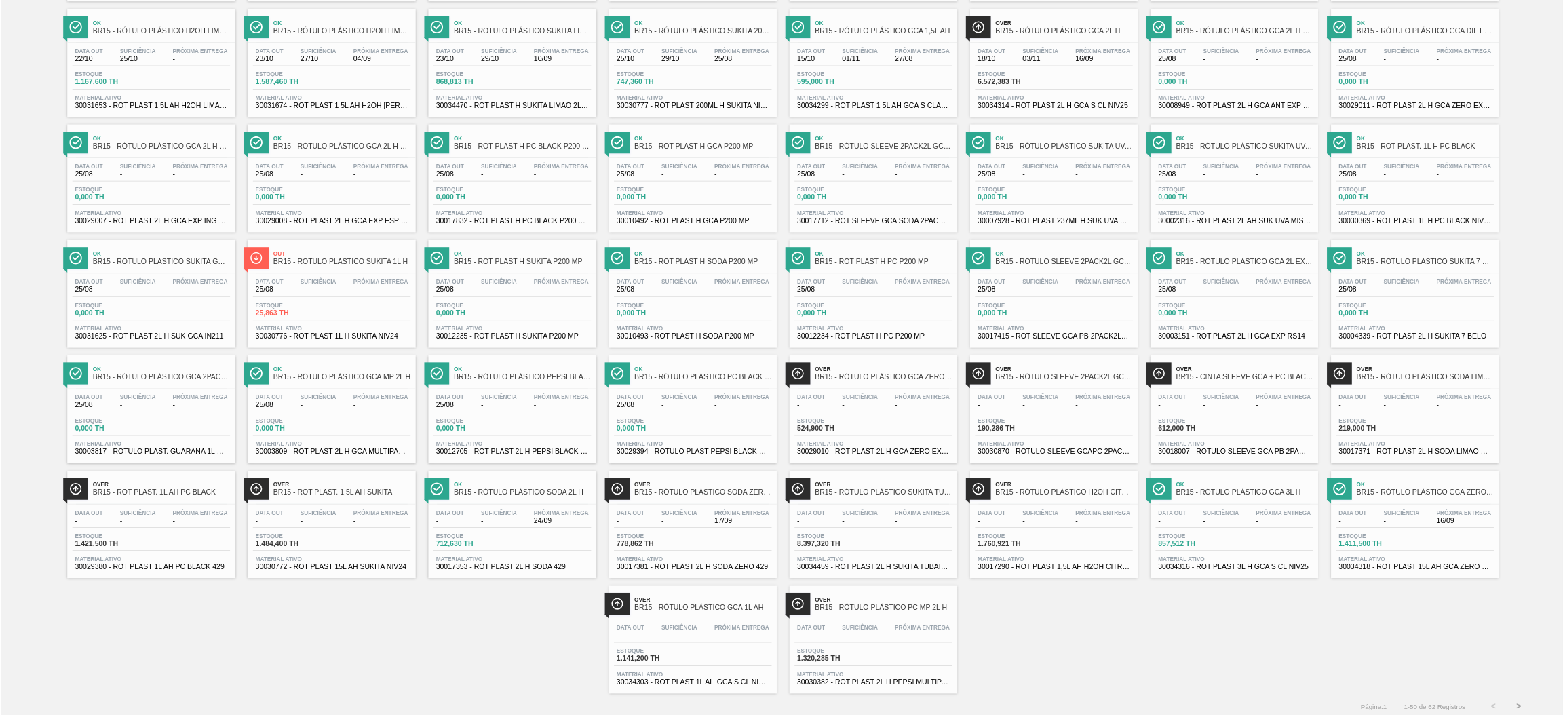
scroll to position [253, 0]
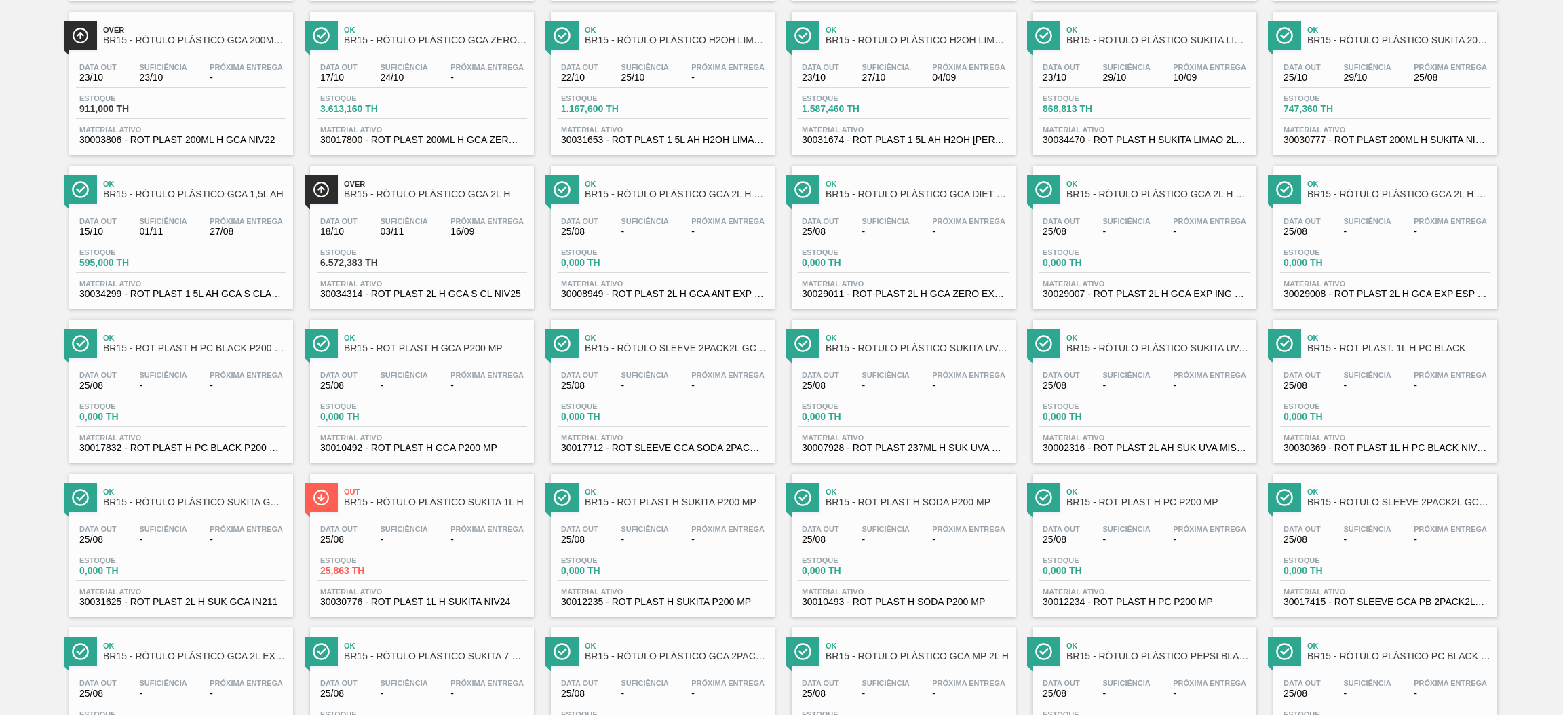
drag, startPoint x: 1078, startPoint y: 5, endPoint x: 25, endPoint y: 113, distance: 1058.2
click at [25, 113] on div "Ok BR15 - RÓTULO PLÁSTICO SODA 200ML H Data out 19/09 Suficiência 01/10 Próxima…" at bounding box center [781, 539] width 1563 height 1385
click at [465, 268] on div "Estoque 6.572,383 TH" at bounding box center [422, 260] width 210 height 24
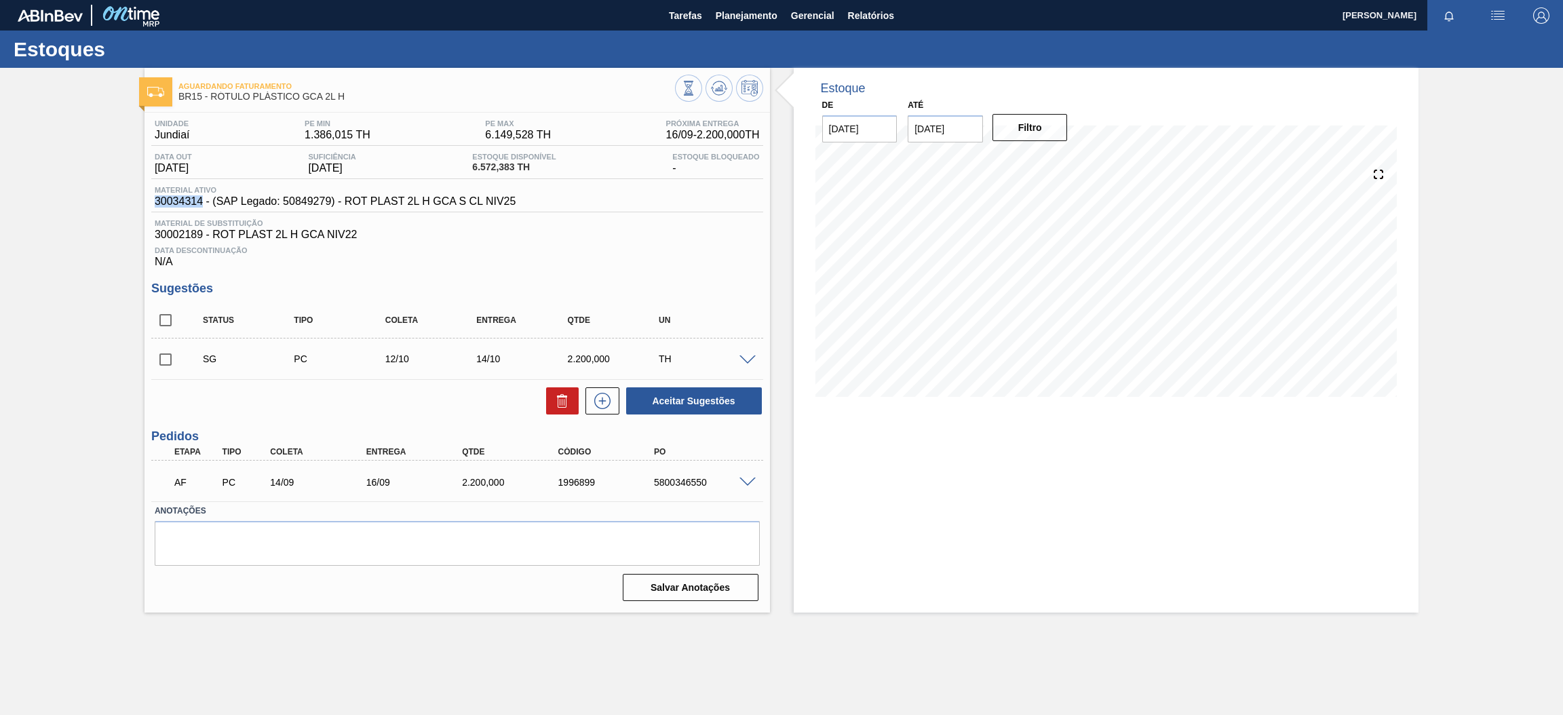
drag, startPoint x: 201, startPoint y: 197, endPoint x: 148, endPoint y: 201, distance: 53.7
click at [148, 201] on div "Unidade Jundiaí PE MIN 1.386,015 TH PE MAX 6.149,528 TH Próxima Entrega 16/09 -…" at bounding box center [456, 359] width 625 height 493
copy span "30034314"
